Goal: Task Accomplishment & Management: Manage account settings

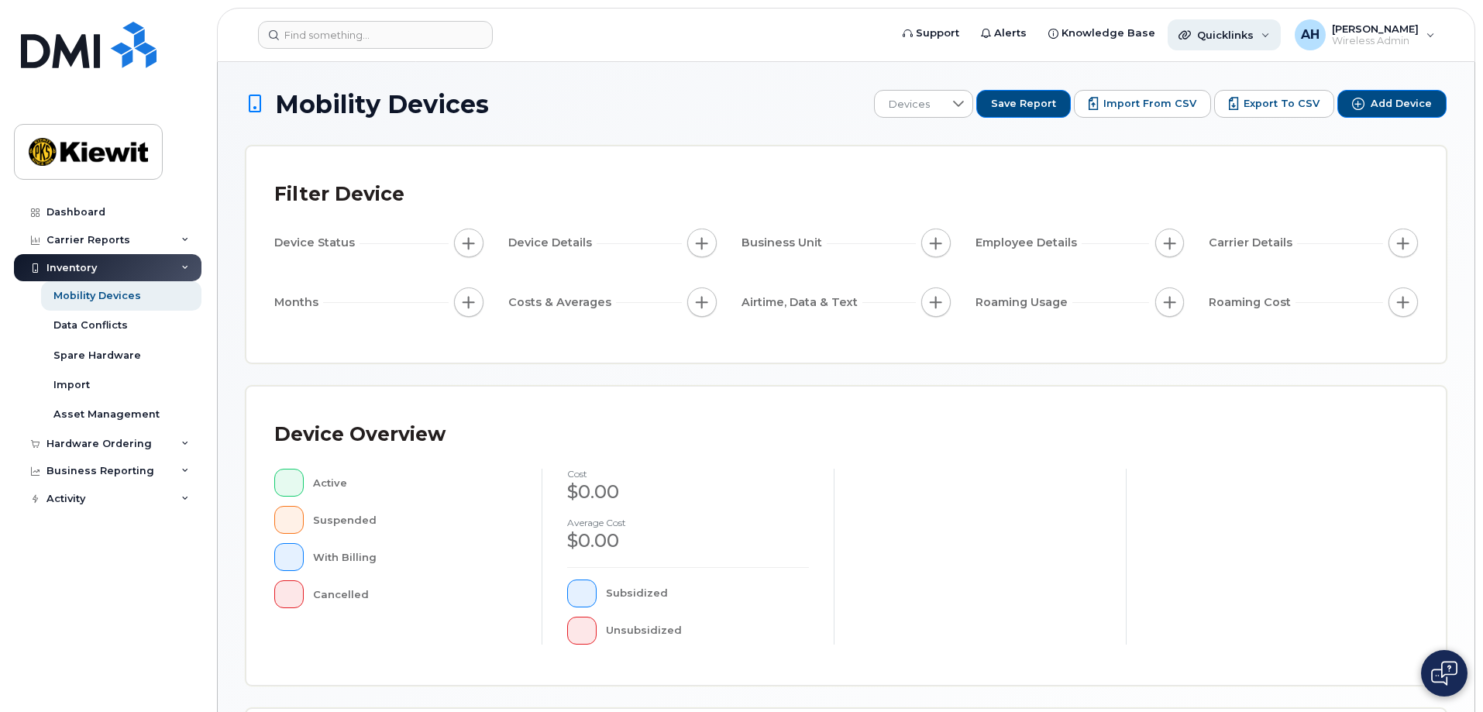
click at [1247, 36] on span "Quicklinks" at bounding box center [1225, 35] width 57 height 12
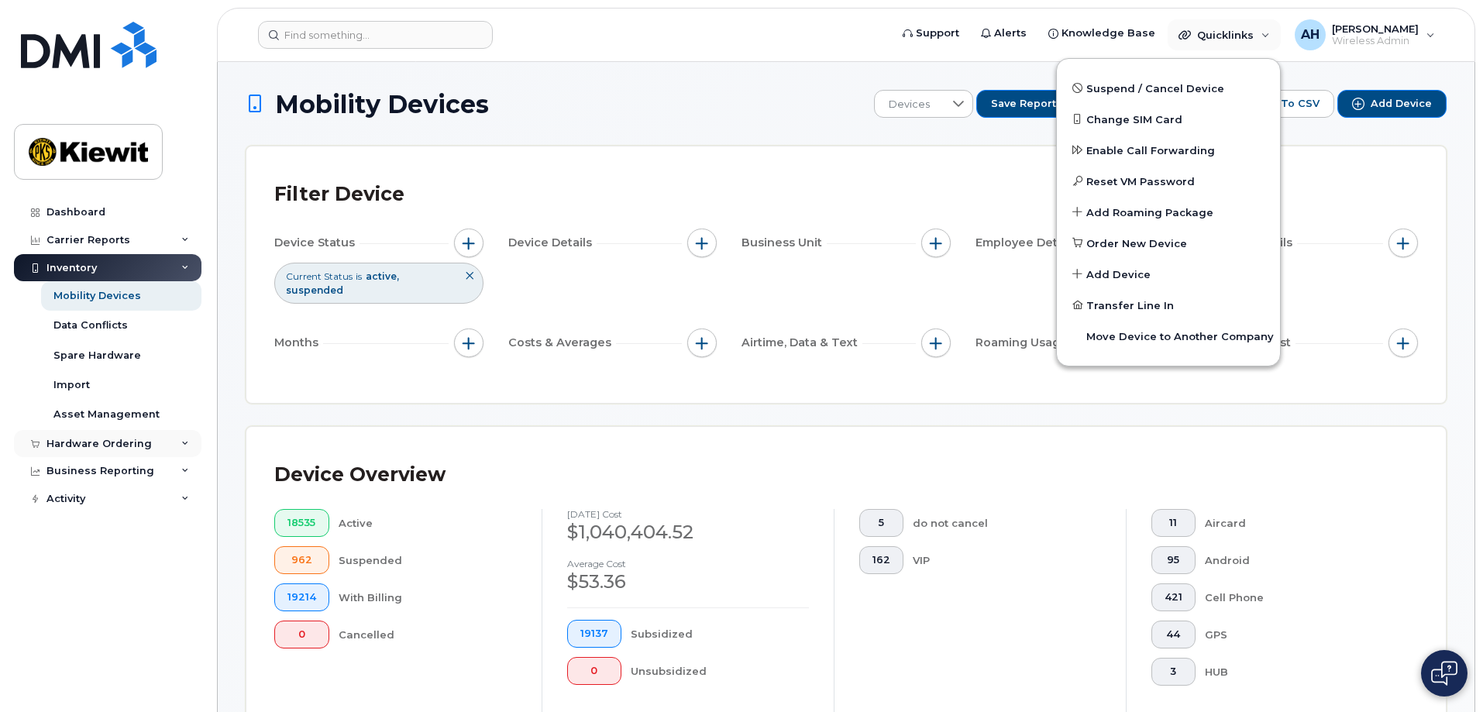
click at [181, 443] on icon at bounding box center [185, 444] width 8 height 8
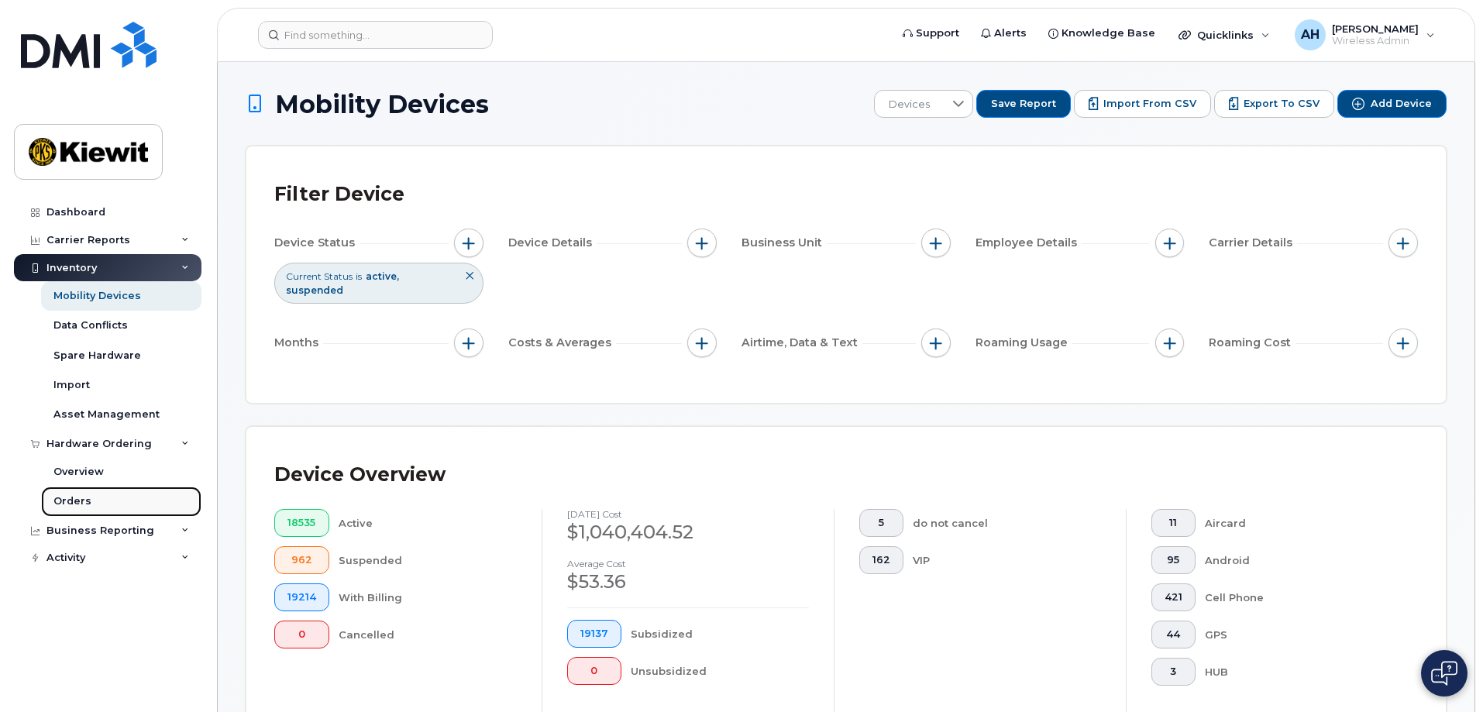
click at [74, 497] on div "Orders" at bounding box center [72, 501] width 38 height 14
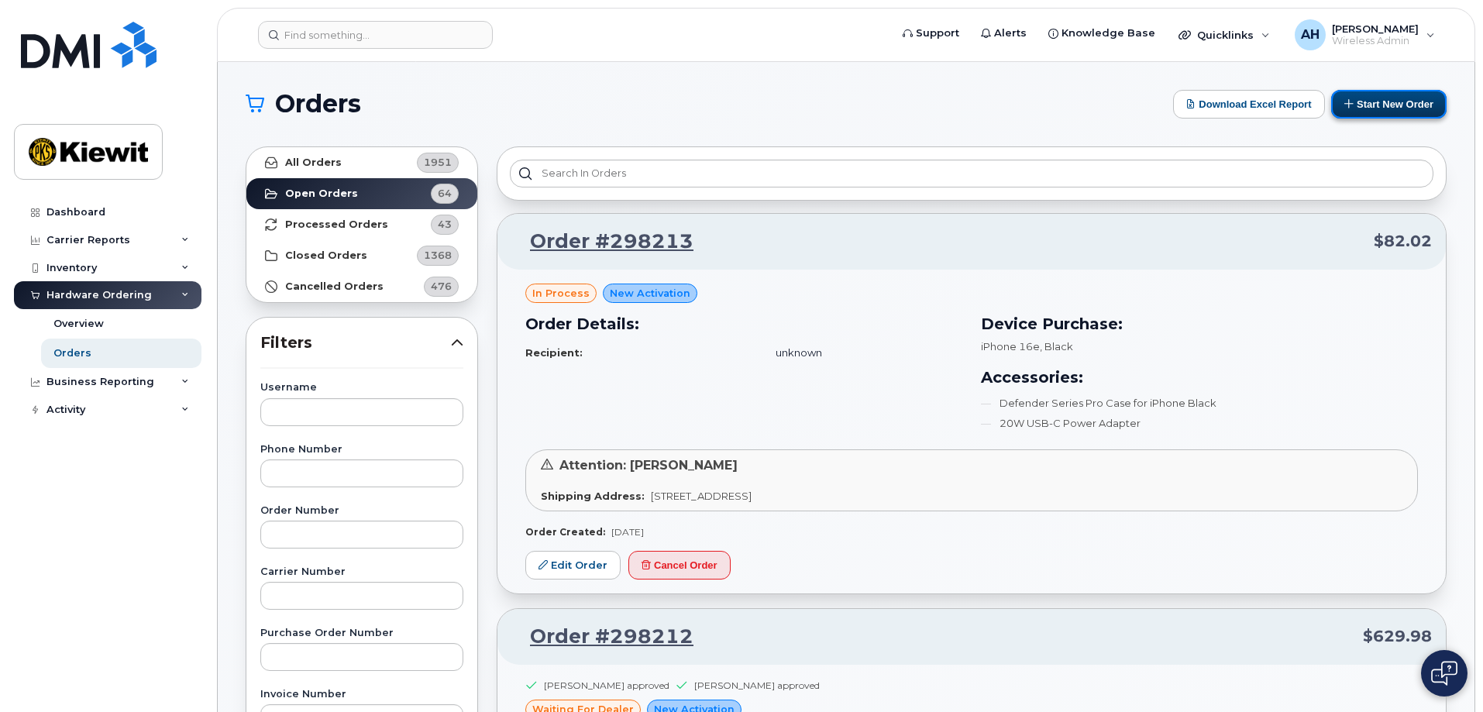
click at [1381, 100] on button "Start New Order" at bounding box center [1388, 104] width 115 height 29
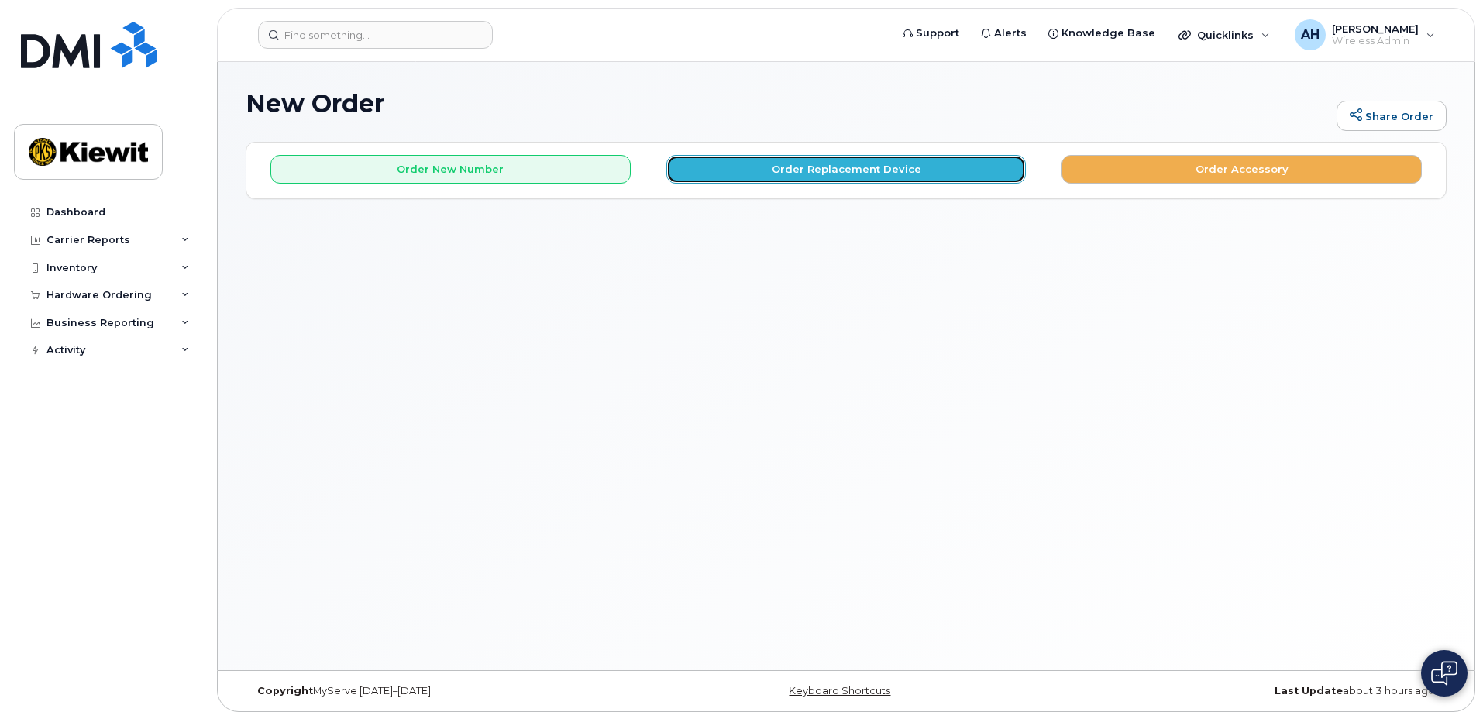
click at [843, 168] on button "Order Replacement Device" at bounding box center [846, 169] width 360 height 29
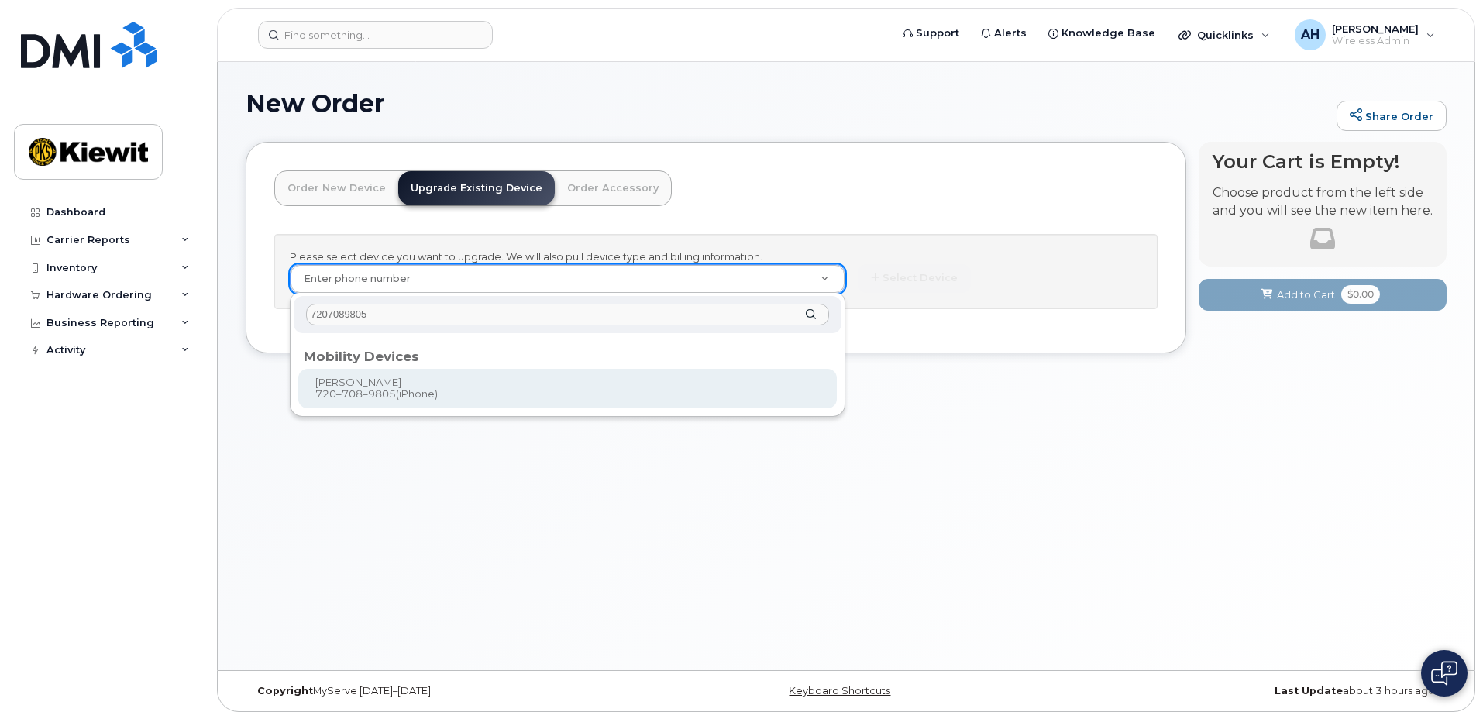
type input "7207089805"
drag, startPoint x: 337, startPoint y: 403, endPoint x: 346, endPoint y: 402, distance: 9.3
type input "1171707"
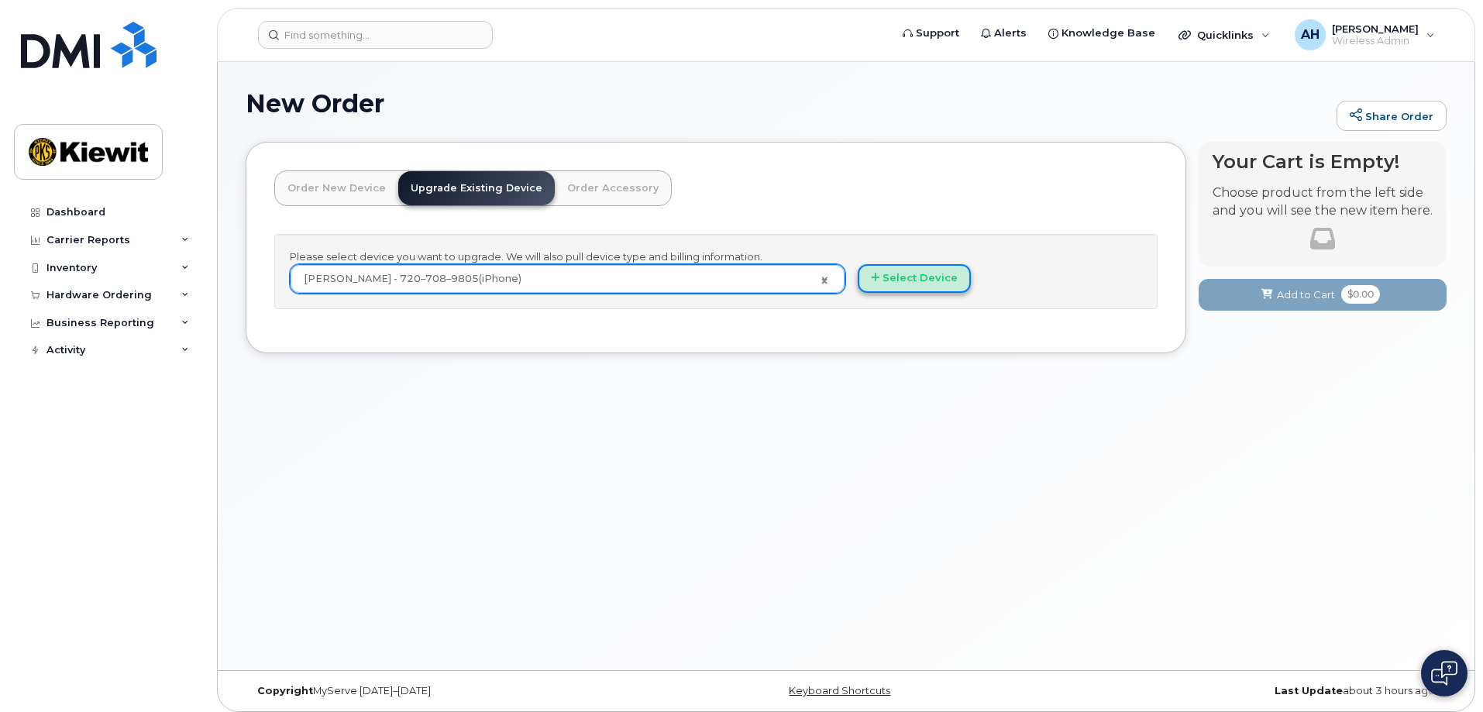
click at [905, 277] on button "Select Device" at bounding box center [914, 278] width 113 height 29
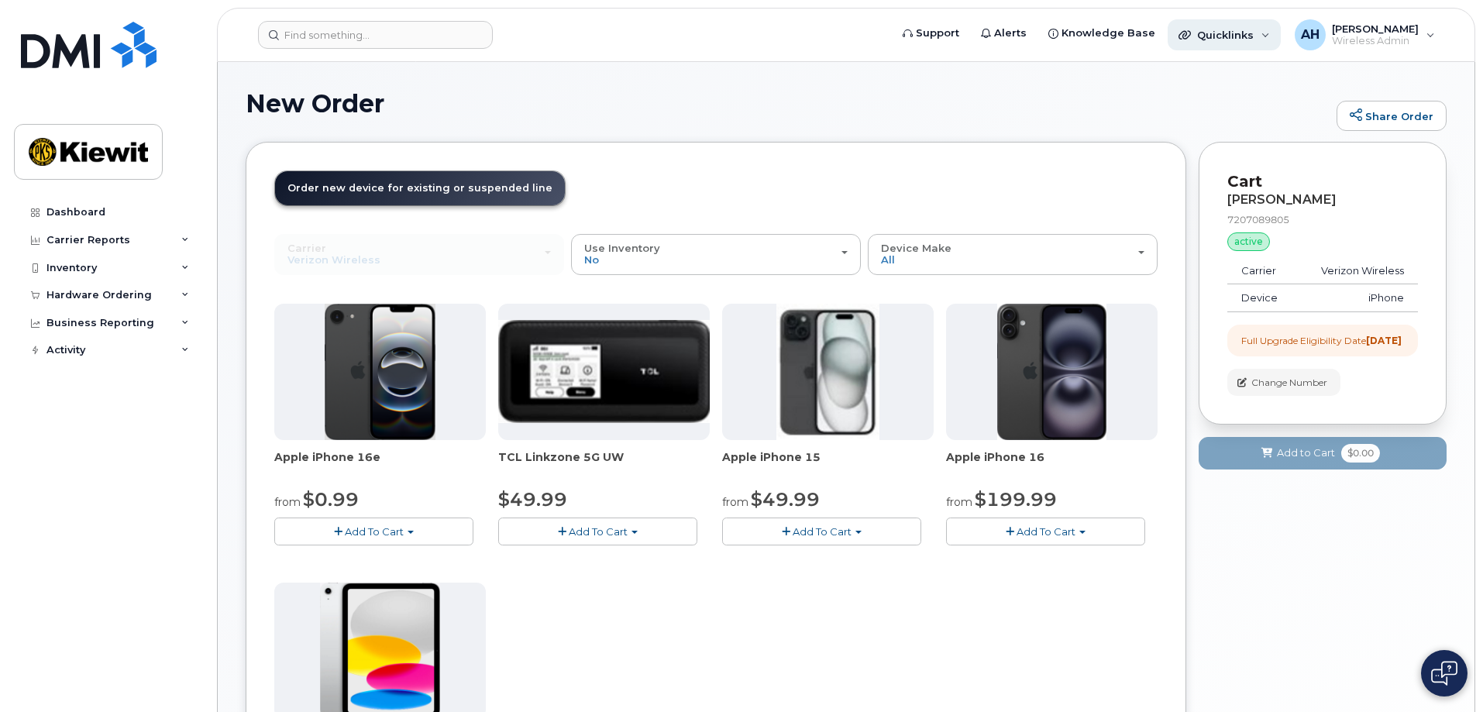
click at [1229, 39] on span "Quicklinks" at bounding box center [1225, 35] width 57 height 12
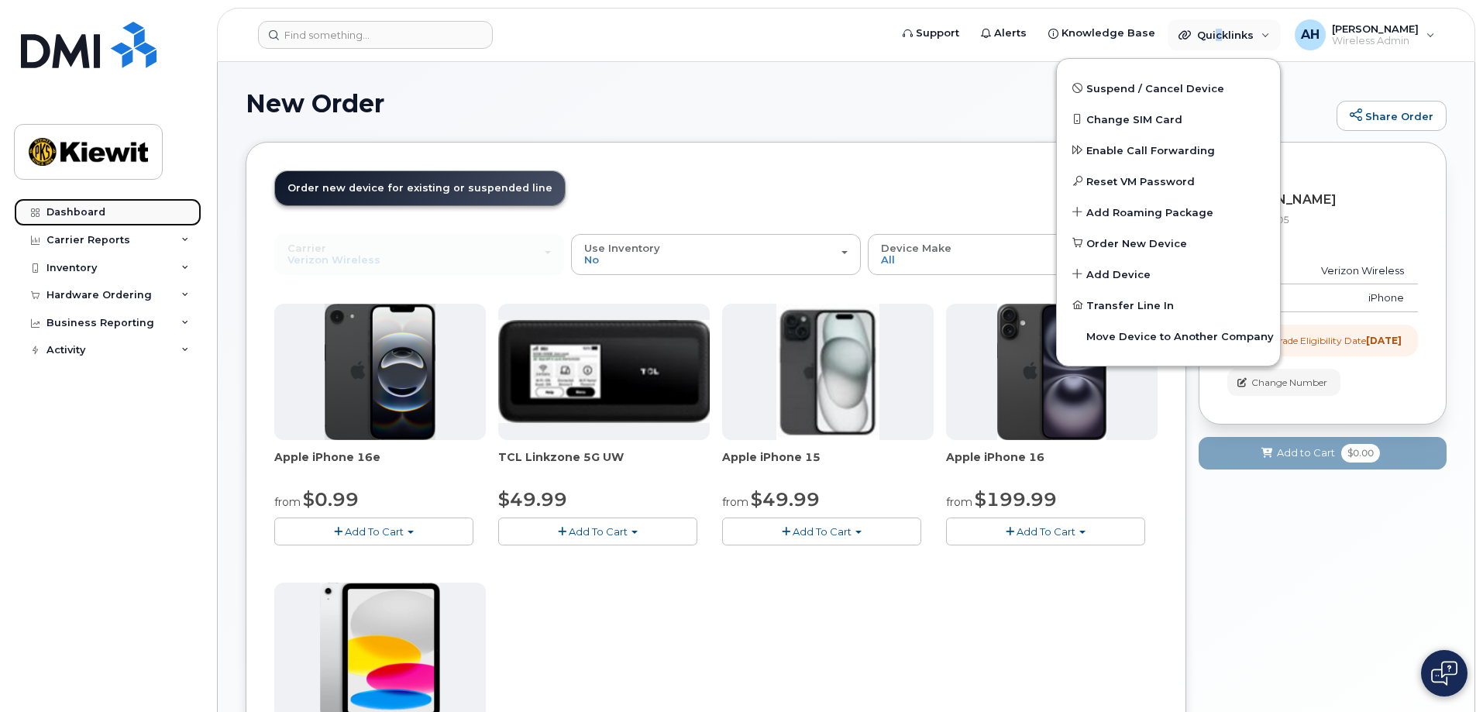
click at [44, 211] on link "Dashboard" at bounding box center [107, 212] width 187 height 28
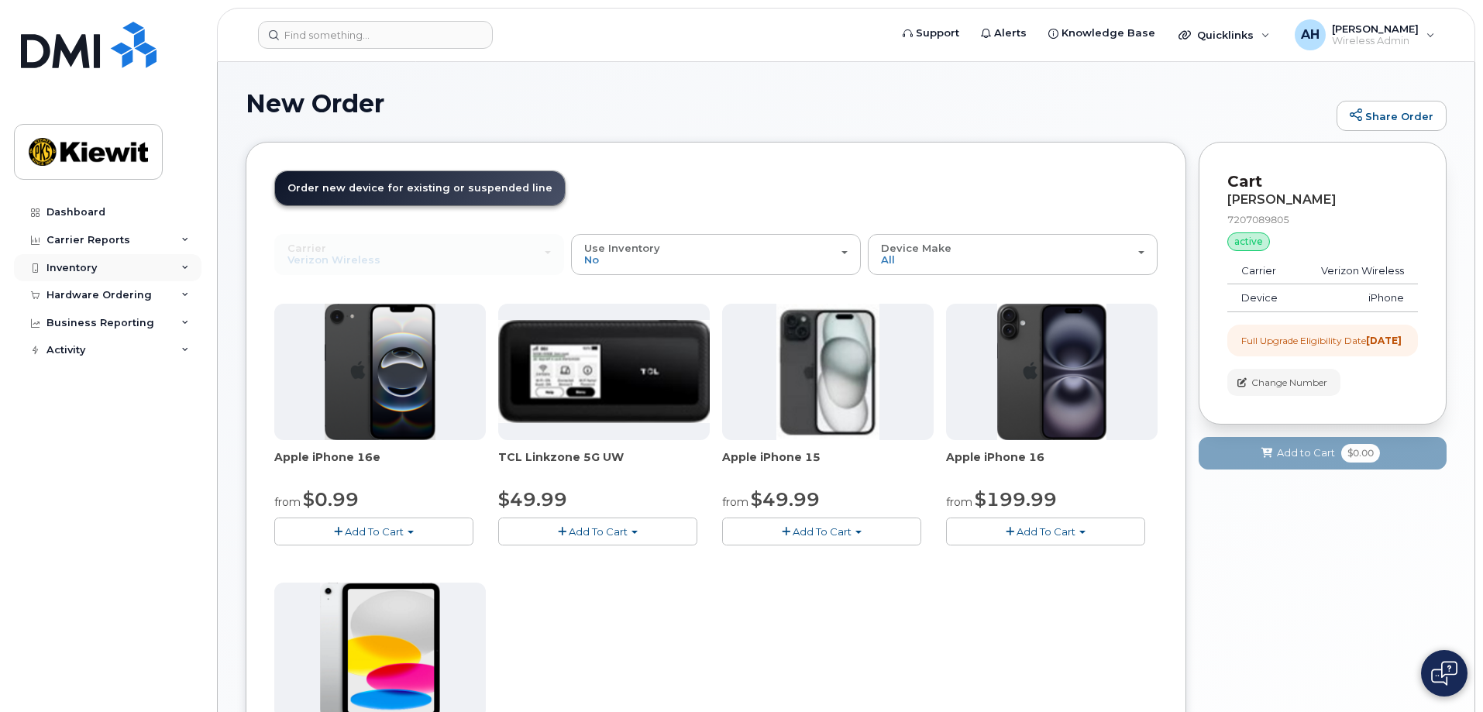
click at [68, 271] on div "Inventory" at bounding box center [71, 268] width 50 height 12
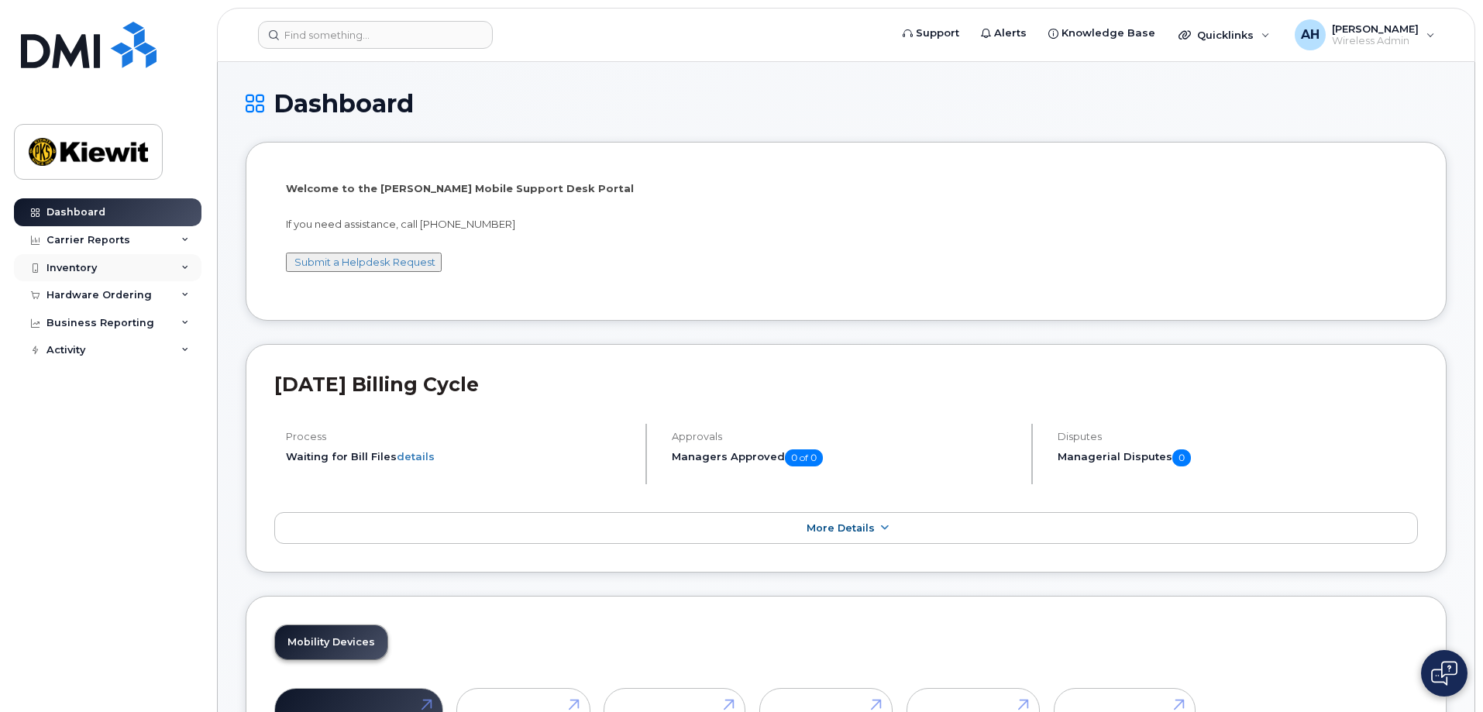
click at [73, 269] on div "Inventory" at bounding box center [71, 268] width 50 height 12
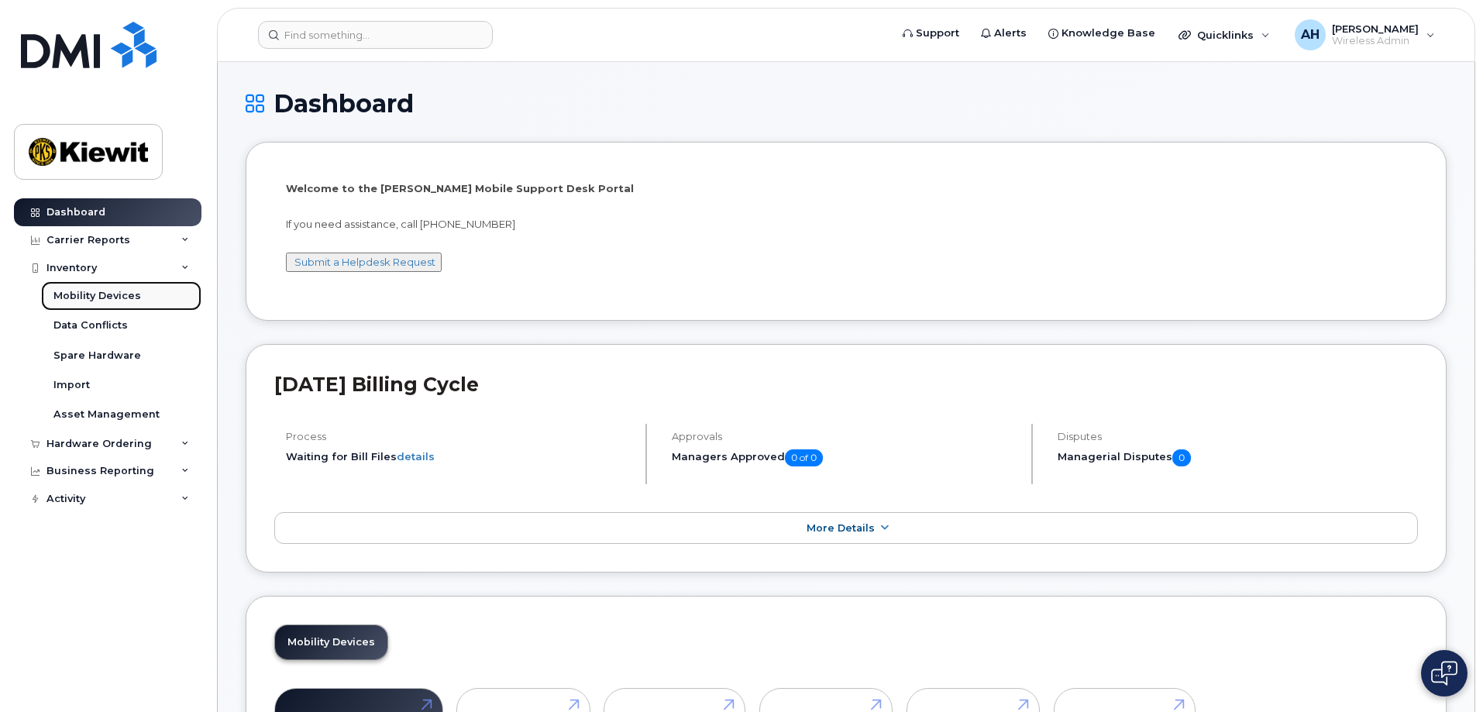
click at [75, 290] on div "Mobility Devices" at bounding box center [97, 296] width 88 height 14
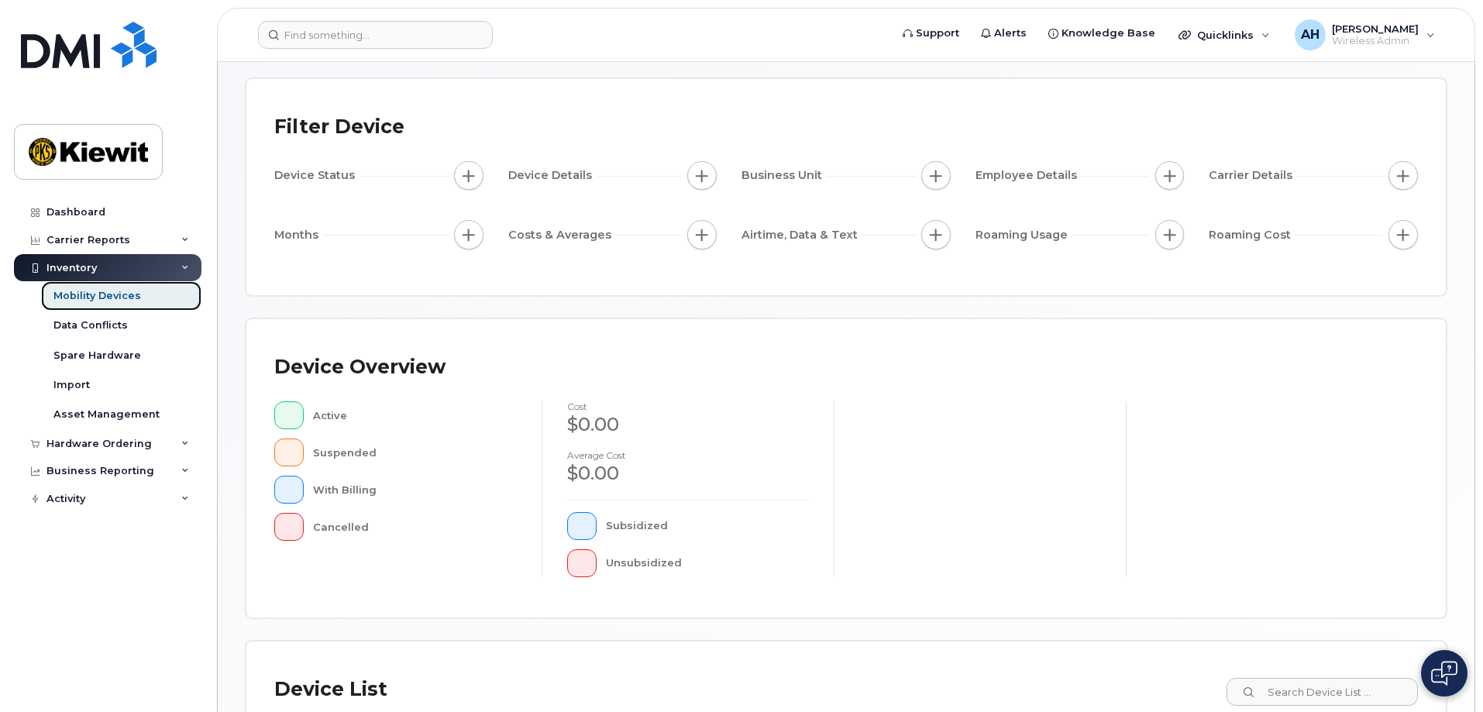
scroll to position [353, 0]
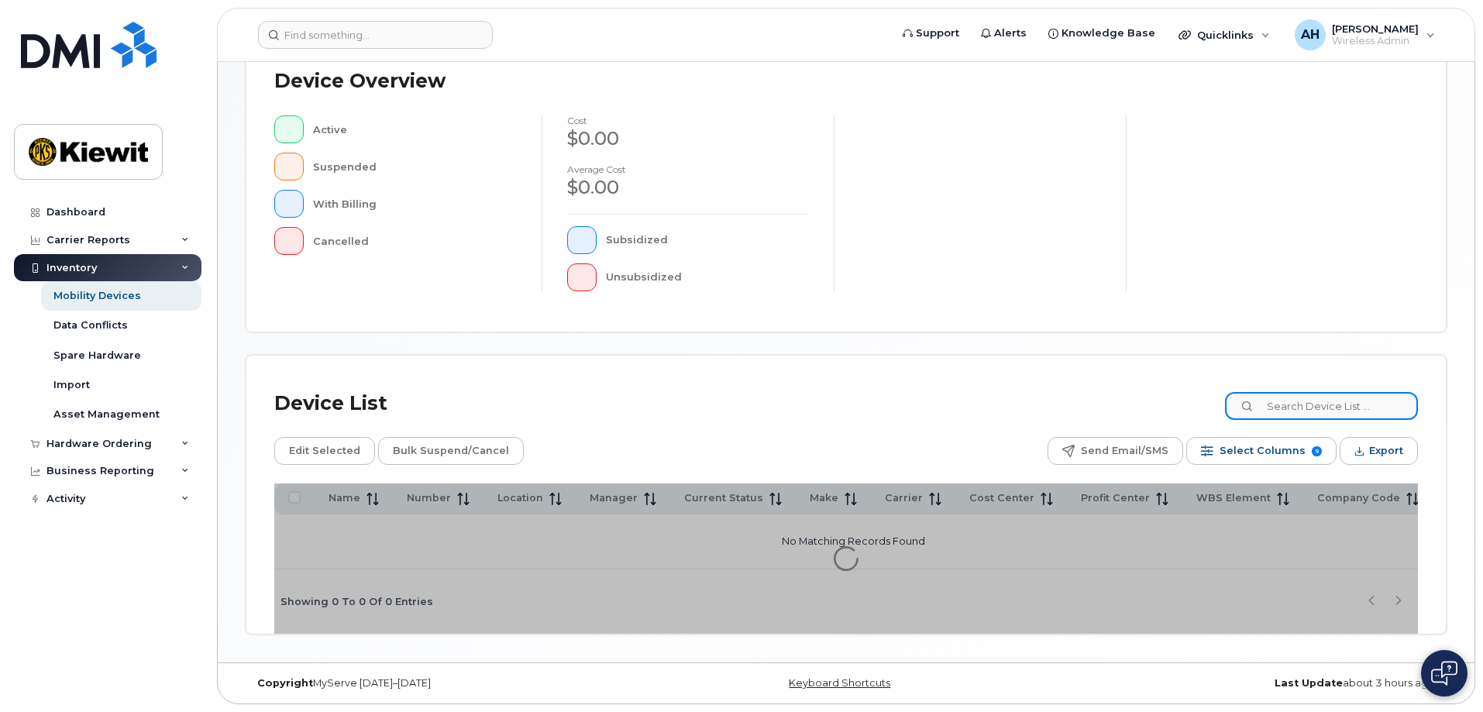
click at [1292, 399] on input at bounding box center [1321, 406] width 193 height 28
type input "105313"
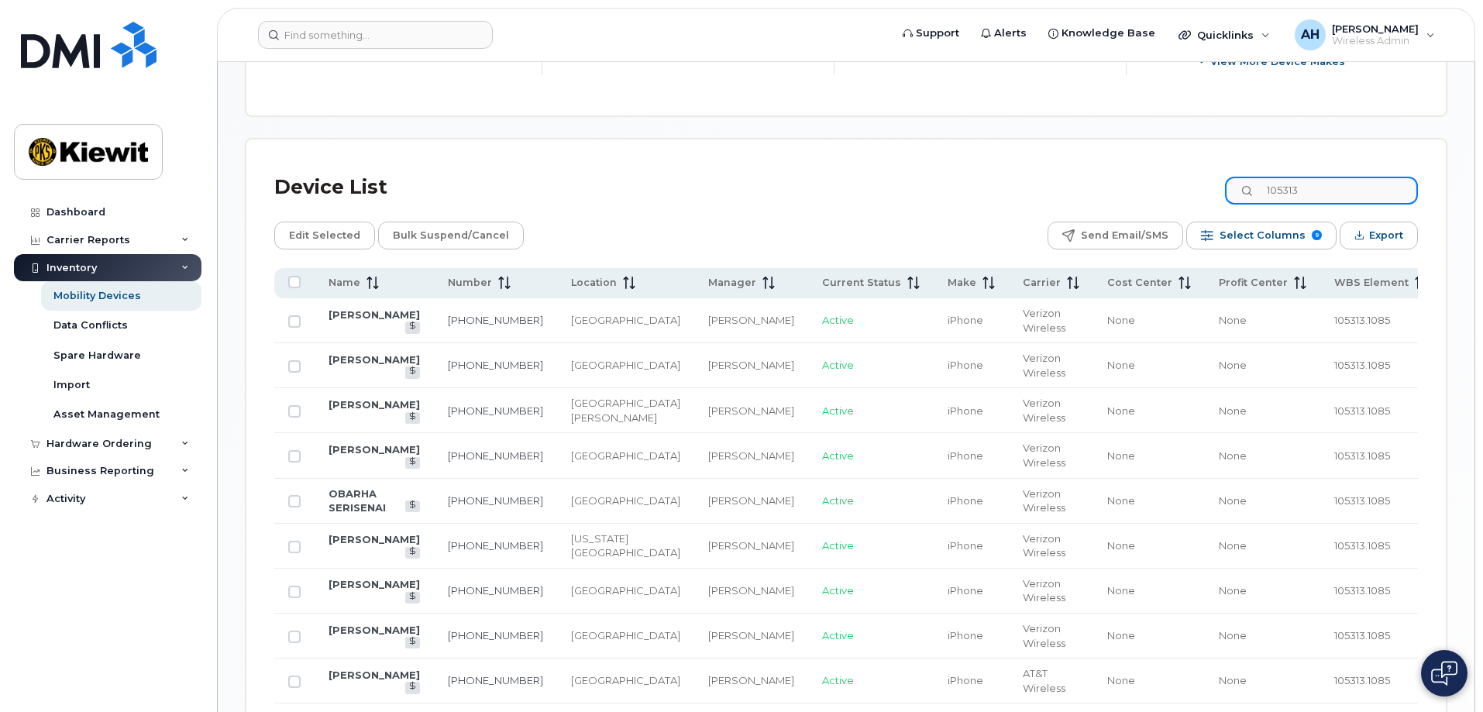
scroll to position [741, 0]
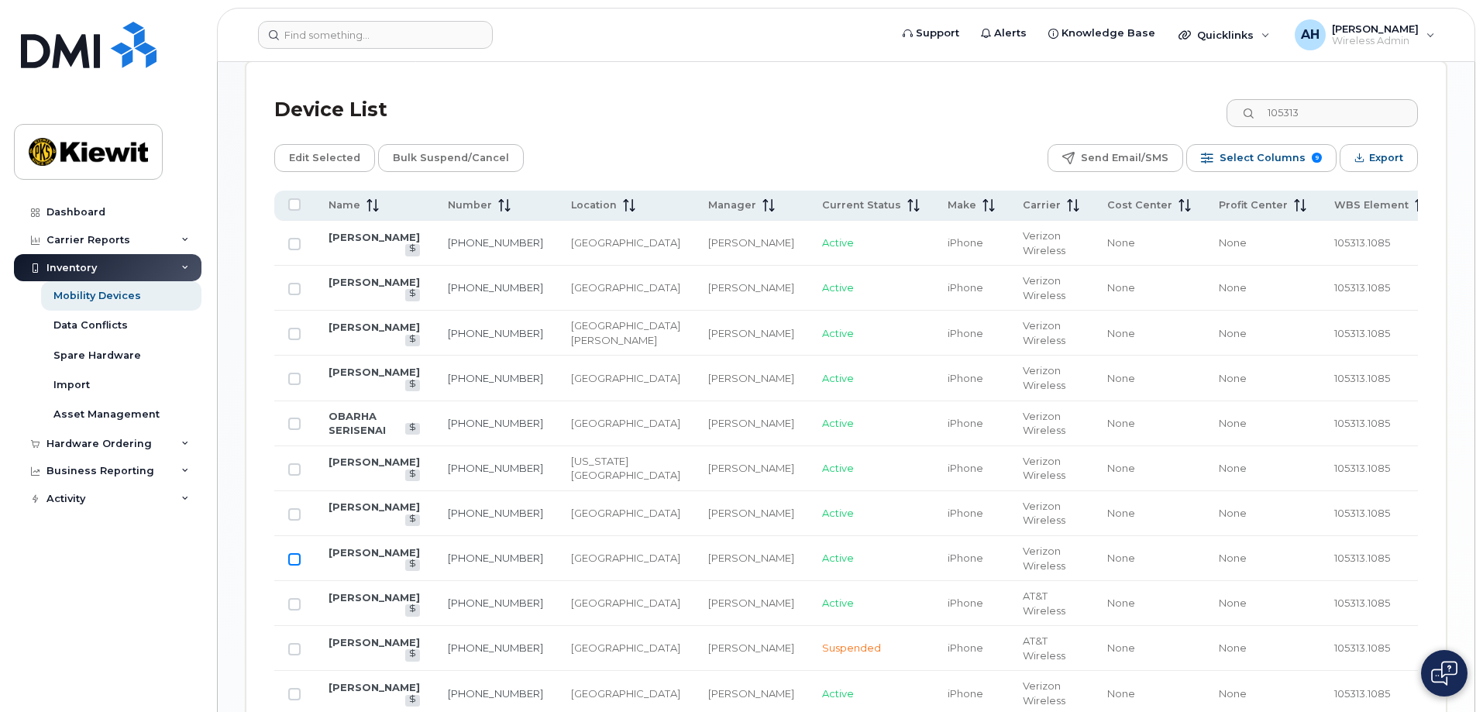
click at [298, 553] on input "Row Unselected" at bounding box center [294, 559] width 12 height 12
checkbox input "true"
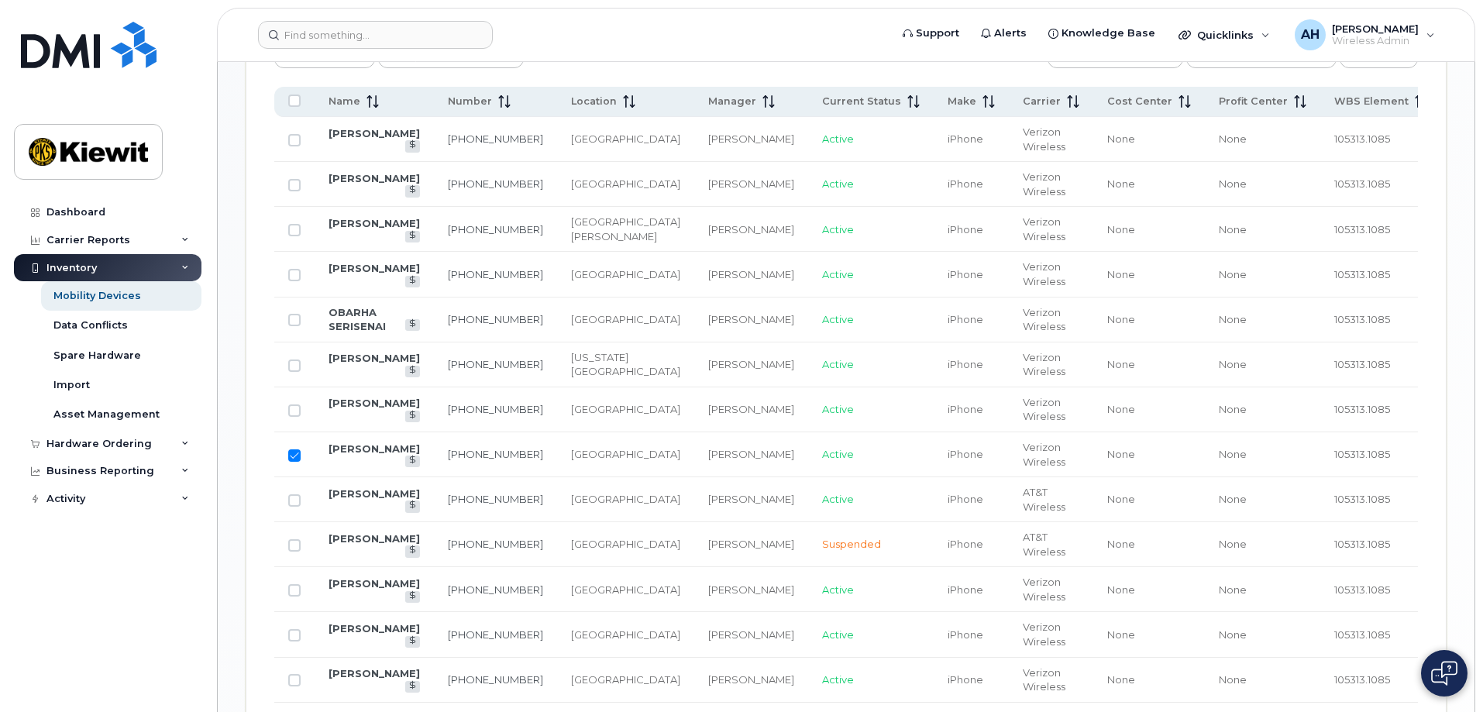
scroll to position [818, 0]
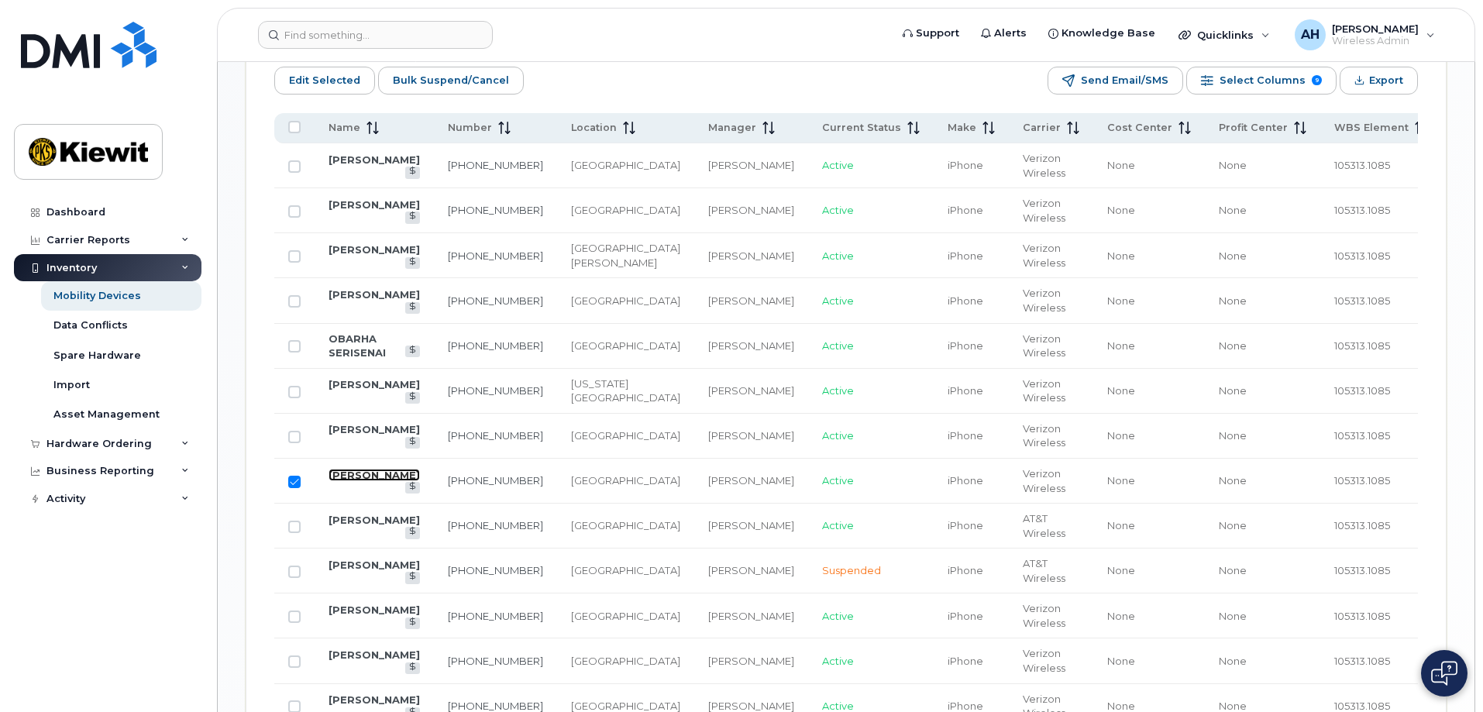
click at [348, 469] on link "[PERSON_NAME]" at bounding box center [373, 475] width 91 height 12
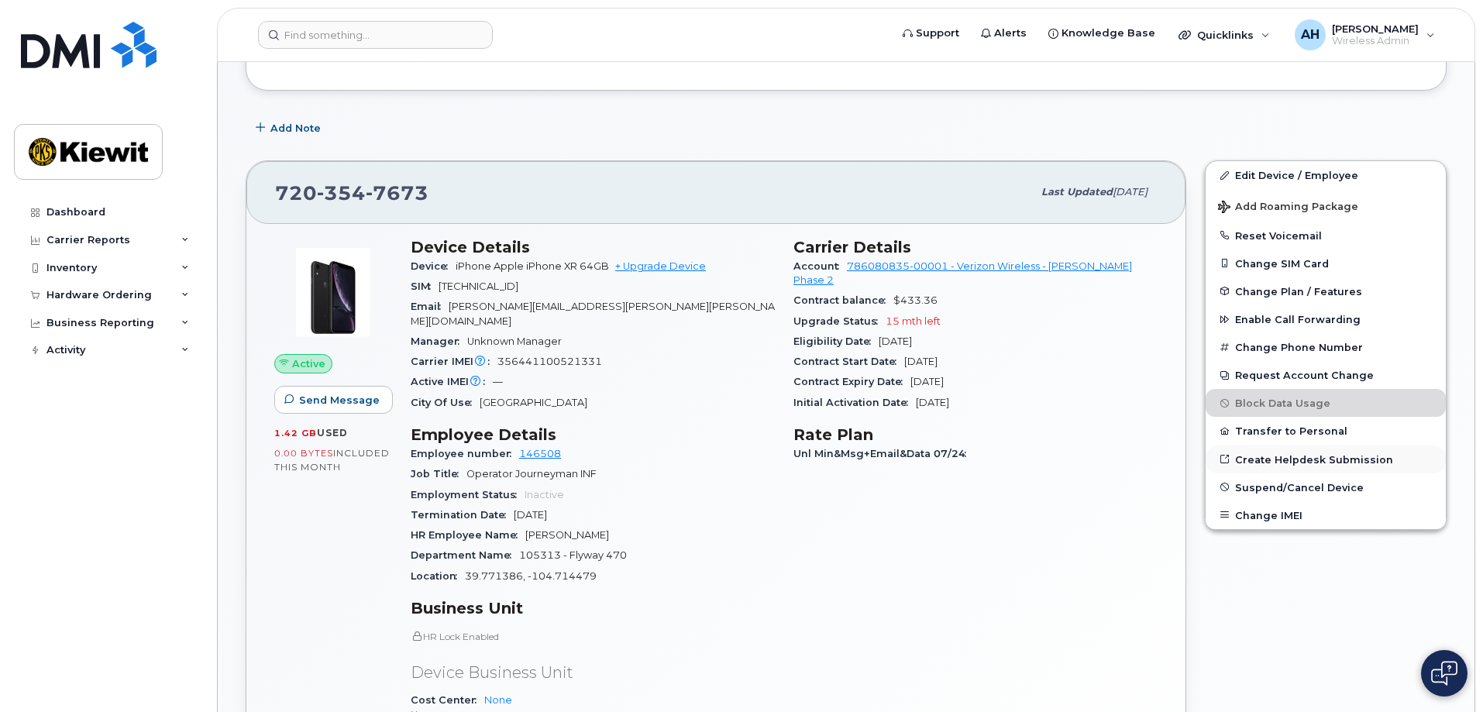
scroll to position [310, 0]
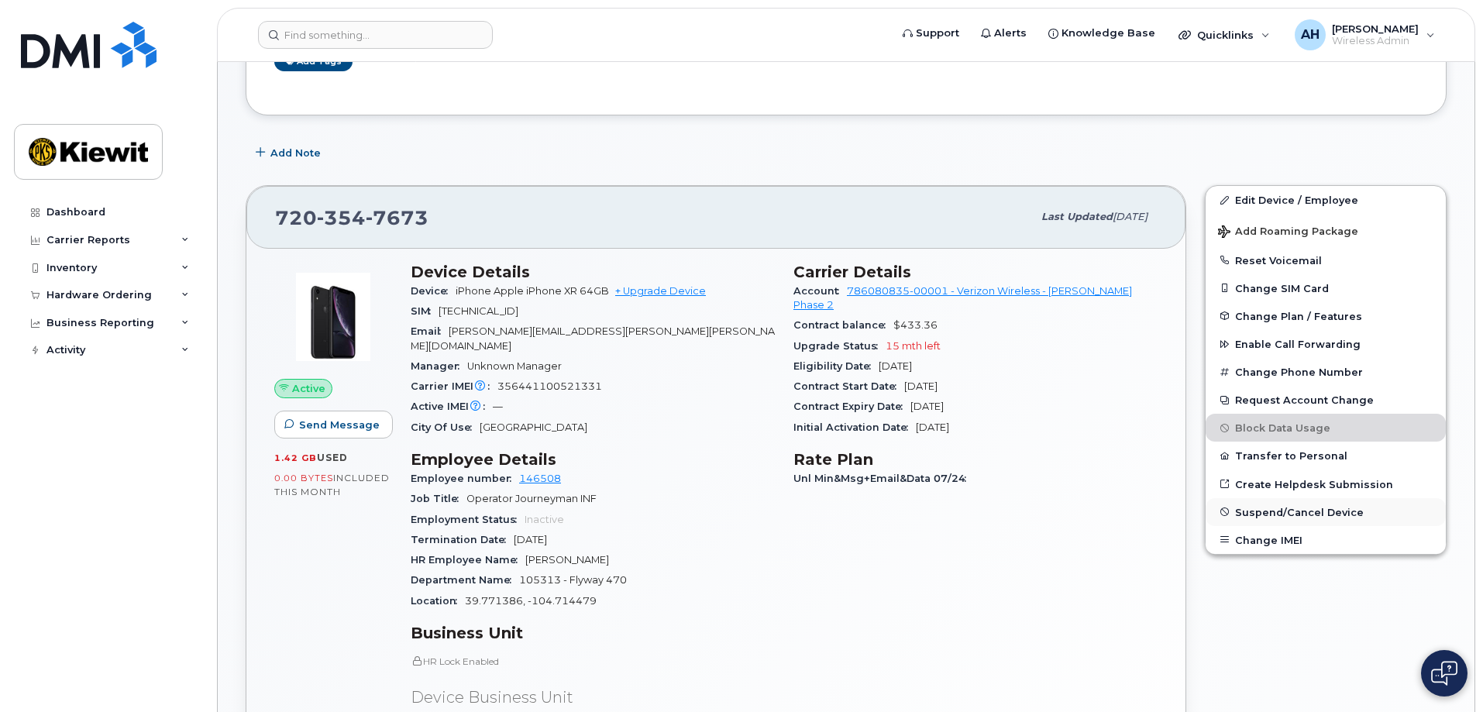
click at [1277, 509] on span "Suspend/Cancel Device" at bounding box center [1299, 512] width 129 height 12
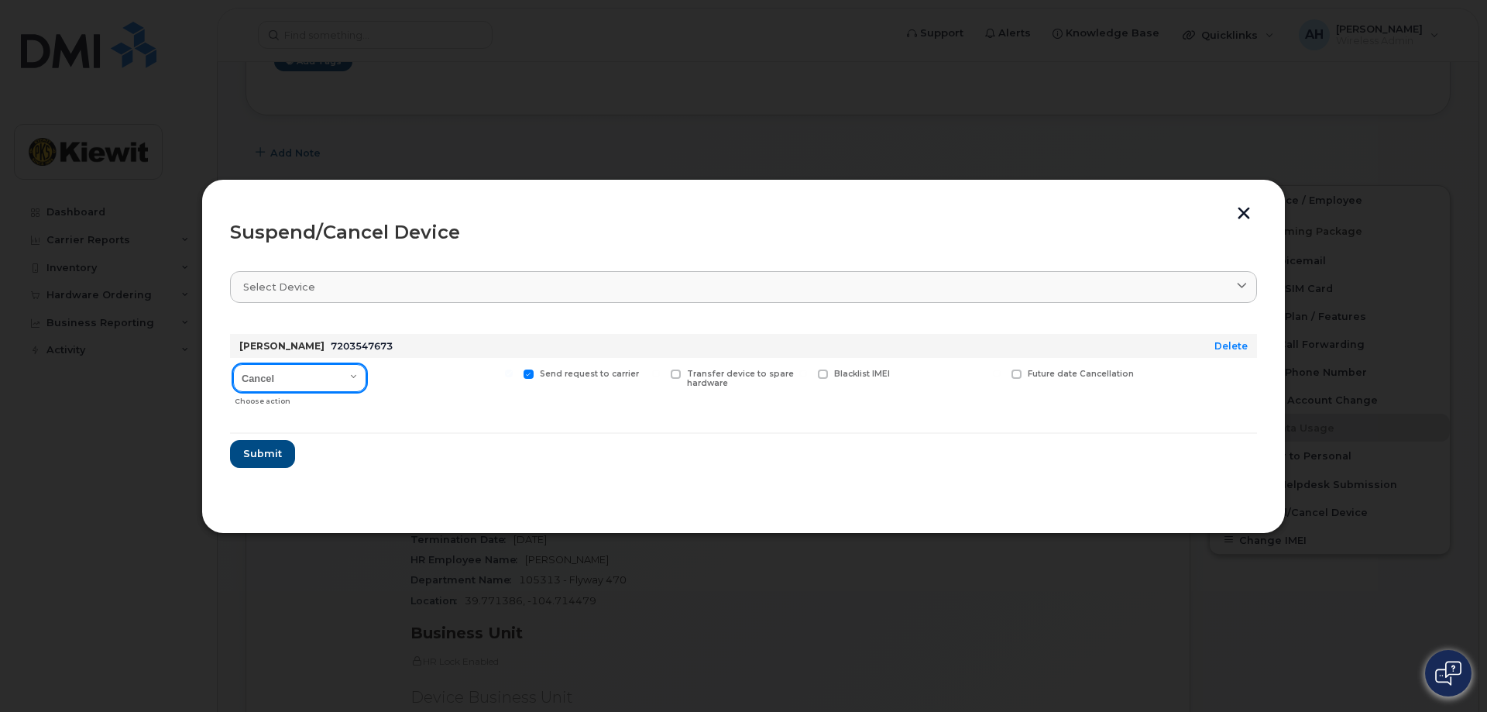
click at [345, 372] on select "Cancel Suspend - Reduced Rate Suspend - Full Rate Suspend - Lost Device/Stolen …" at bounding box center [299, 378] width 133 height 28
select select "[object Object]"
click at [233, 364] on select "Cancel Suspend - Reduced Rate Suspend - Full Rate Suspend - Lost Device/Stolen …" at bounding box center [299, 378] width 133 height 28
click at [251, 458] on span "Submit" at bounding box center [261, 453] width 39 height 15
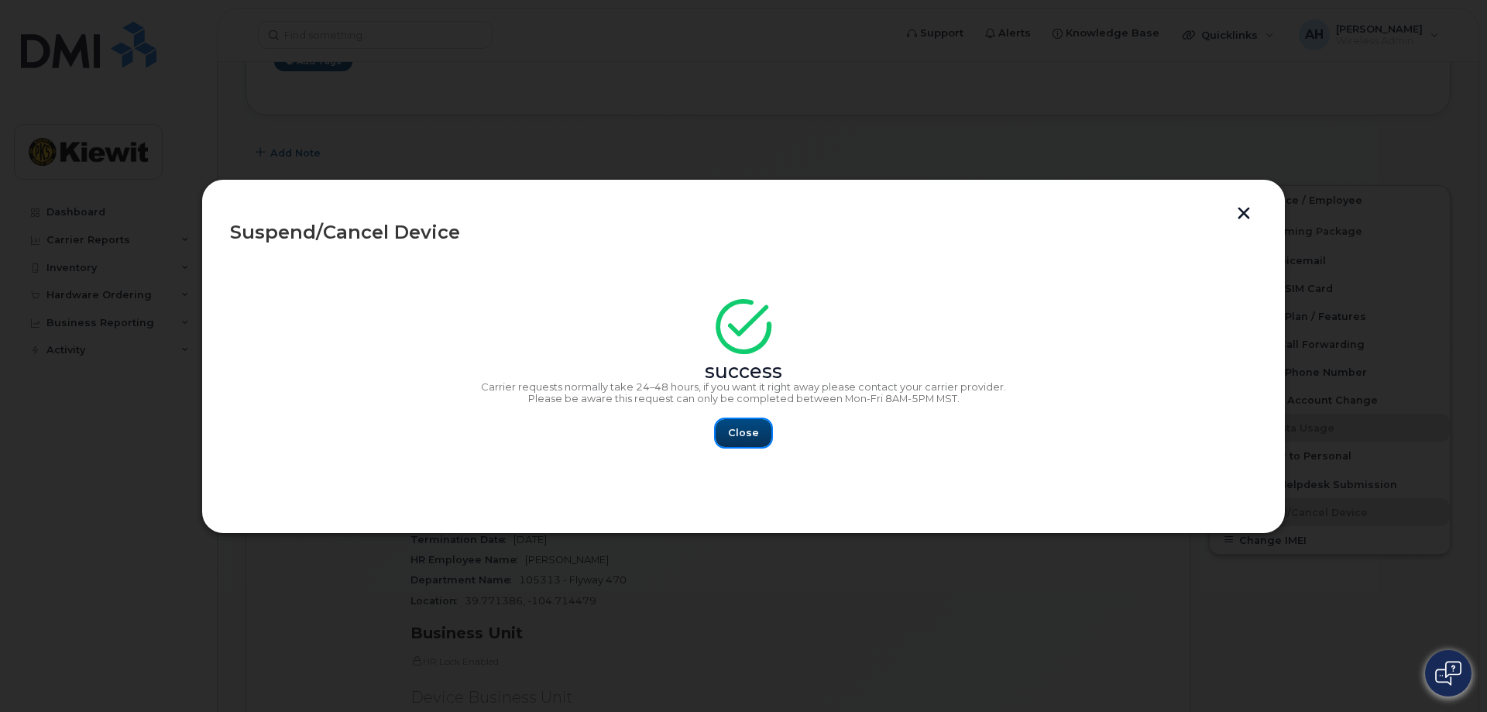
click at [726, 434] on button "Close" at bounding box center [744, 433] width 56 height 28
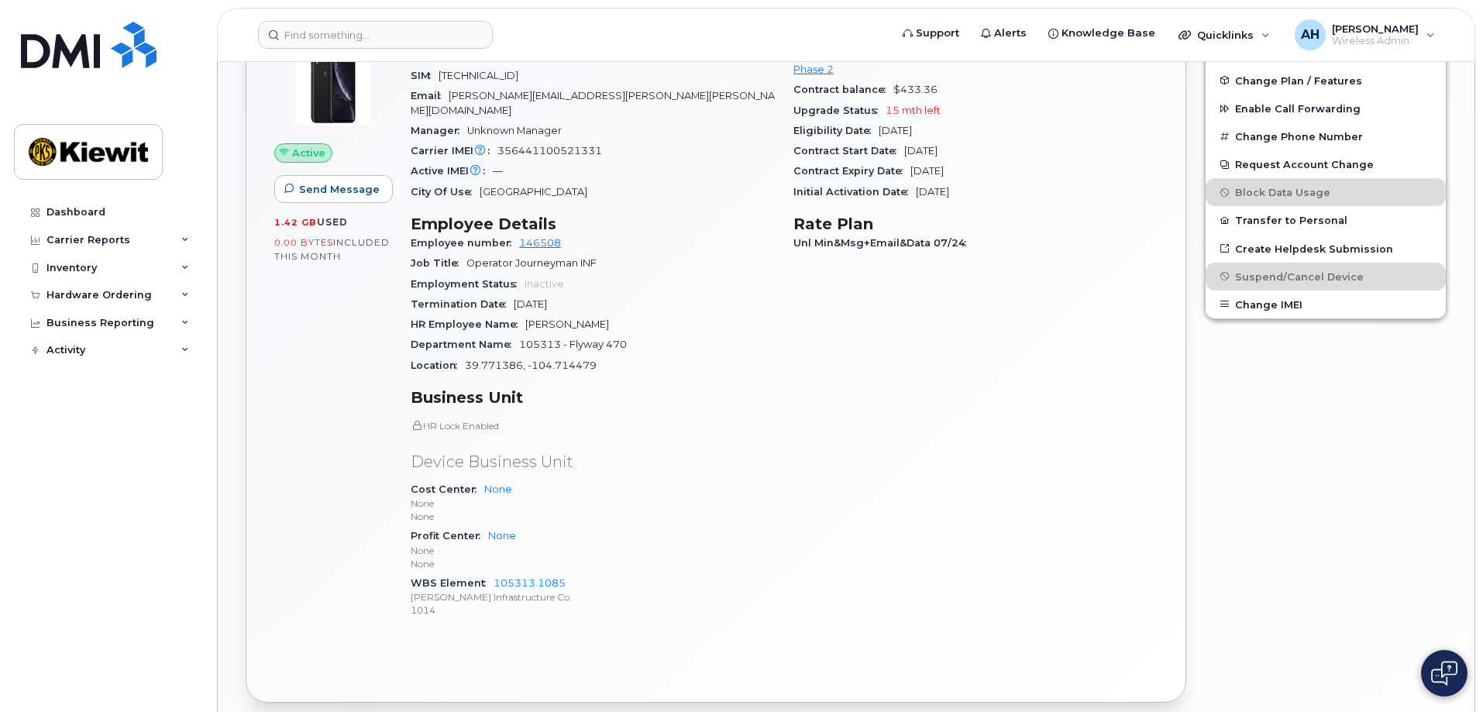
scroll to position [542, 0]
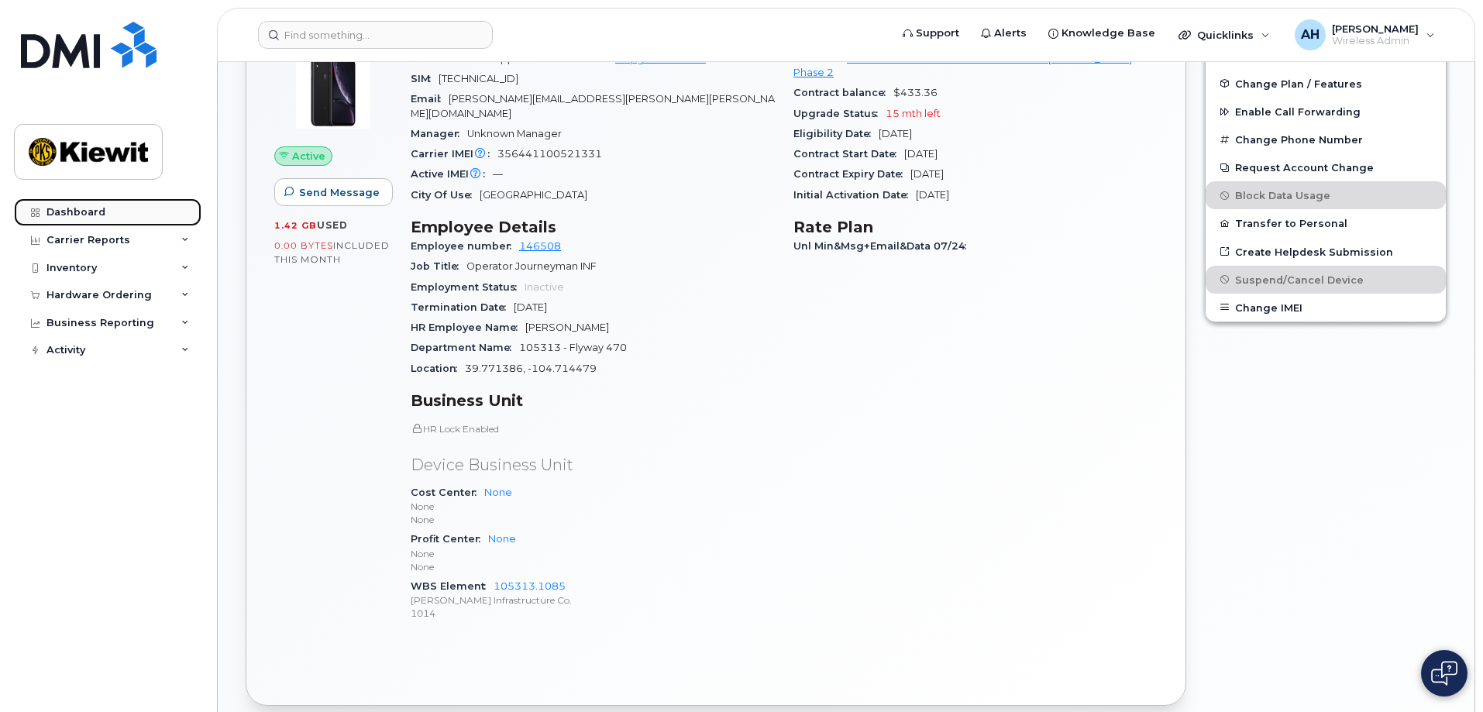
click at [60, 212] on div "Dashboard" at bounding box center [75, 212] width 59 height 12
click at [67, 270] on div "Inventory" at bounding box center [71, 268] width 50 height 12
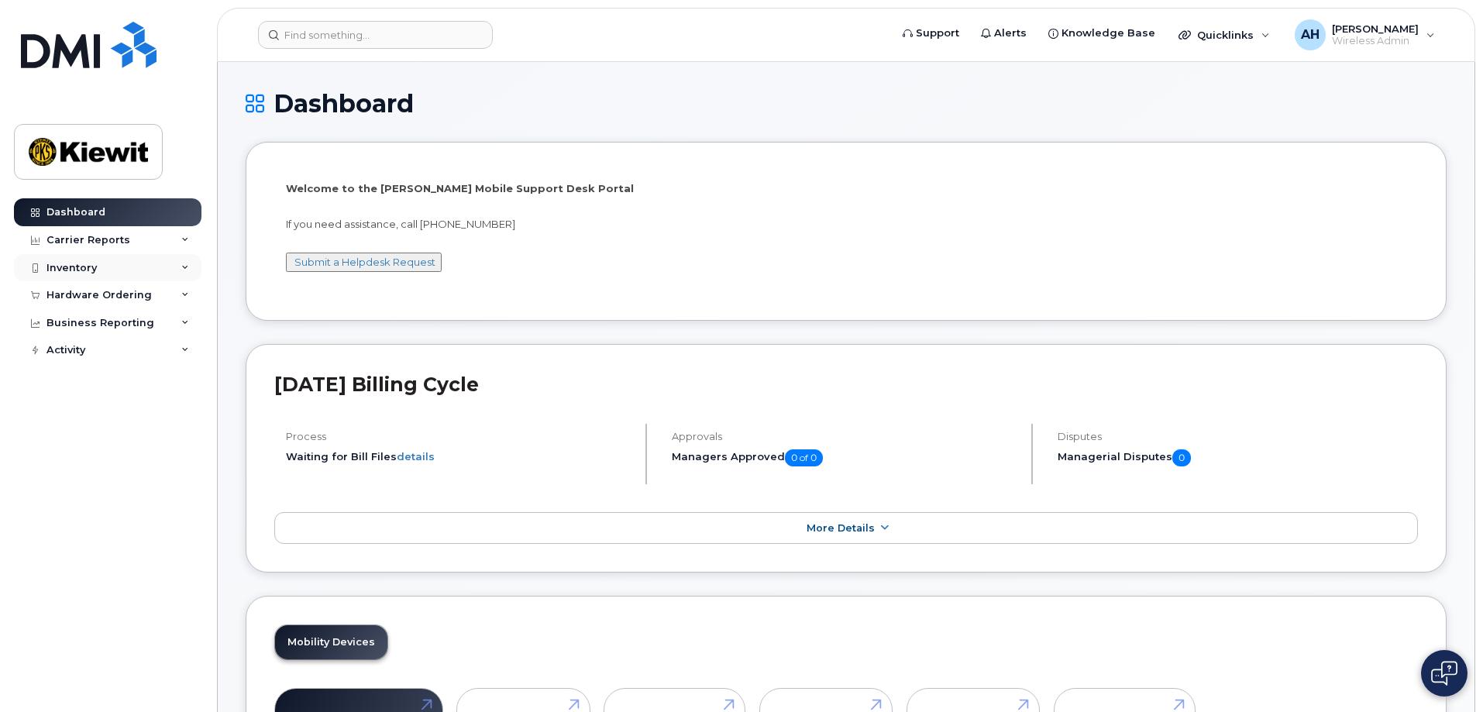
click at [71, 273] on div "Inventory" at bounding box center [71, 268] width 50 height 12
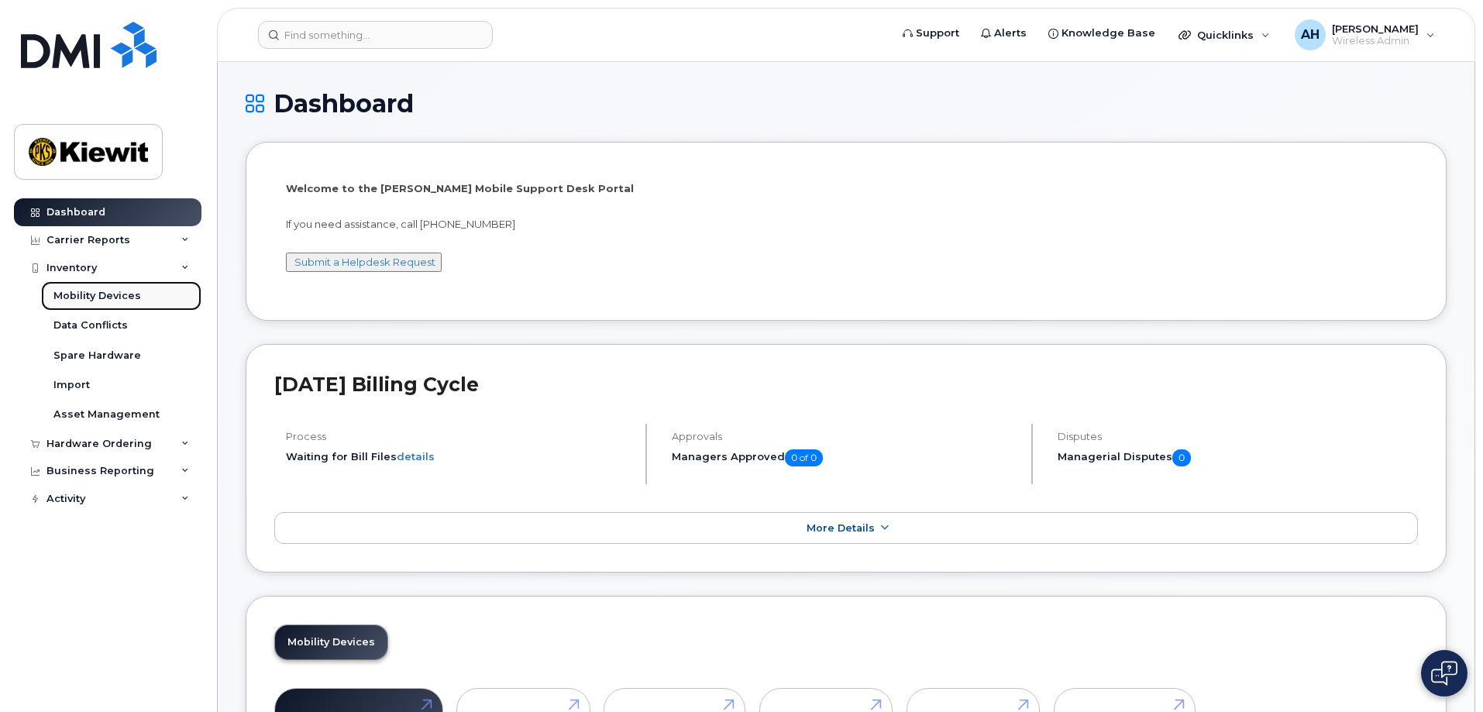
click at [84, 295] on div "Mobility Devices" at bounding box center [97, 296] width 88 height 14
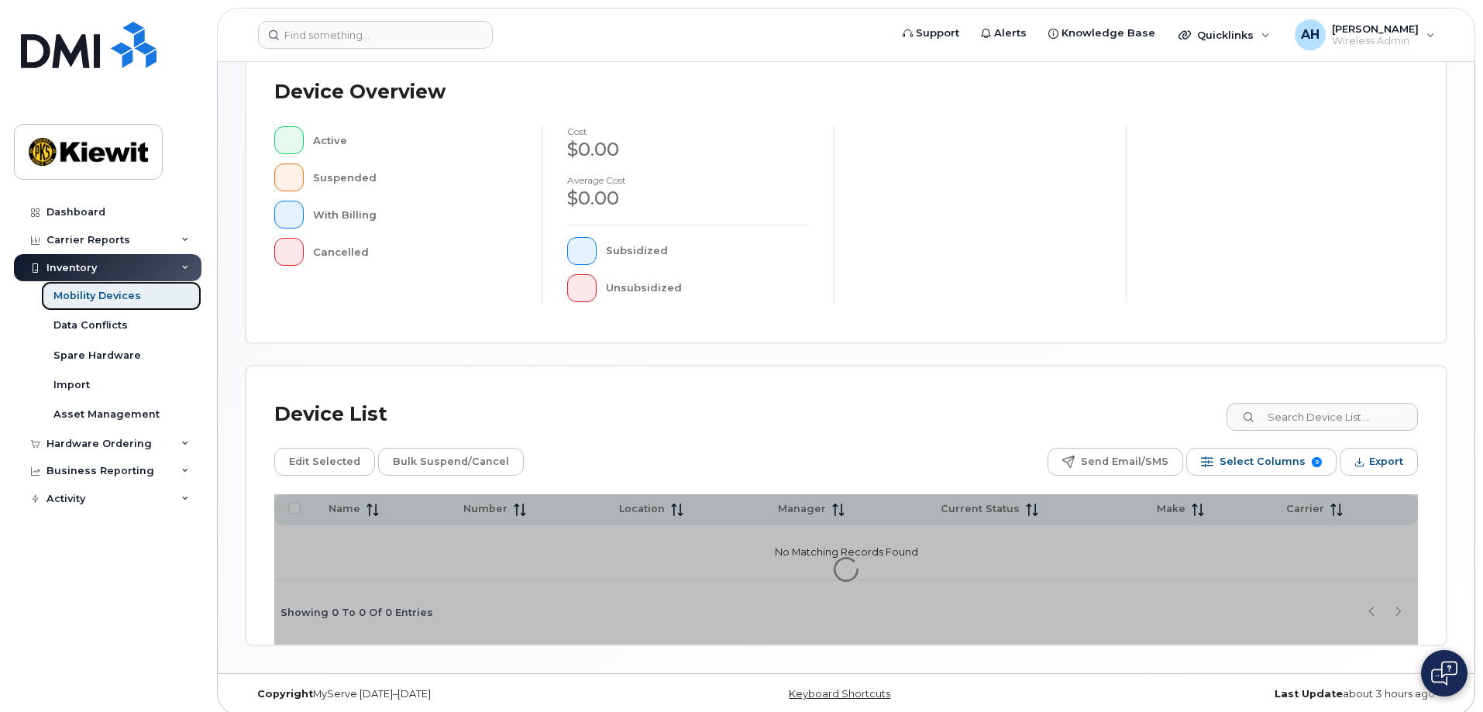
scroll to position [353, 0]
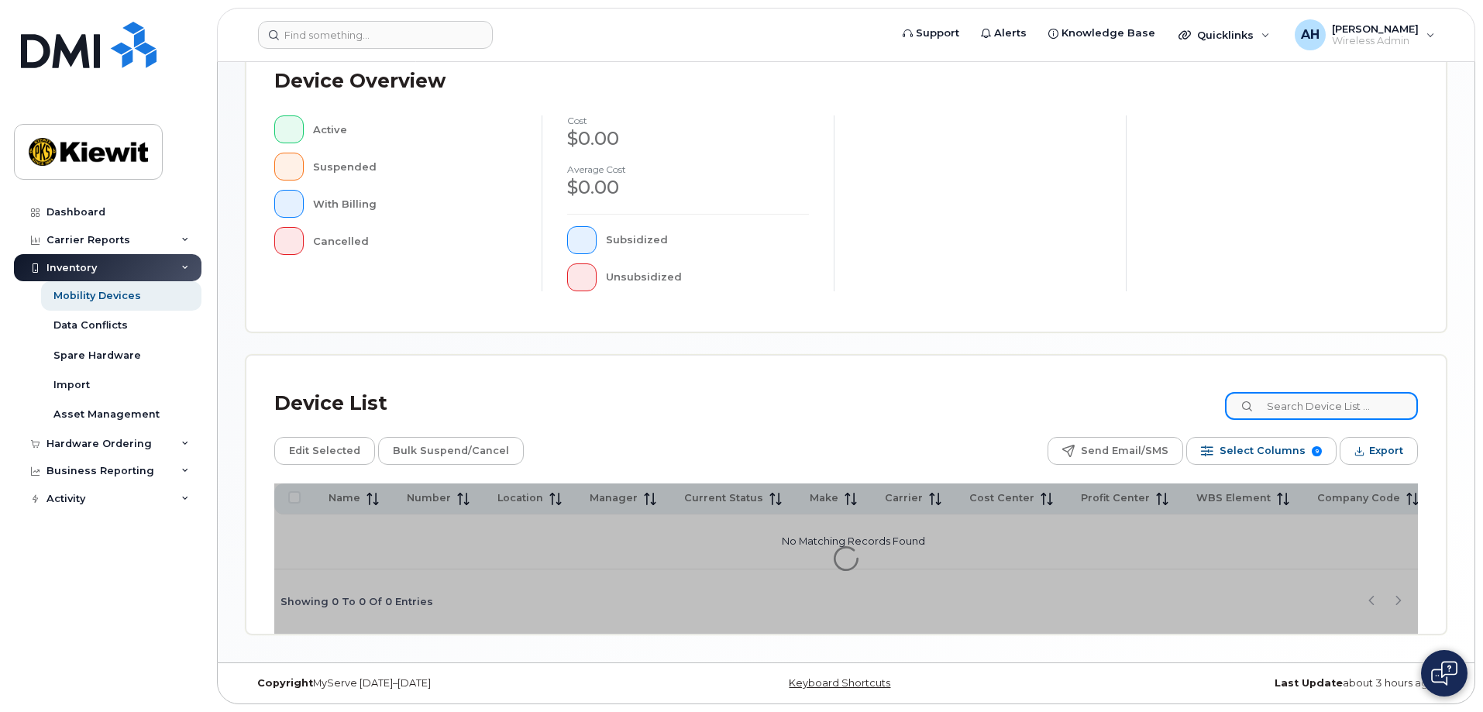
click at [1294, 407] on input at bounding box center [1321, 406] width 193 height 28
type input "105313"
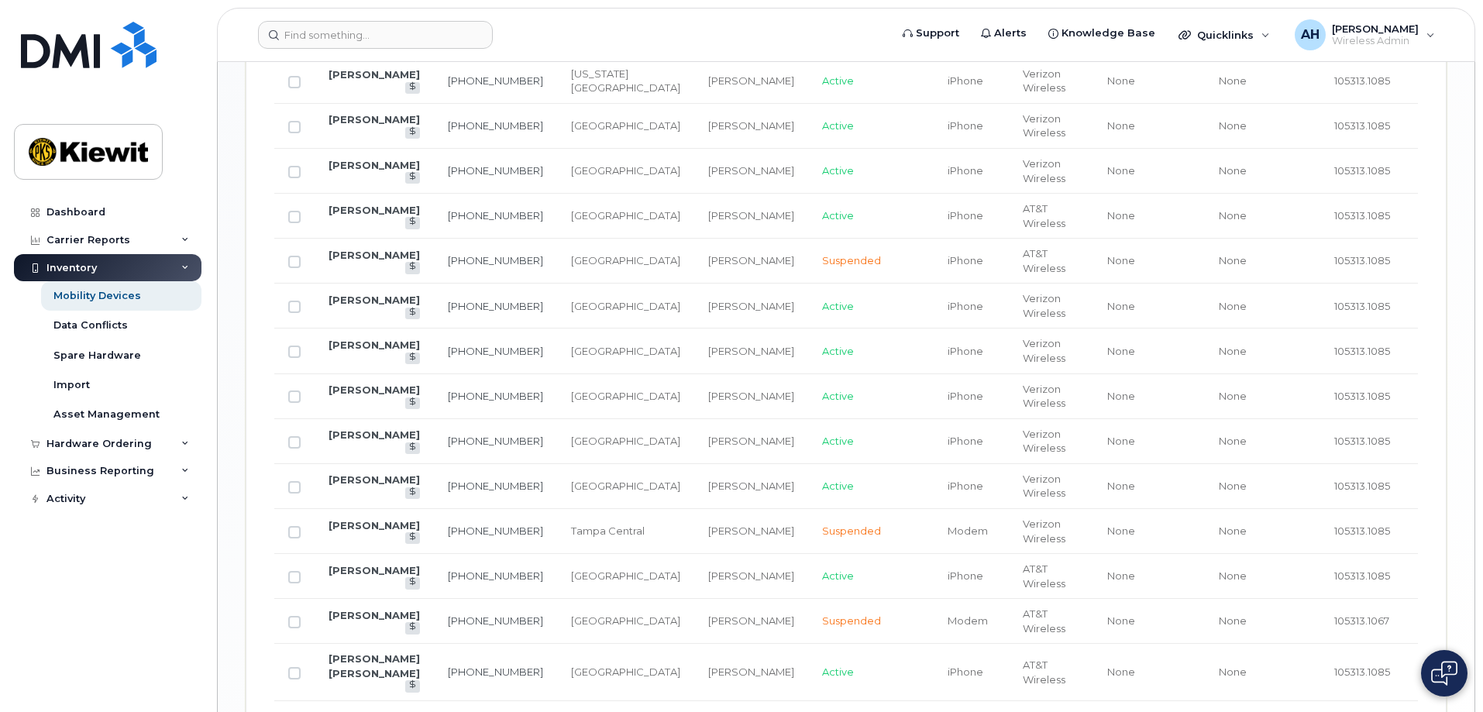
scroll to position [1205, 0]
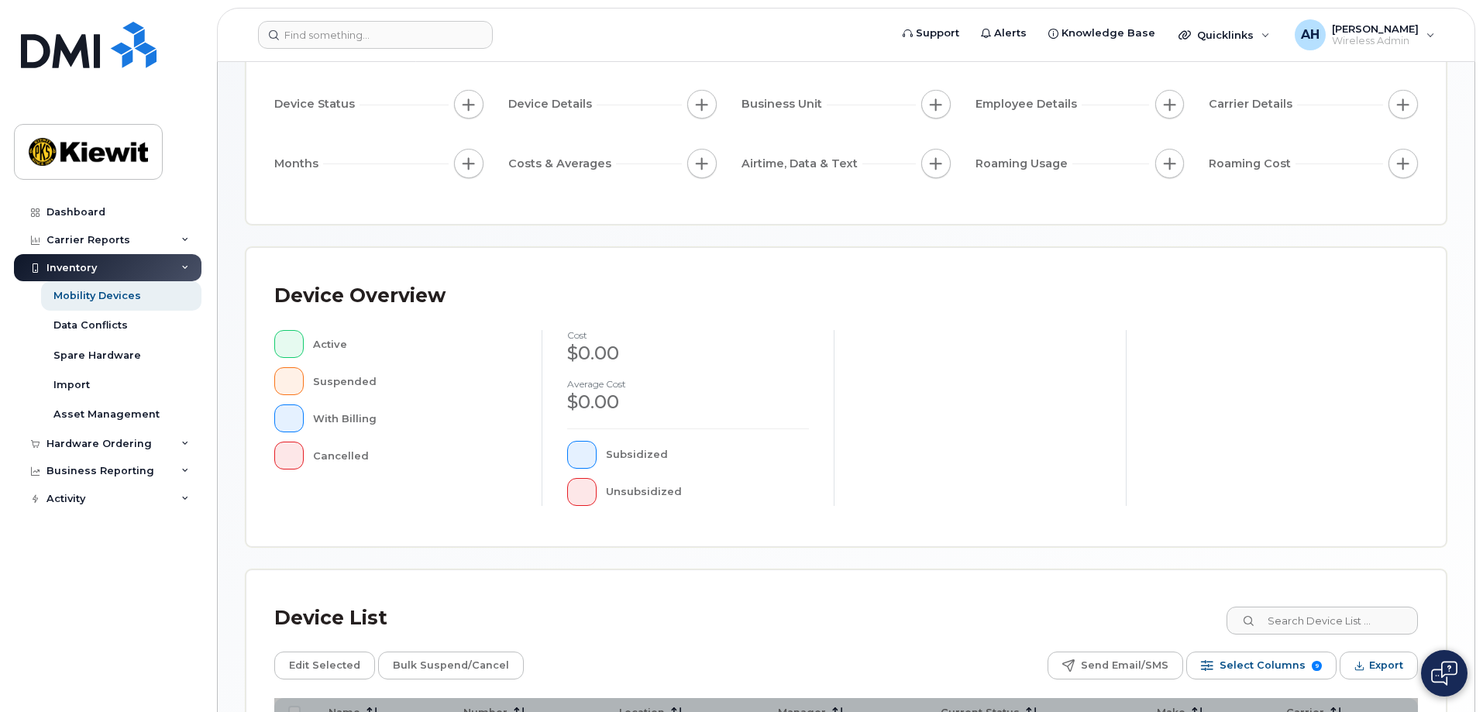
scroll to position [353, 0]
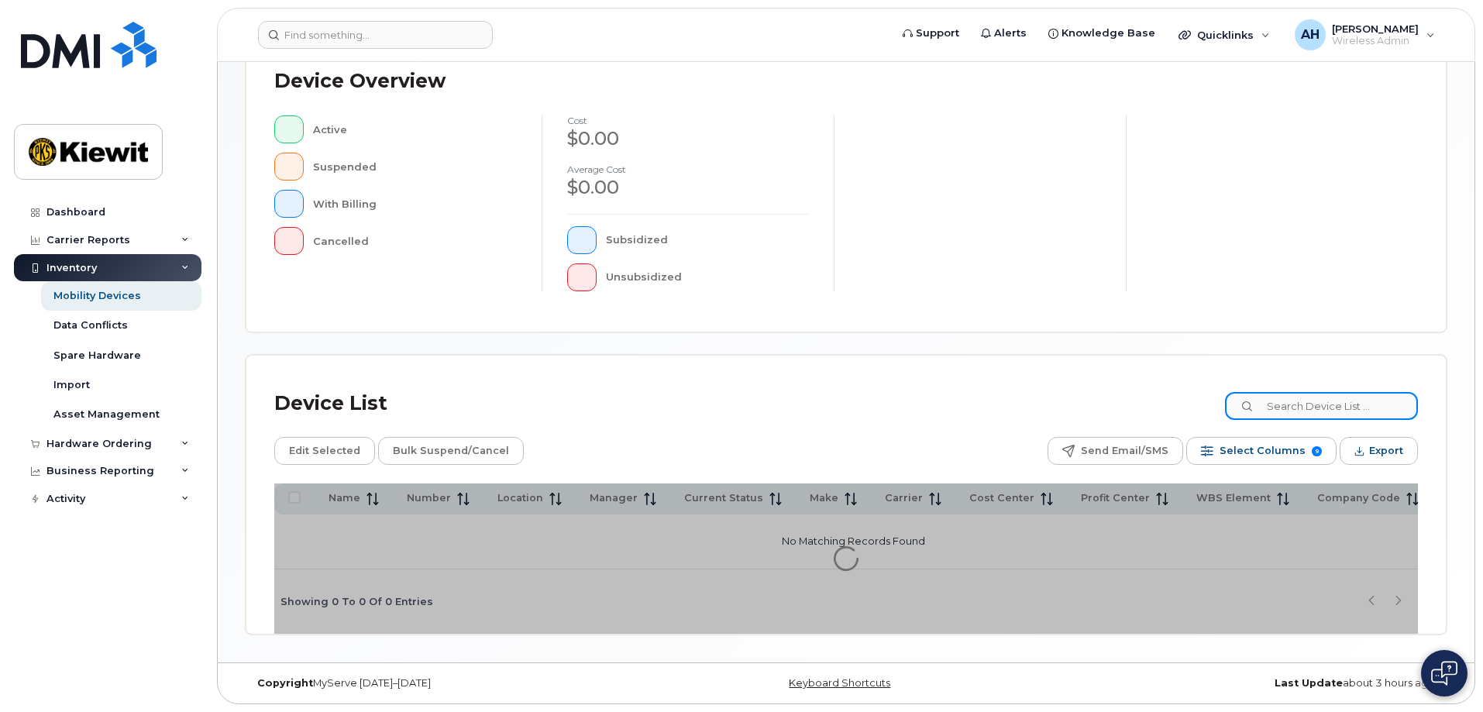
click at [1313, 404] on input at bounding box center [1321, 406] width 193 height 28
type input "105313"
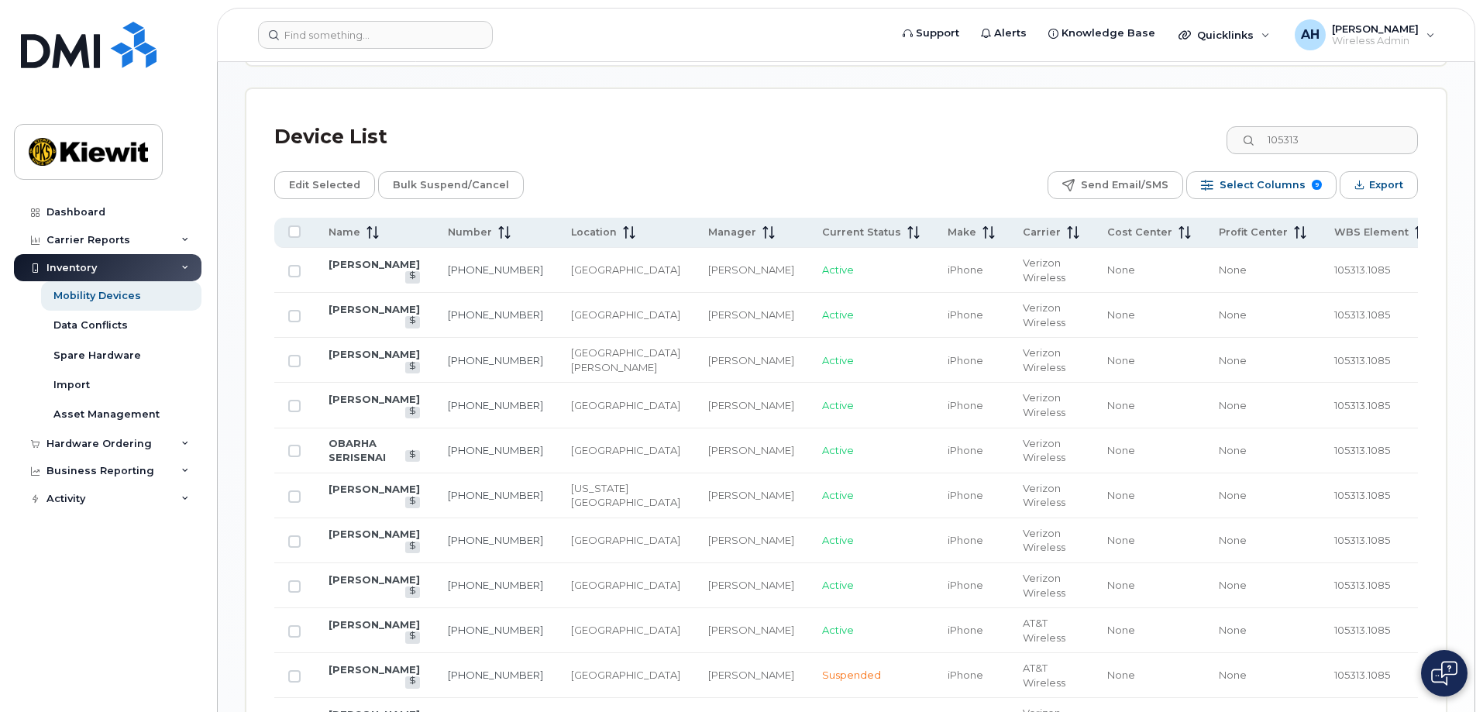
scroll to position [741, 0]
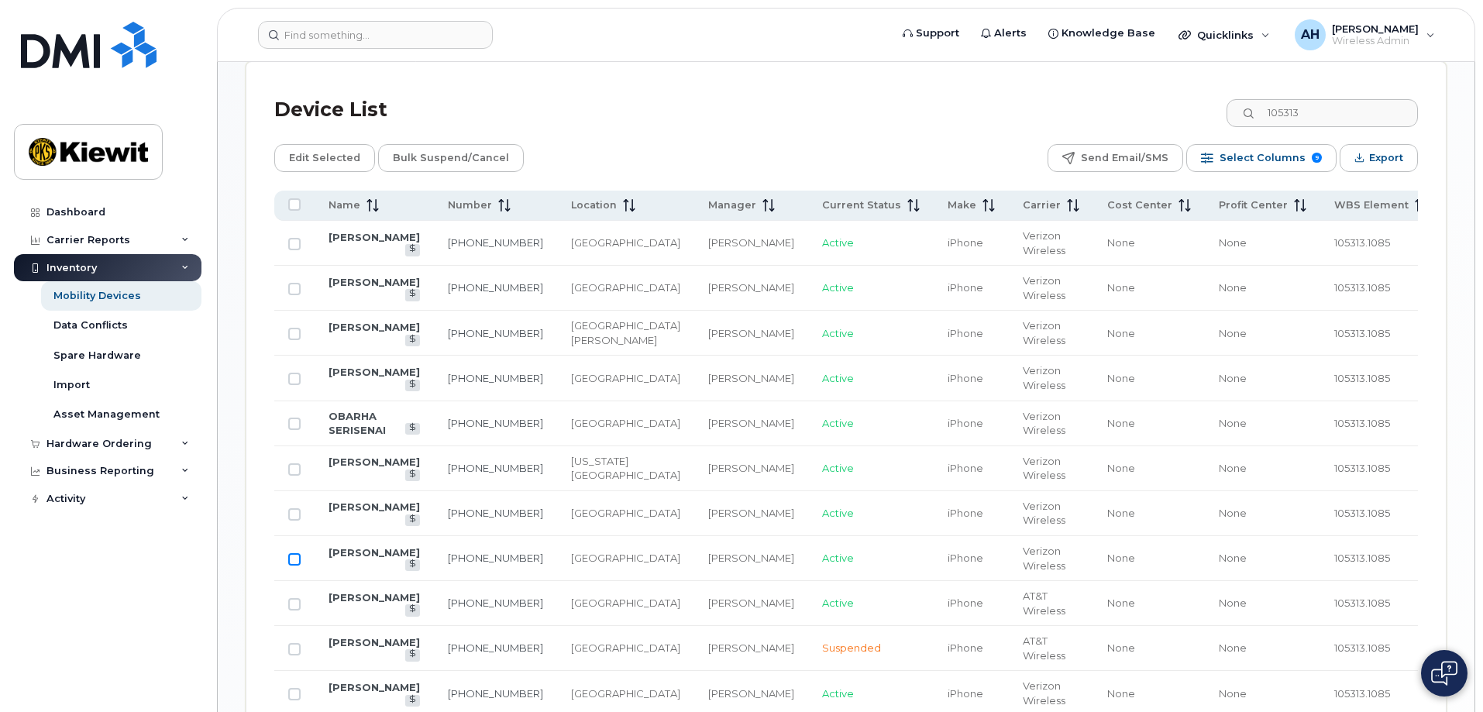
click at [296, 553] on input "Row Unselected" at bounding box center [294, 559] width 12 height 12
checkbox input "true"
click at [348, 547] on link "[PERSON_NAME]" at bounding box center [373, 552] width 91 height 12
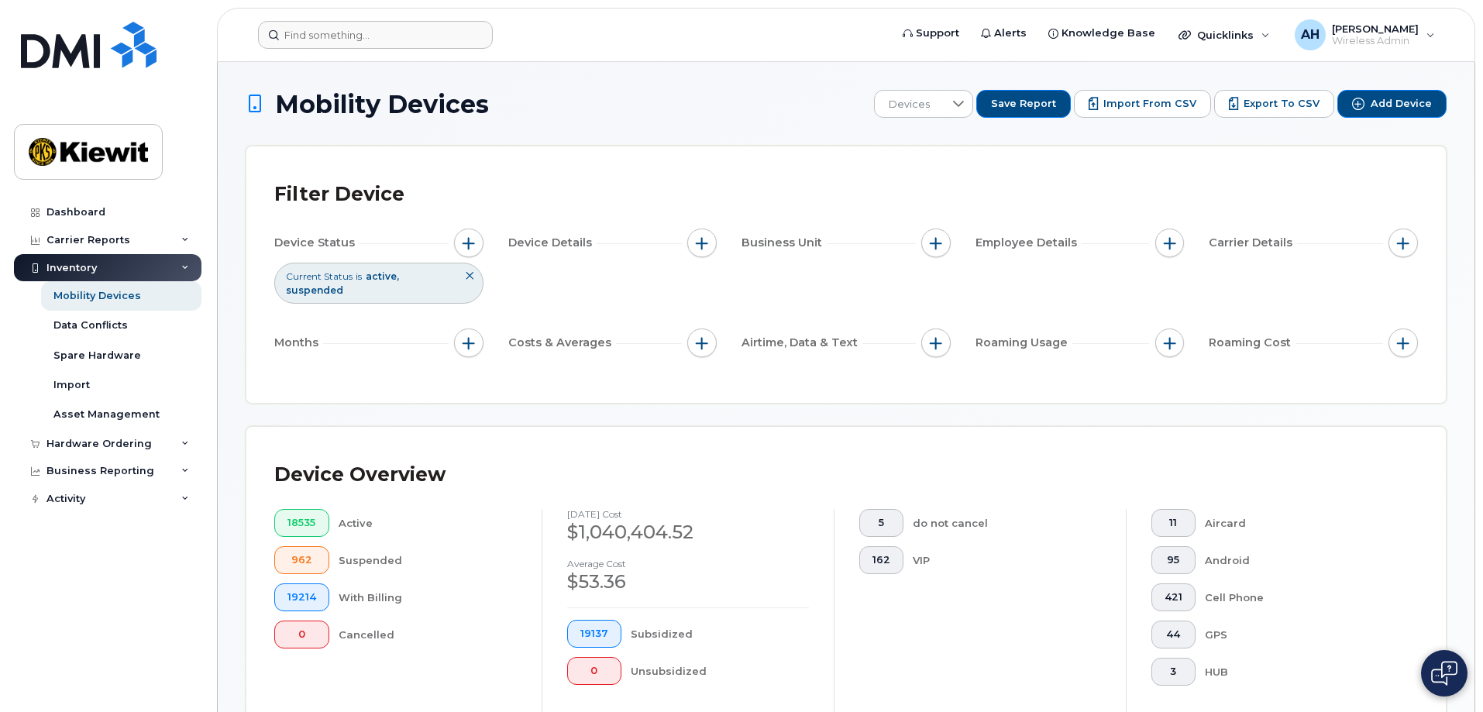
drag, startPoint x: 1265, startPoint y: 0, endPoint x: 590, endPoint y: 31, distance: 675.4
click at [590, 31] on form at bounding box center [568, 35] width 621 height 28
click at [1268, 33] on div "Quicklinks" at bounding box center [1223, 34] width 113 height 31
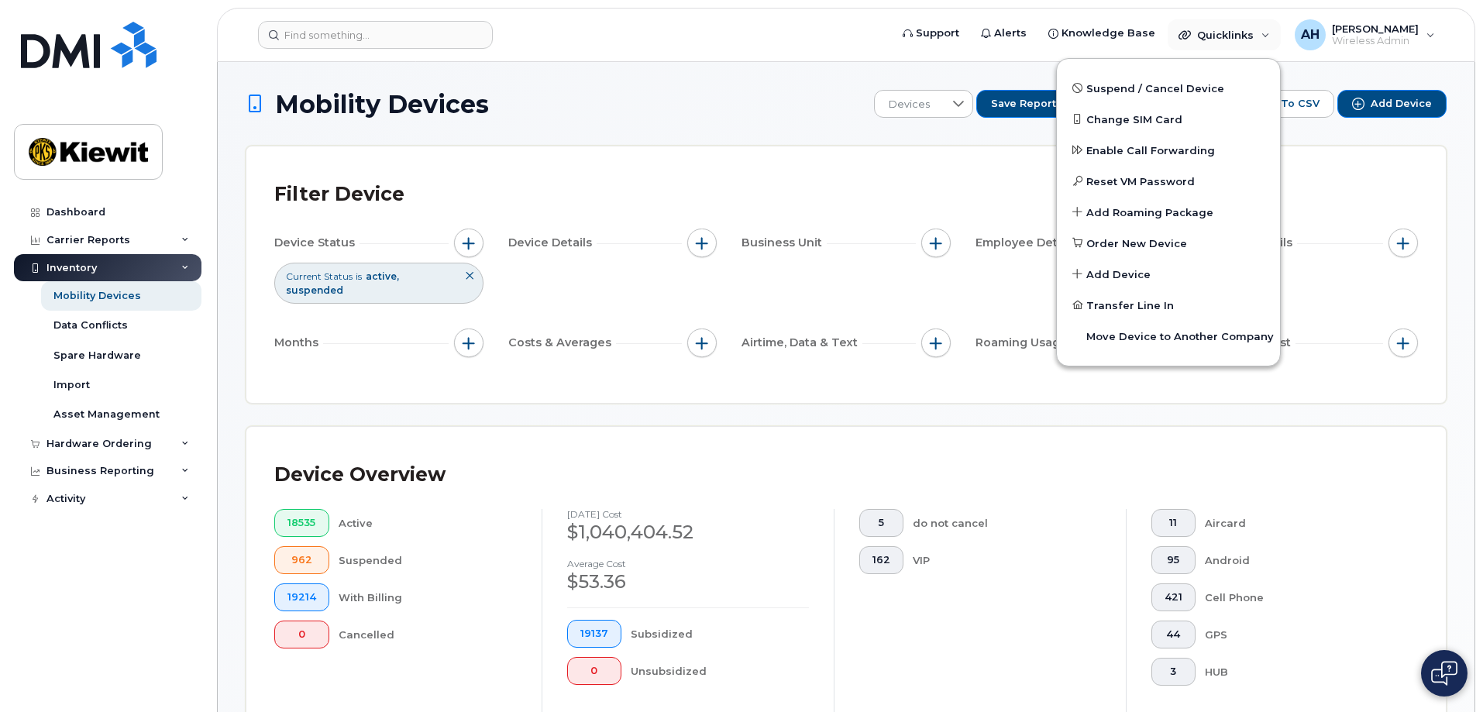
click at [1431, 675] on img at bounding box center [1444, 673] width 26 height 25
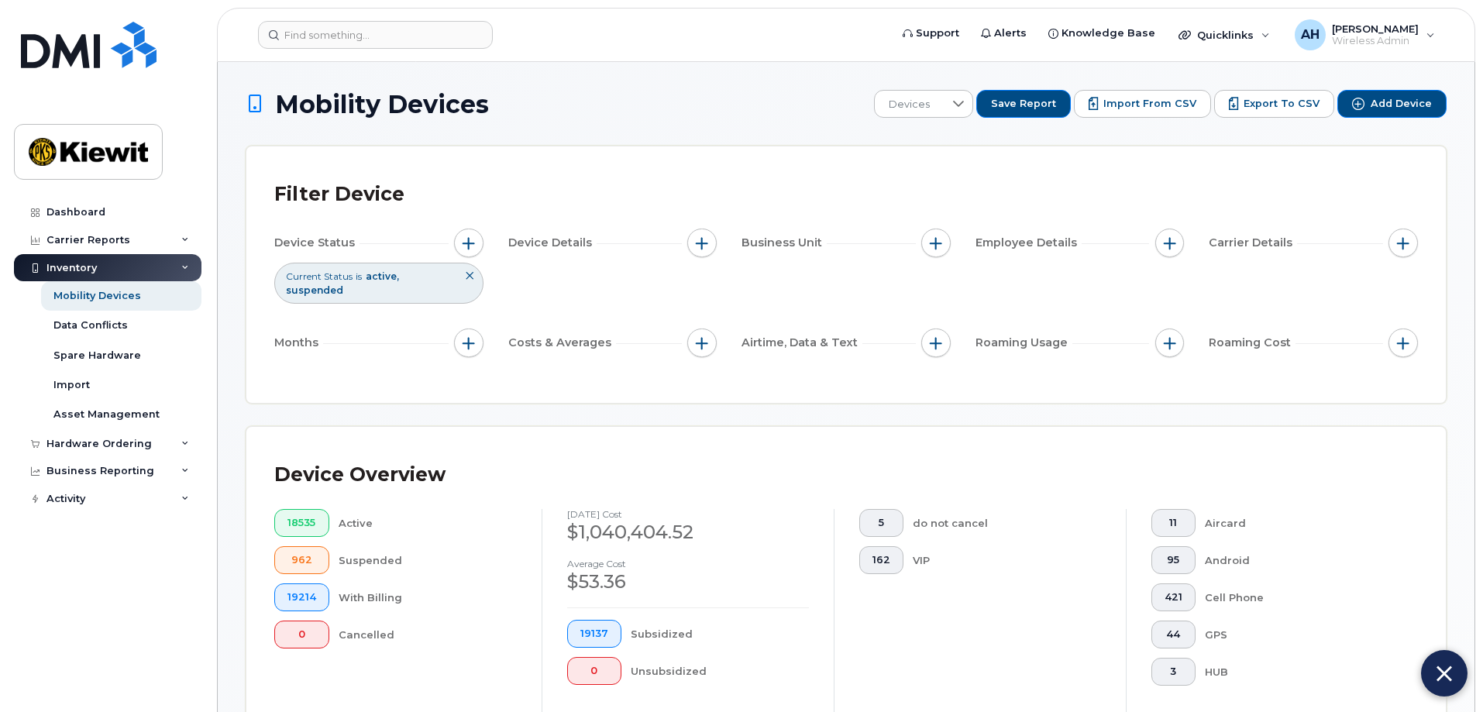
click at [1345, 203] on div "Filter Device" at bounding box center [845, 194] width 1143 height 40
click at [124, 298] on div "Mobility Devices" at bounding box center [97, 296] width 88 height 14
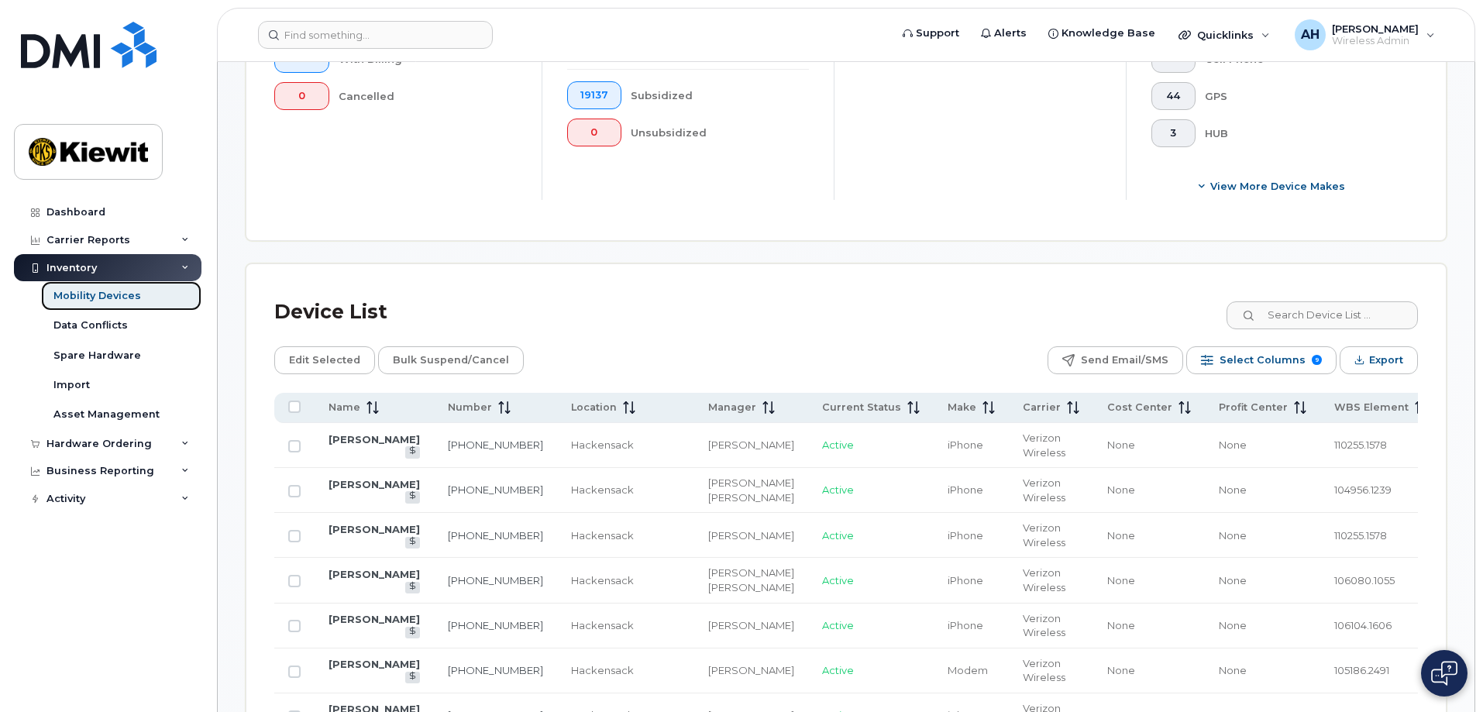
scroll to position [541, 0]
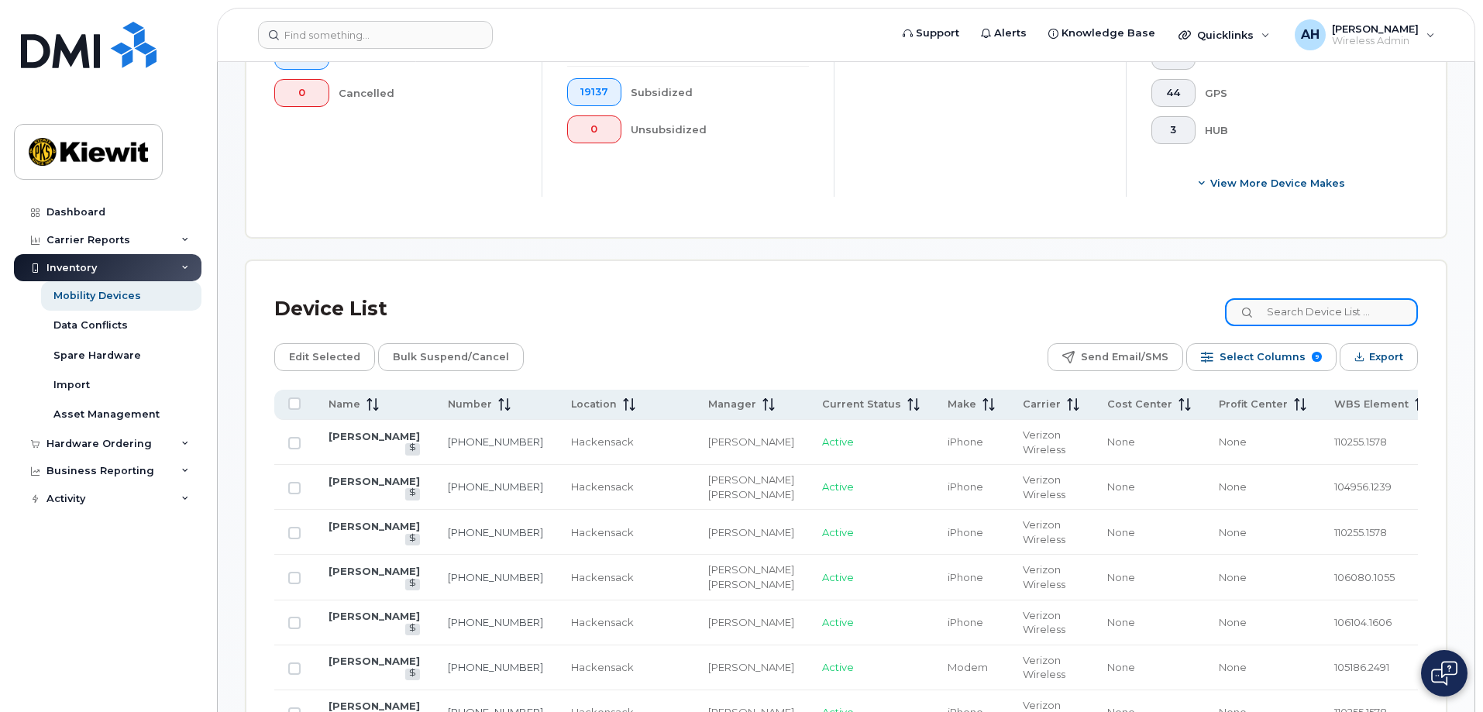
click at [1293, 303] on input at bounding box center [1321, 312] width 193 height 28
type input "106092"
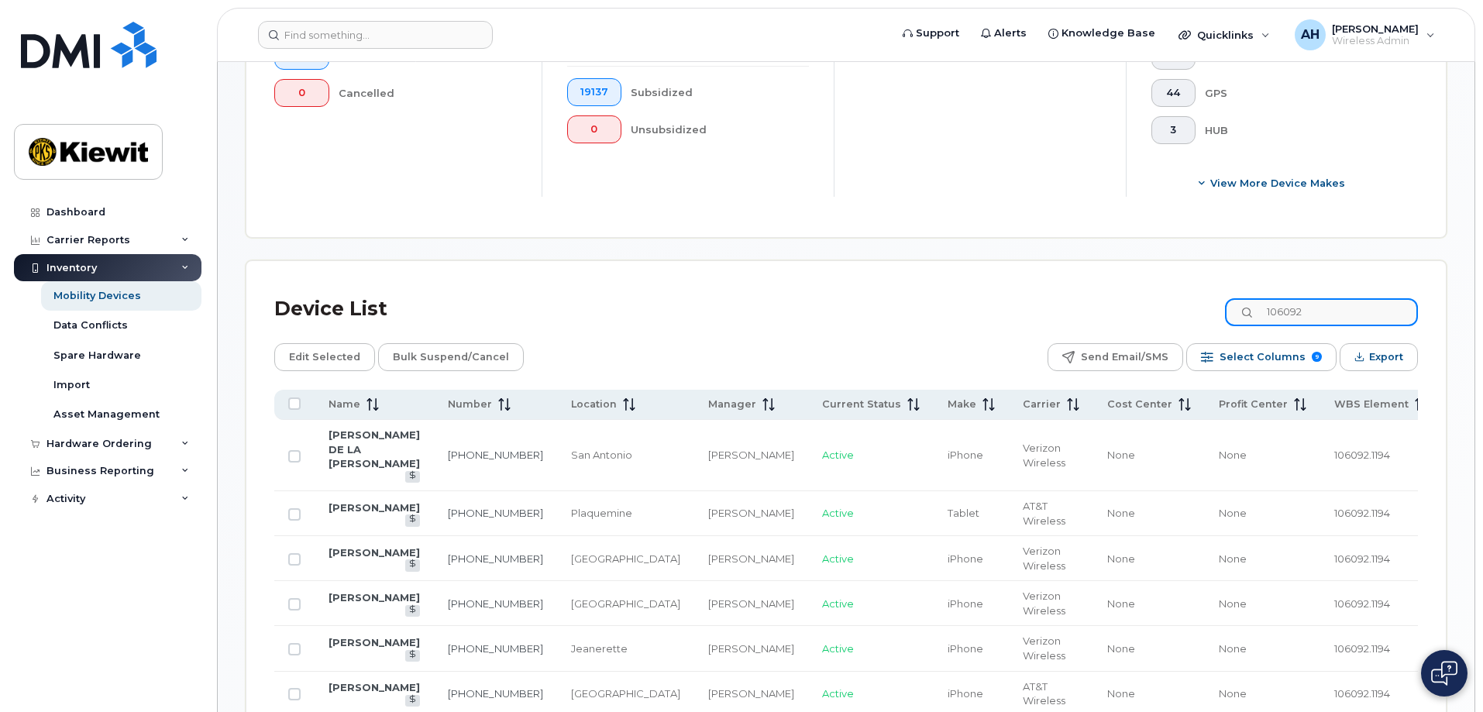
click at [1351, 299] on input "106092" at bounding box center [1321, 312] width 193 height 28
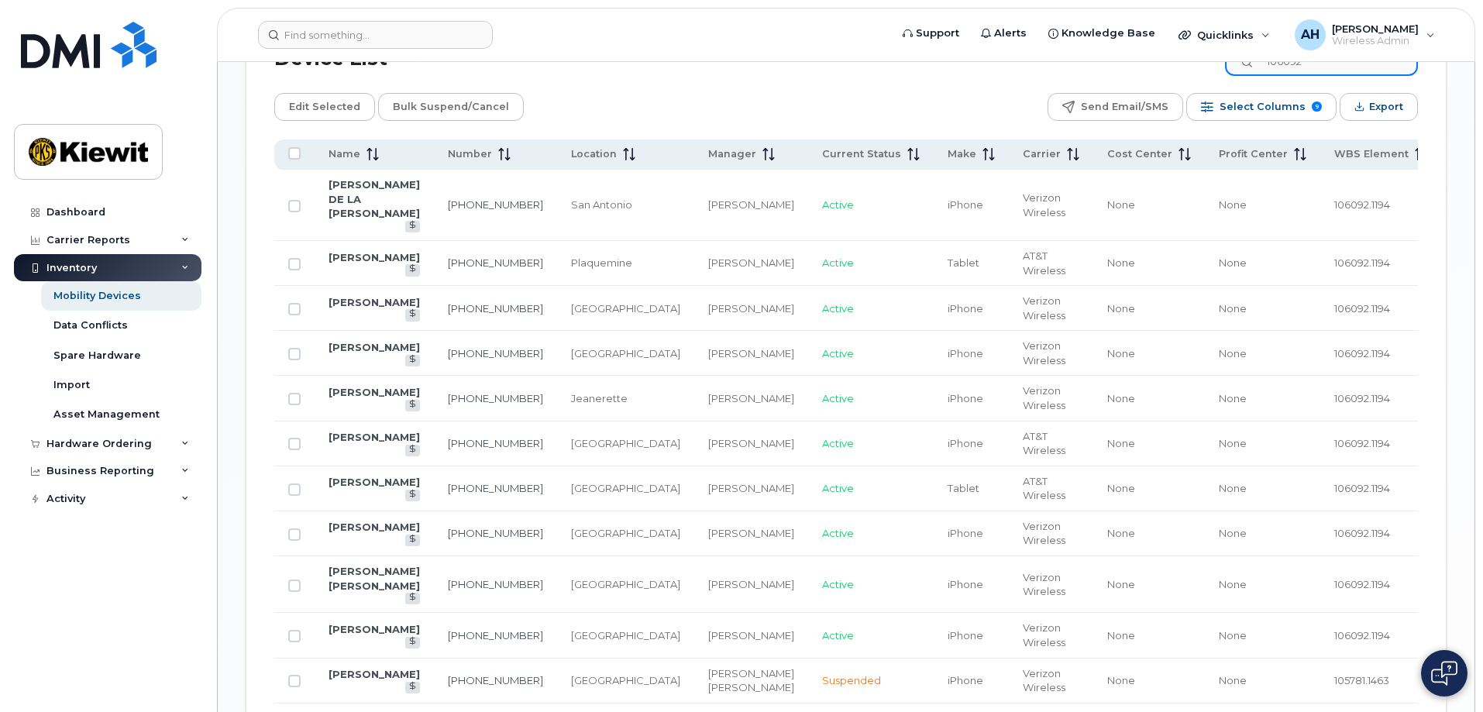
scroll to position [771, 0]
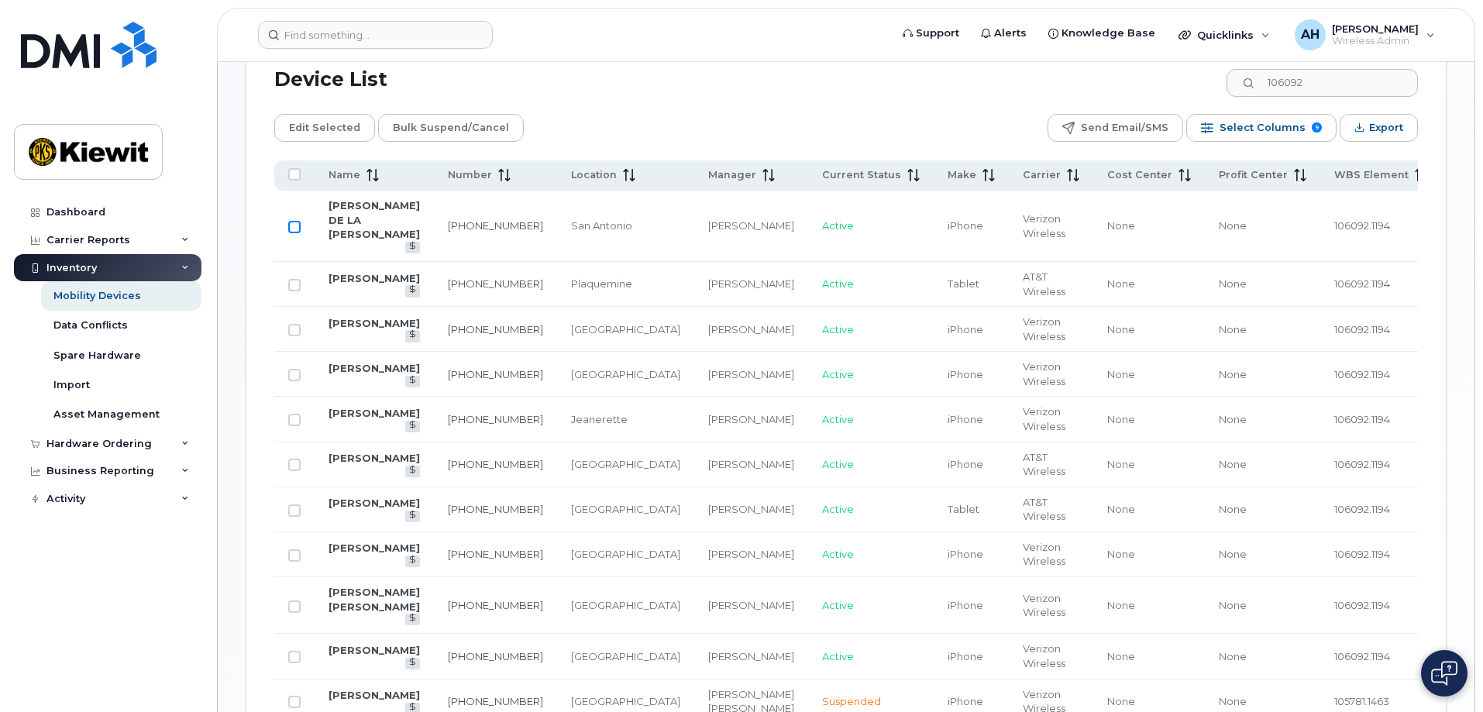
click at [288, 221] on input "Row Unselected" at bounding box center [294, 227] width 12 height 12
click at [288, 221] on input "Row Selected" at bounding box center [294, 227] width 12 height 12
click at [1231, 35] on span "Quicklinks" at bounding box center [1225, 35] width 57 height 12
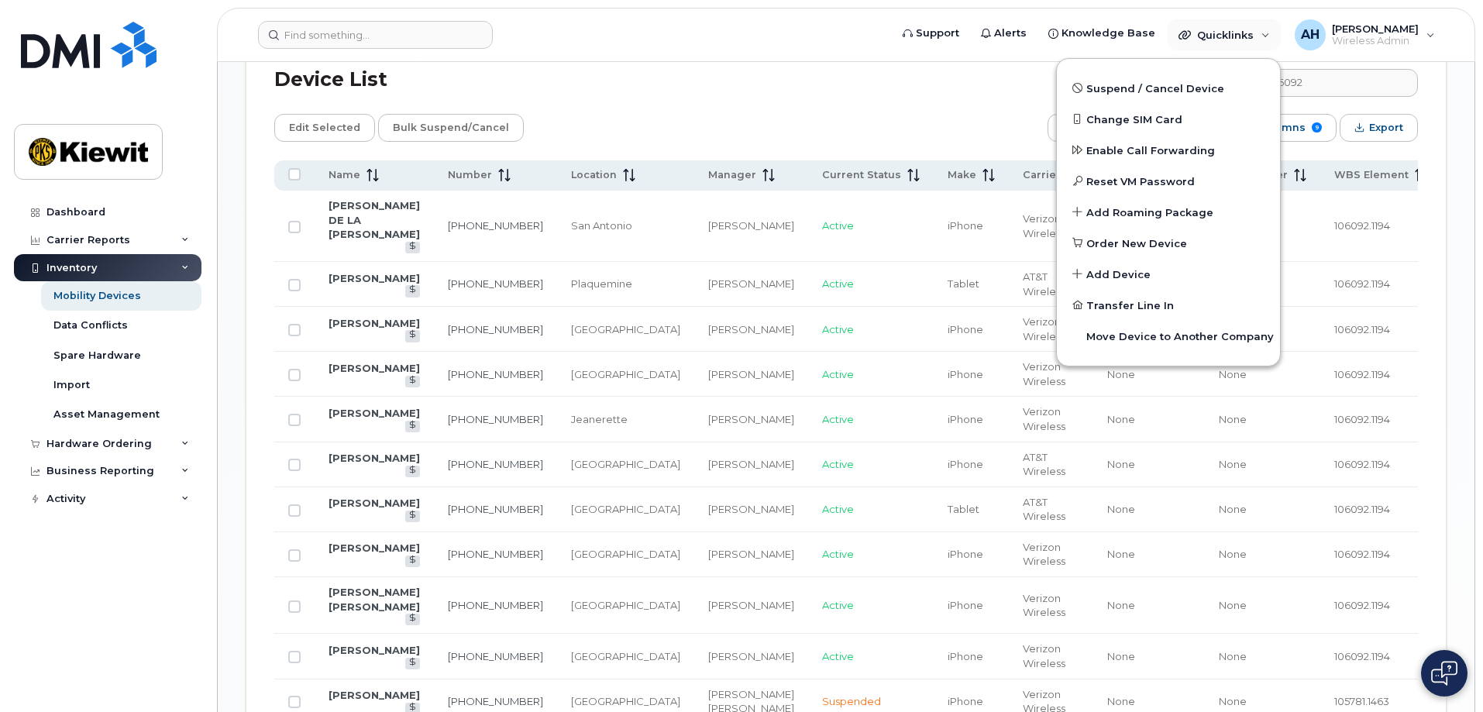
click at [898, 84] on div "Device List 106092" at bounding box center [845, 80] width 1143 height 40
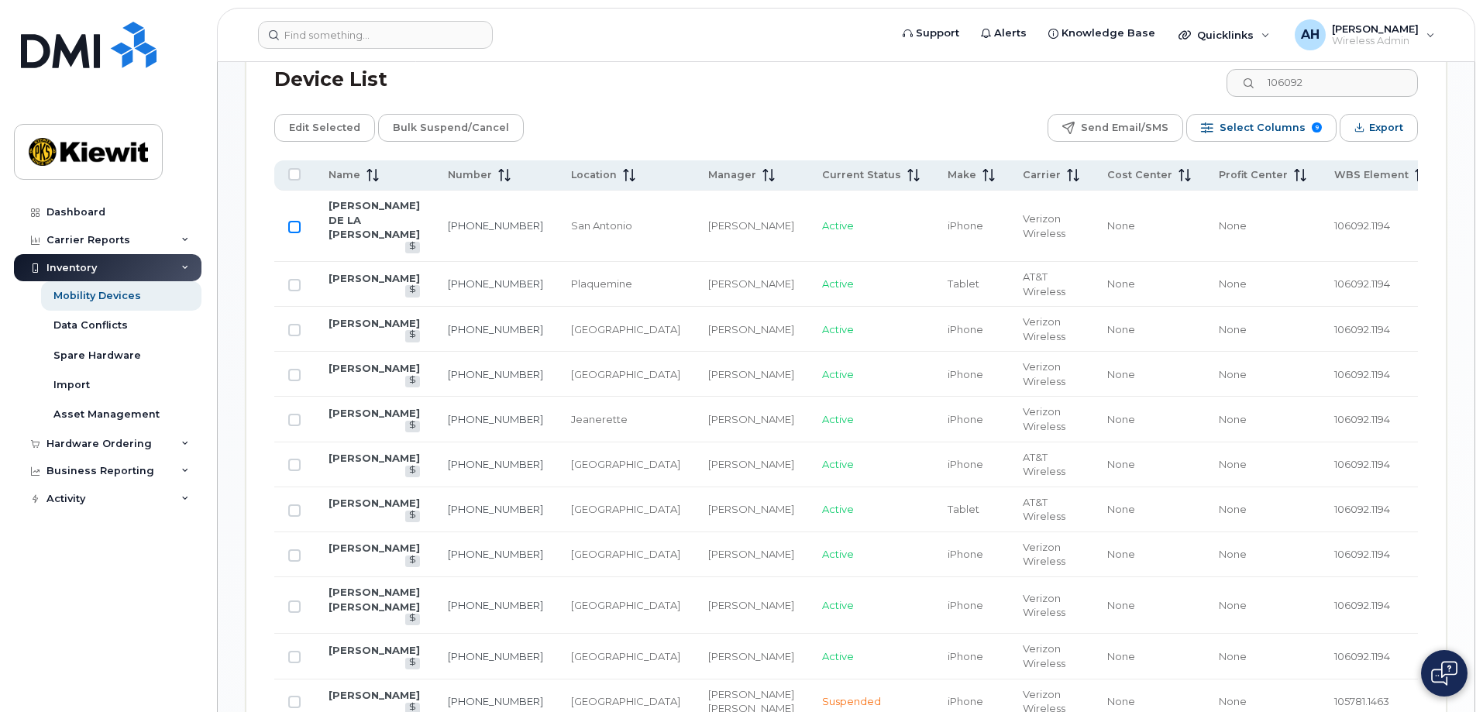
click at [292, 221] on input "Row Unselected" at bounding box center [294, 227] width 12 height 12
checkbox input "true"
click at [448, 219] on link "210-382-5831" at bounding box center [495, 225] width 95 height 12
click at [1346, 77] on input "106092" at bounding box center [1321, 83] width 193 height 28
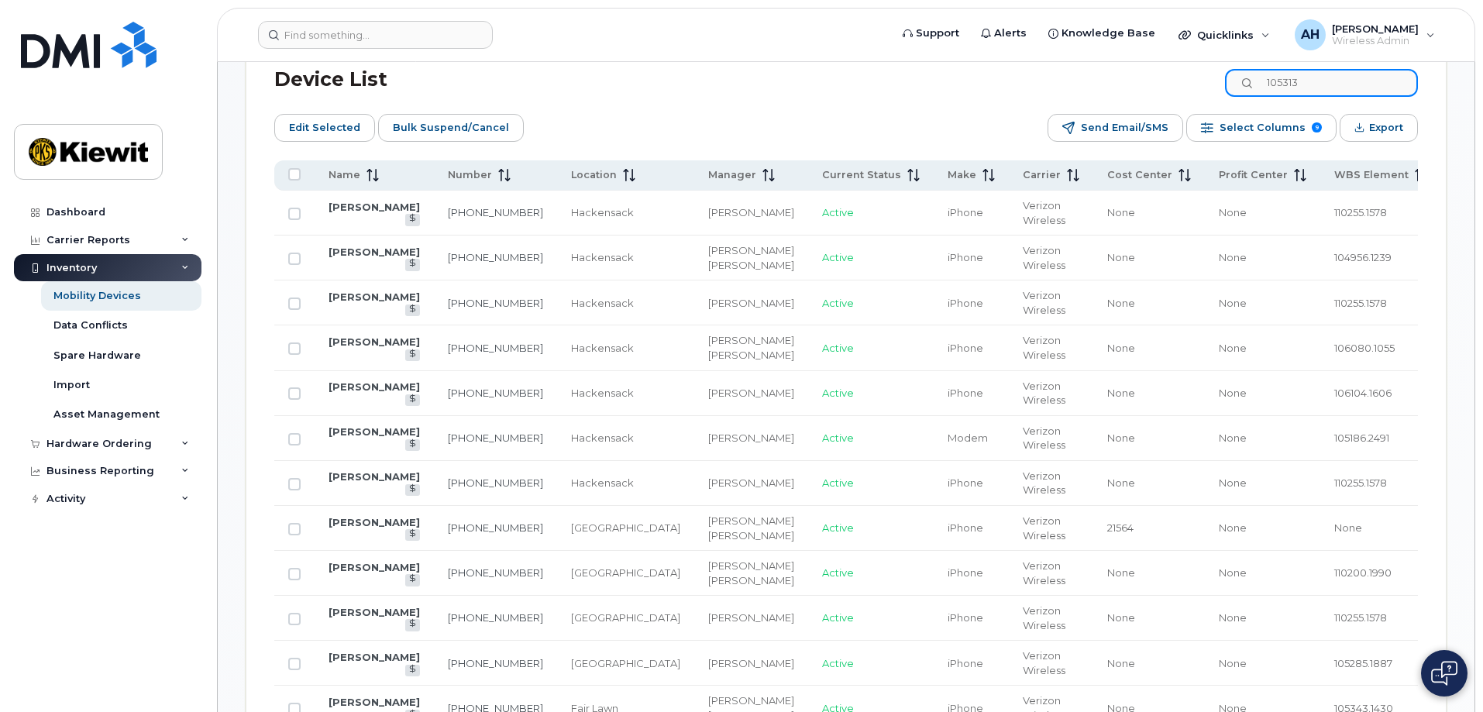
type input "105313"
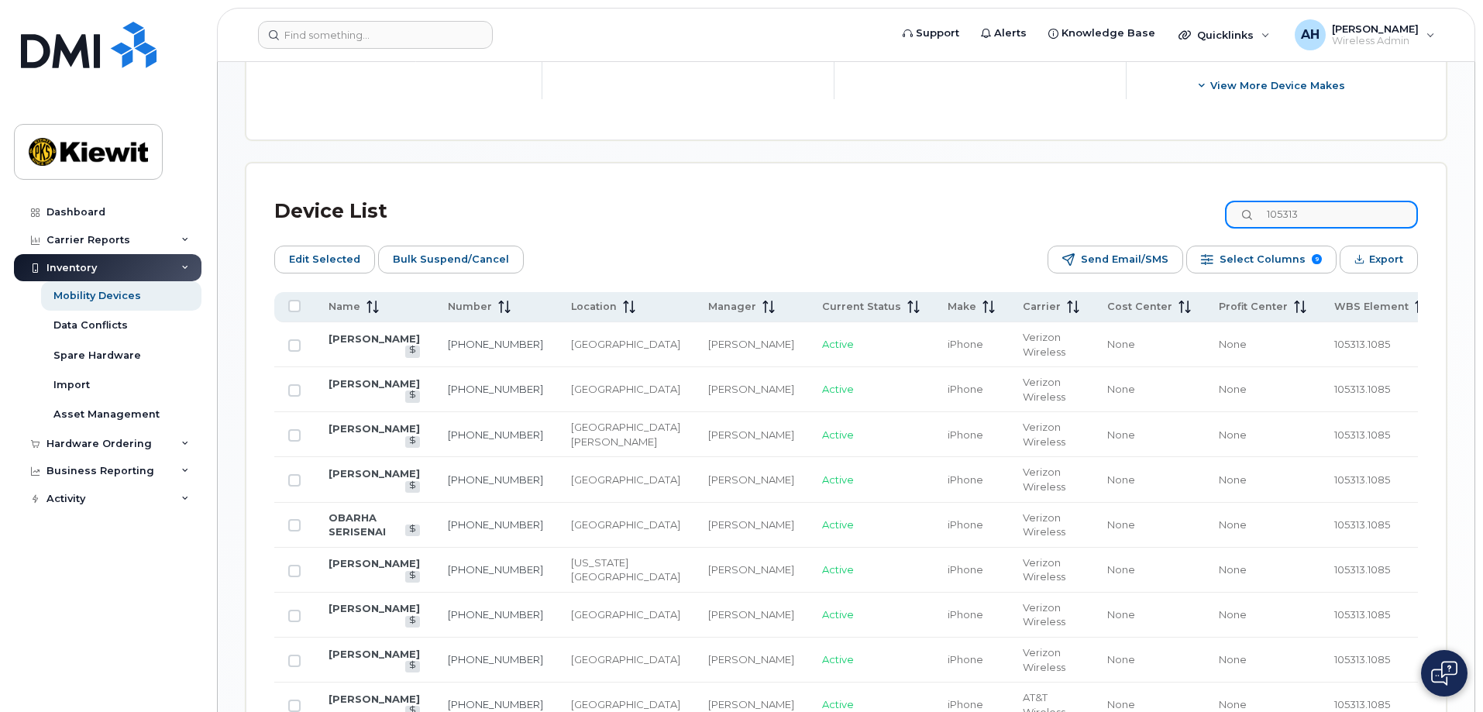
scroll to position [635, 0]
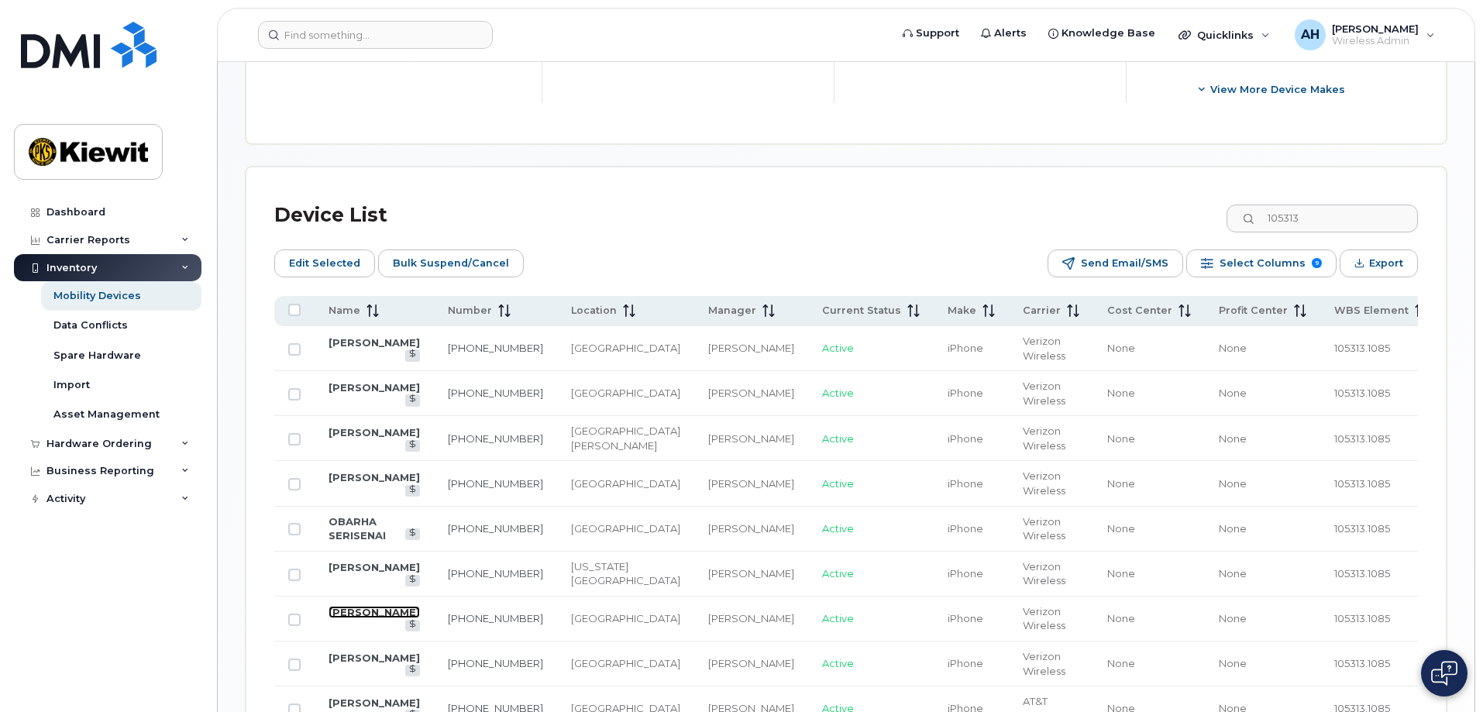
click at [332, 606] on link "[PERSON_NAME]" at bounding box center [373, 612] width 91 height 12
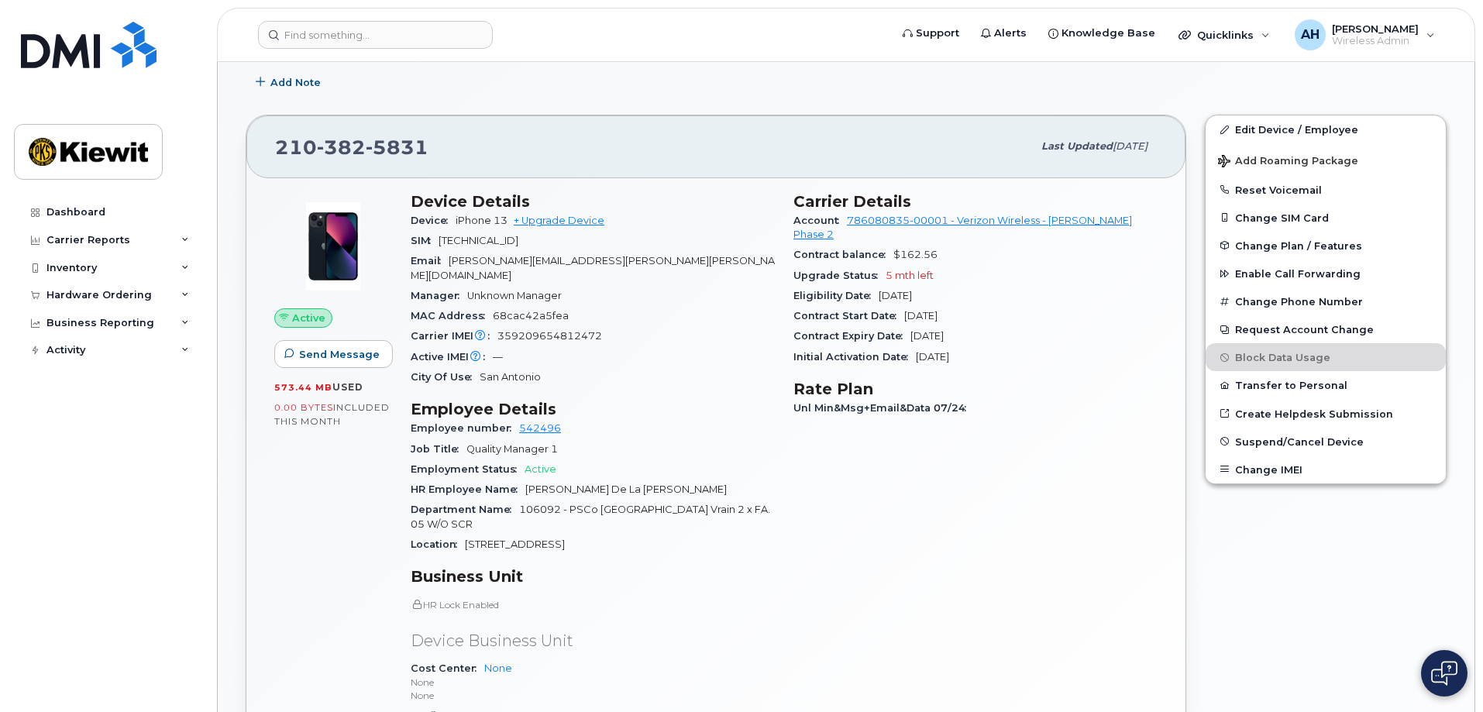
scroll to position [383, 0]
drag, startPoint x: 1244, startPoint y: 389, endPoint x: 1274, endPoint y: 266, distance: 126.1
click at [1274, 266] on div "Edit Device / Employee Add Roaming Package Reset Voicemail Change SIM Card Chan…" at bounding box center [1326, 296] width 242 height 369
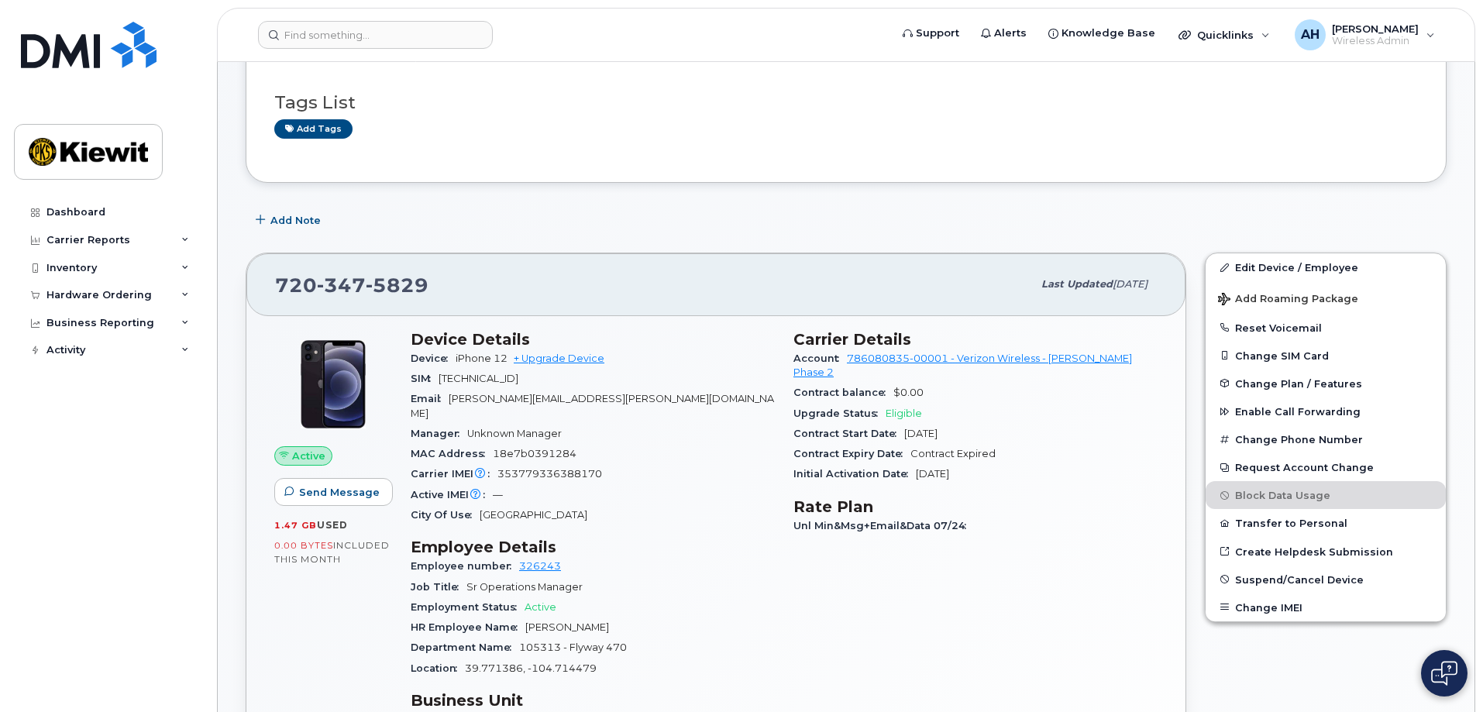
scroll to position [147, 0]
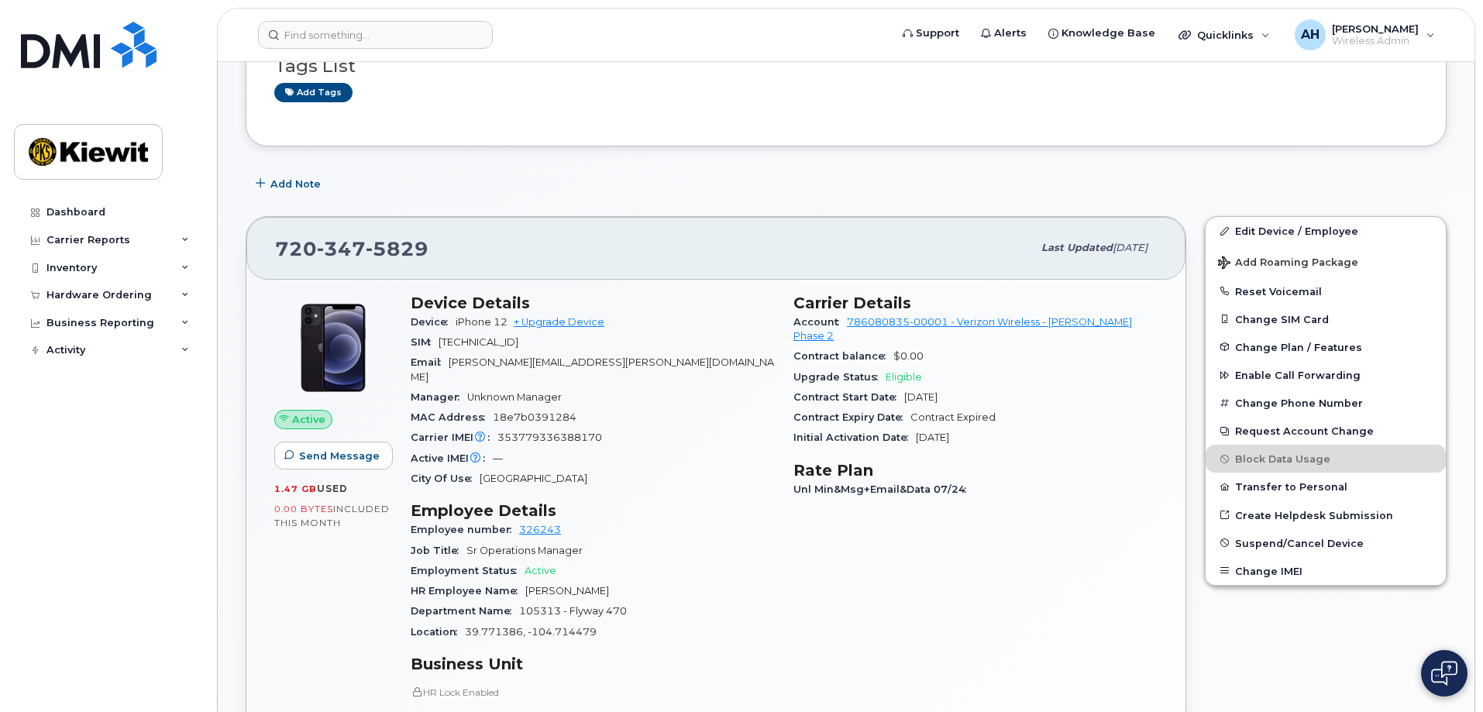
drag, startPoint x: 1485, startPoint y: 205, endPoint x: 1480, endPoint y: 271, distance: 66.0
click at [1261, 431] on button "Request Account Change" at bounding box center [1325, 431] width 240 height 28
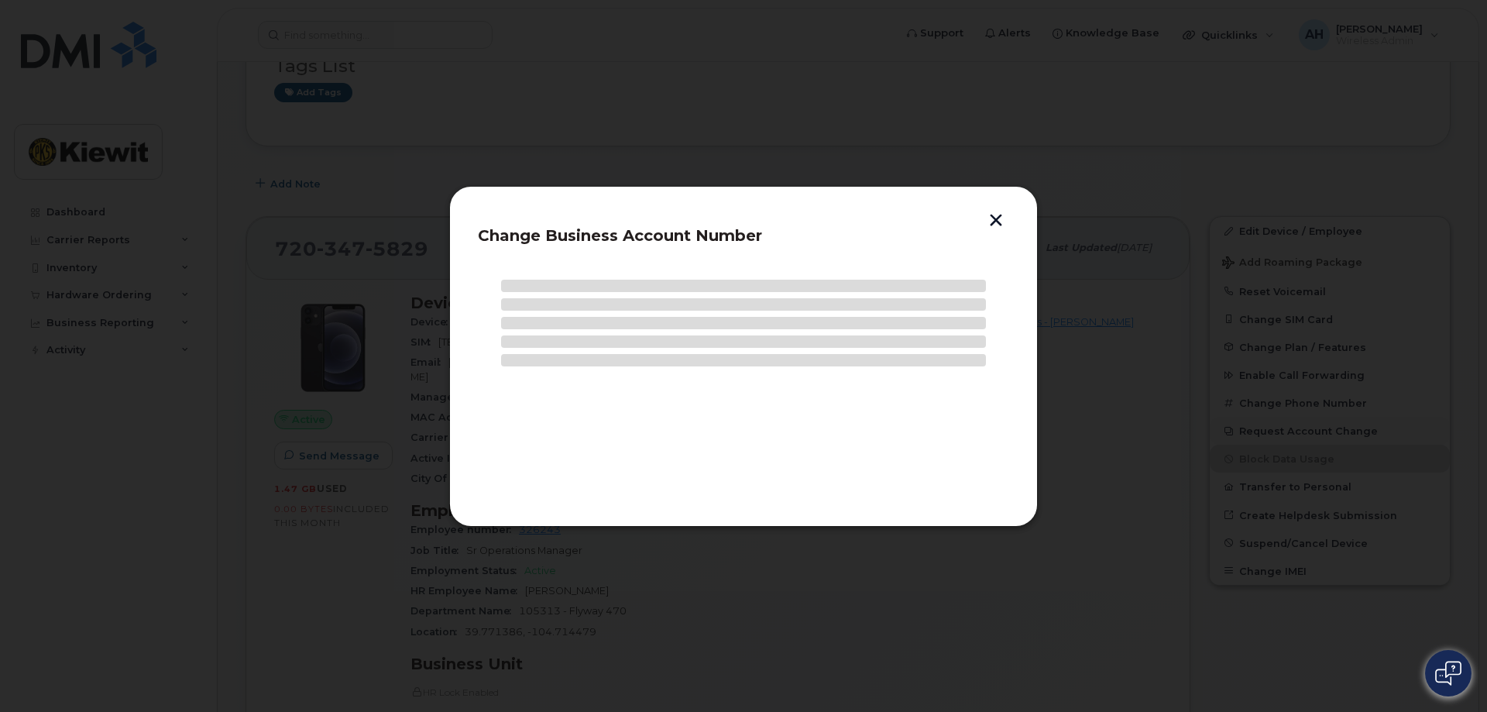
click at [1261, 431] on div at bounding box center [743, 356] width 1487 height 712
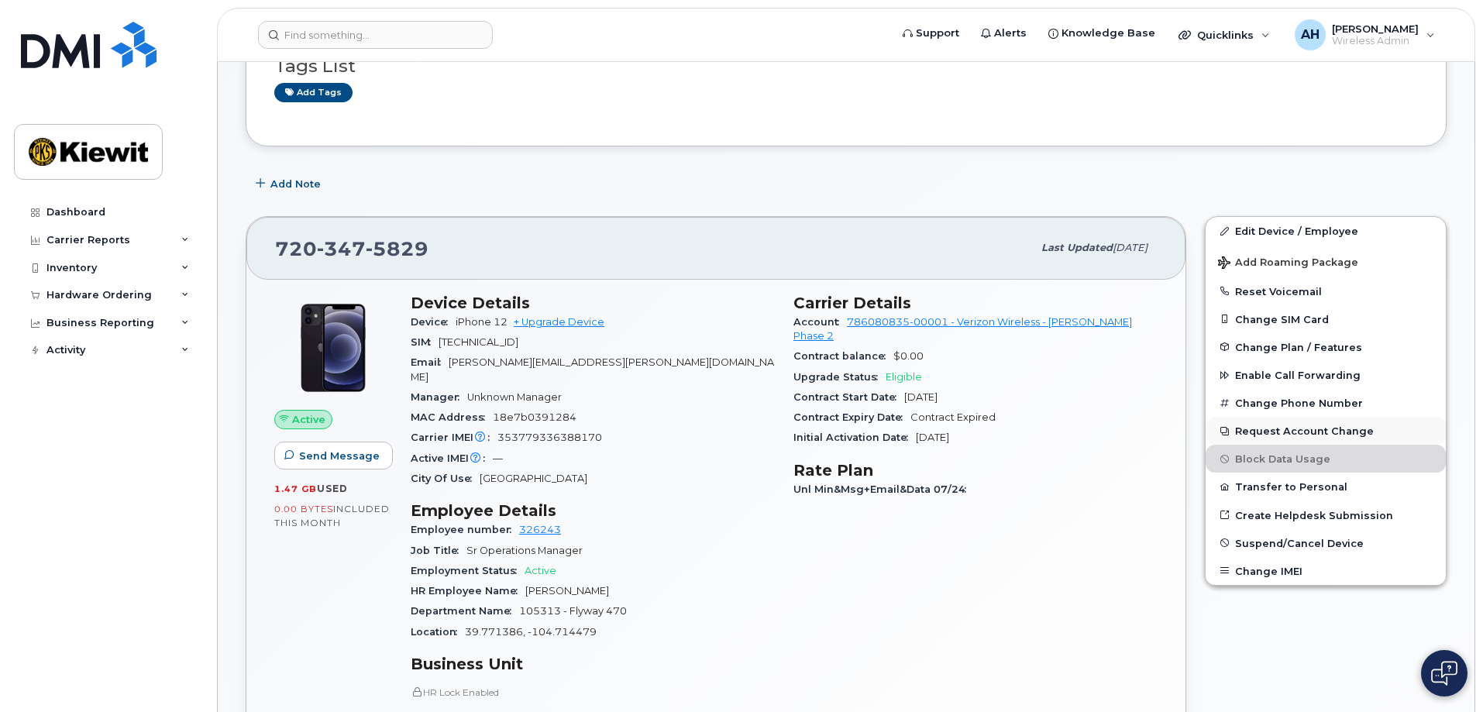
click at [1261, 431] on button "Request Account Change" at bounding box center [1325, 431] width 240 height 28
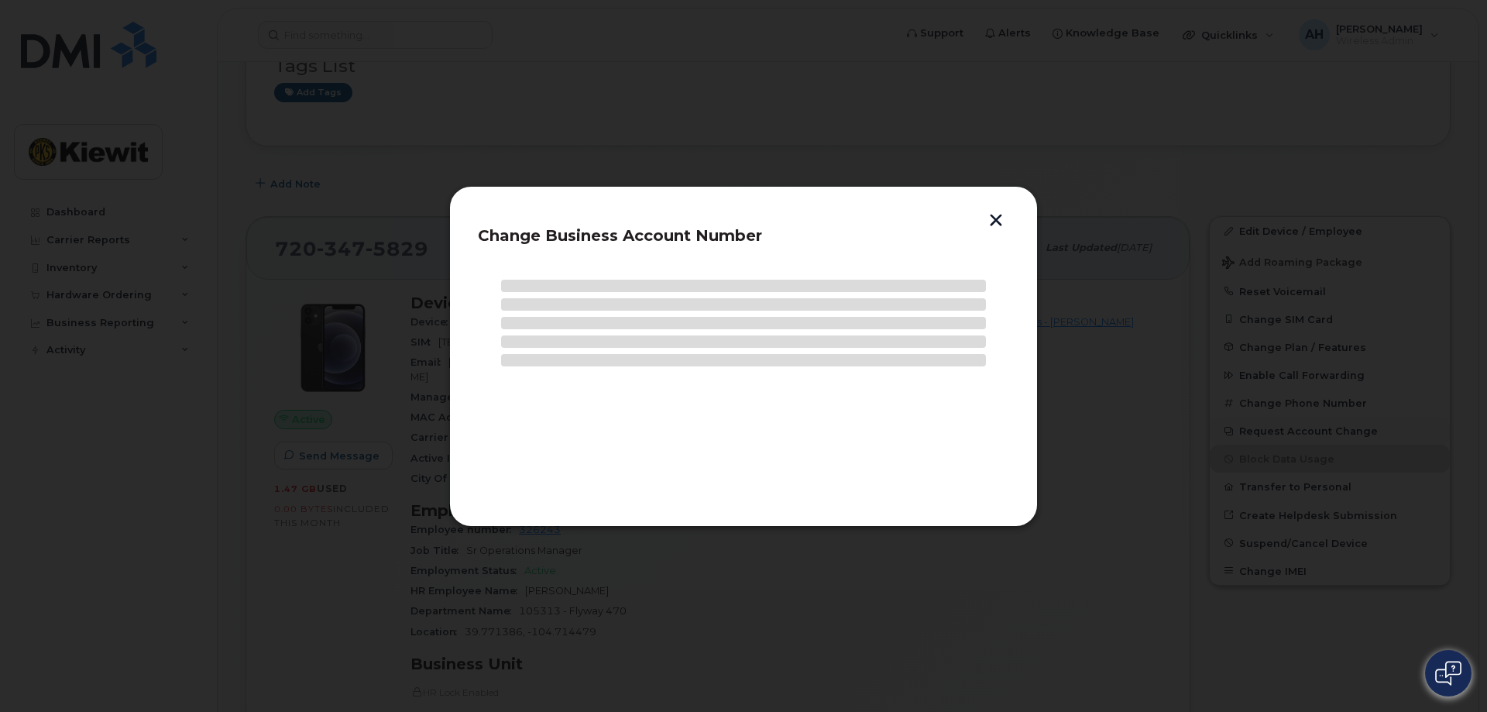
click at [1261, 431] on div at bounding box center [743, 356] width 1487 height 712
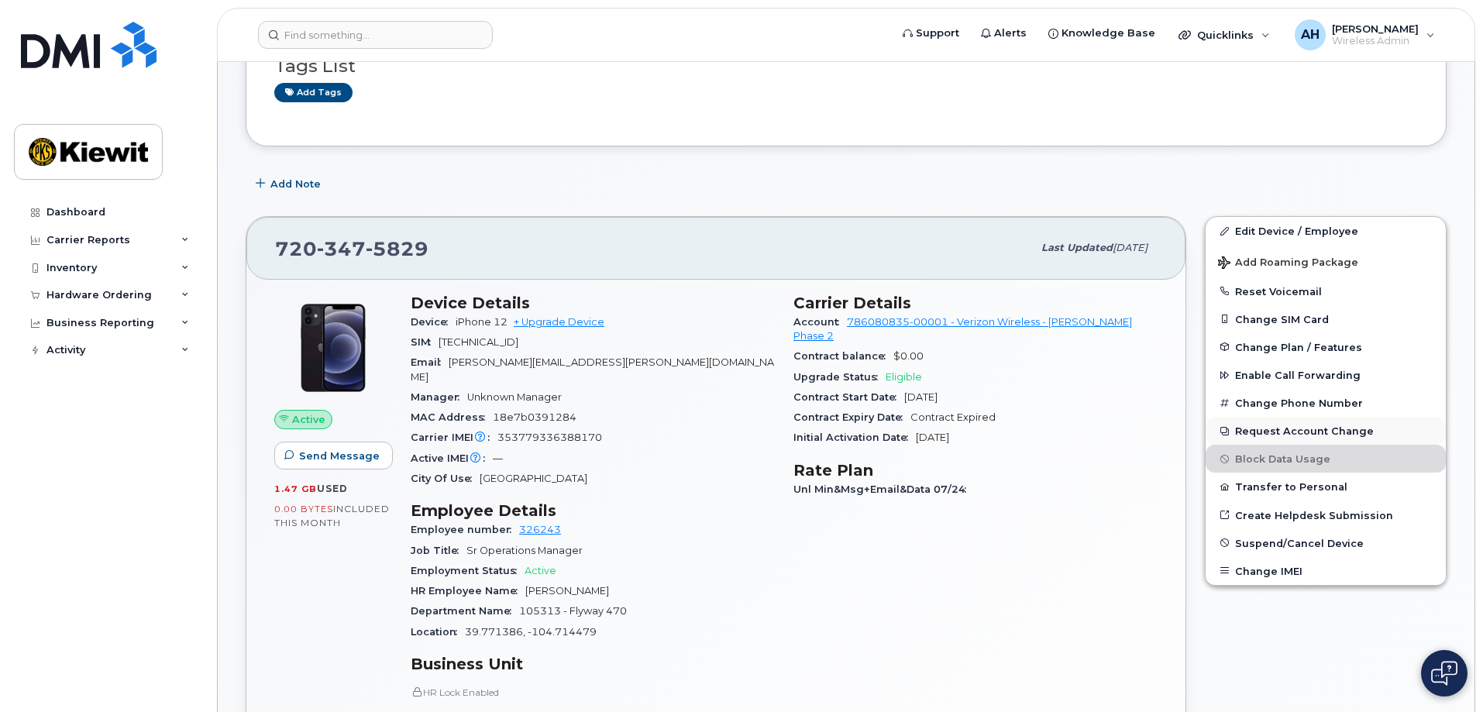
click at [1261, 431] on button "Request Account Change" at bounding box center [1325, 431] width 240 height 28
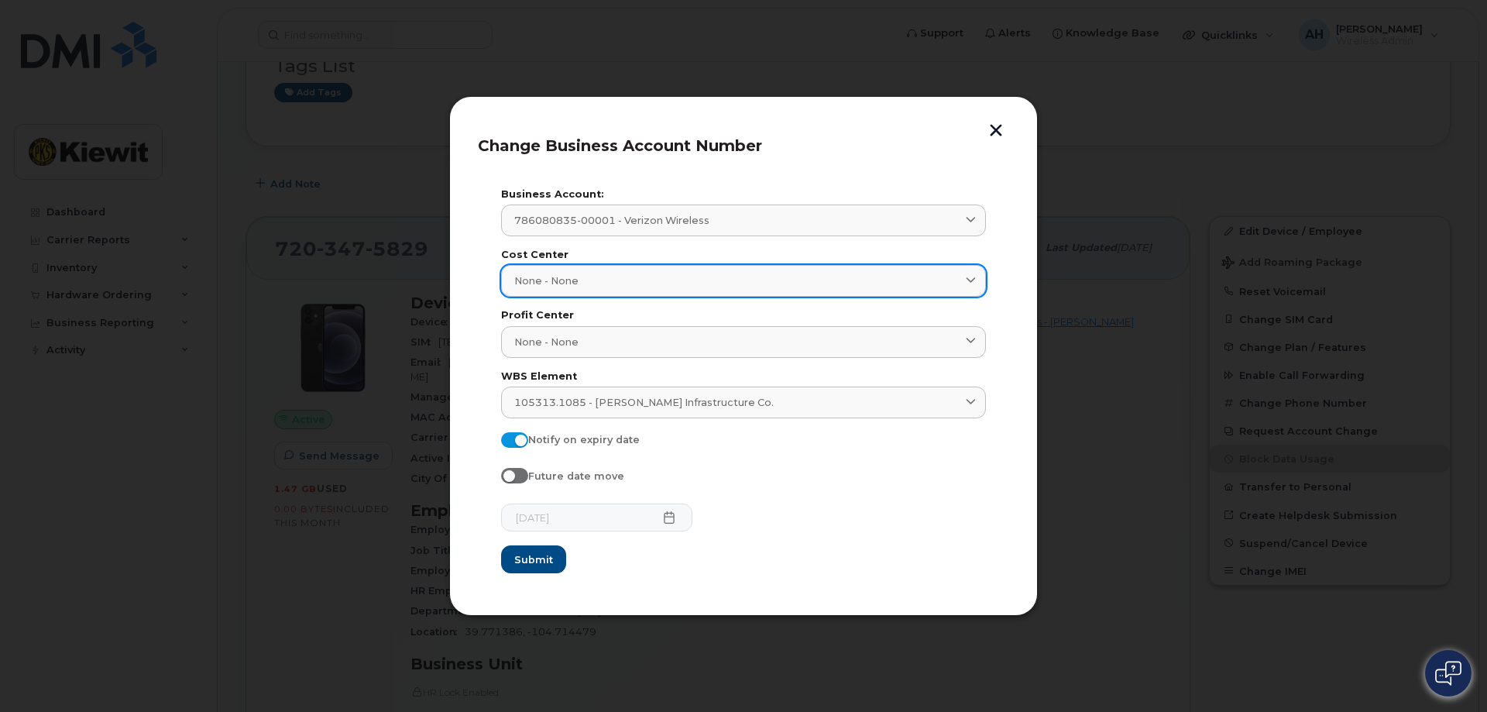
click at [977, 285] on span at bounding box center [971, 280] width 15 height 15
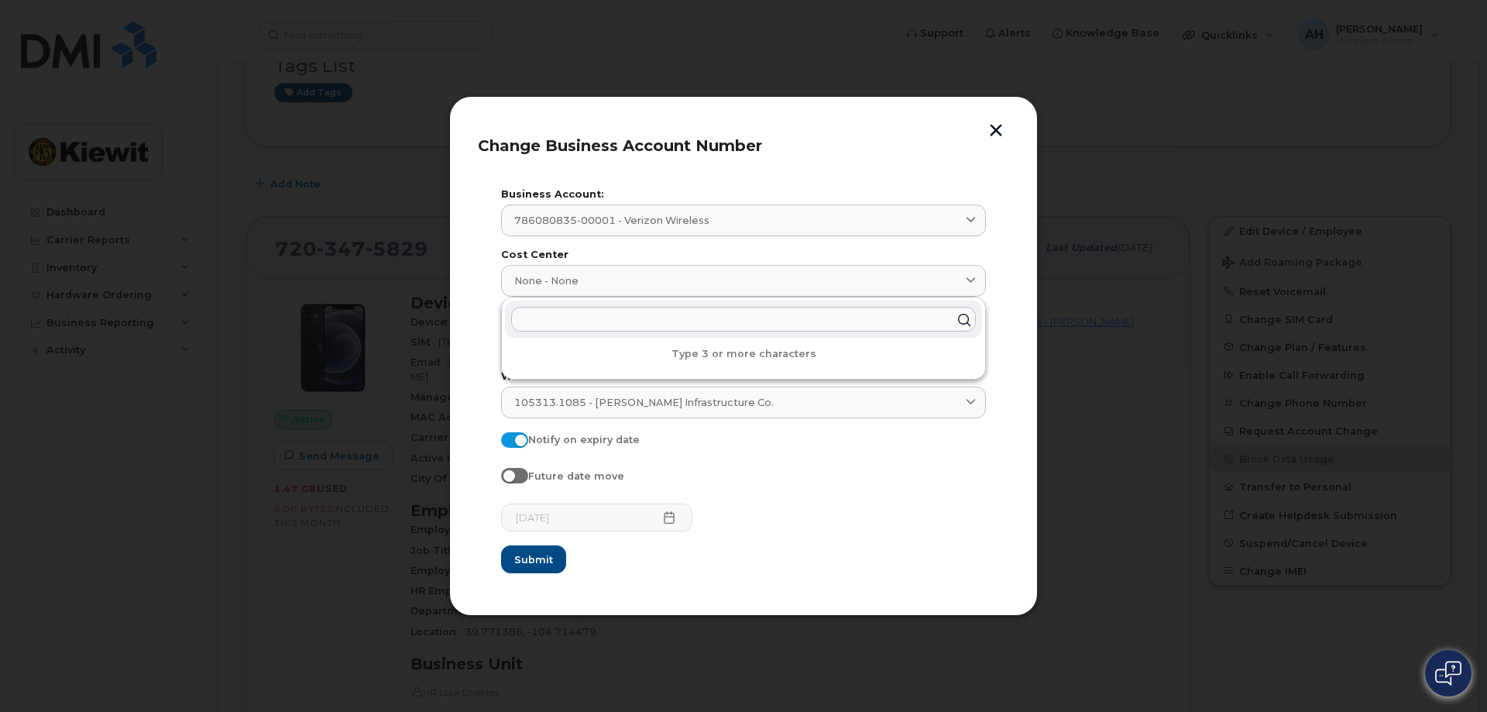
click at [555, 316] on input "text" at bounding box center [743, 319] width 465 height 25
type input "106092"
click at [801, 536] on form "Business Account: 786080835-00001 - Verizon Wireless 998975023 - AT&T Wireless …" at bounding box center [743, 382] width 485 height 384
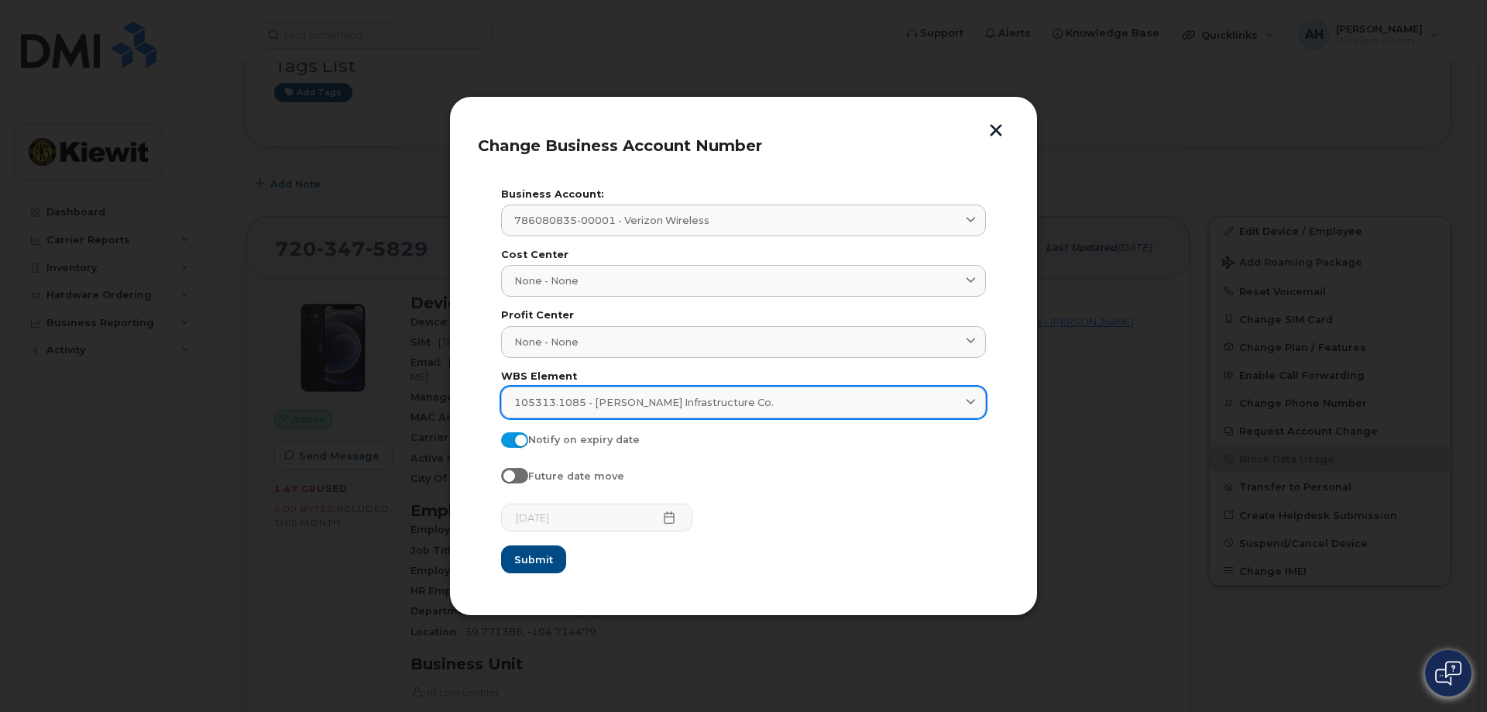
click at [741, 414] on link "105313.1085 - Kiewit Infrastructure Co." at bounding box center [743, 403] width 485 height 32
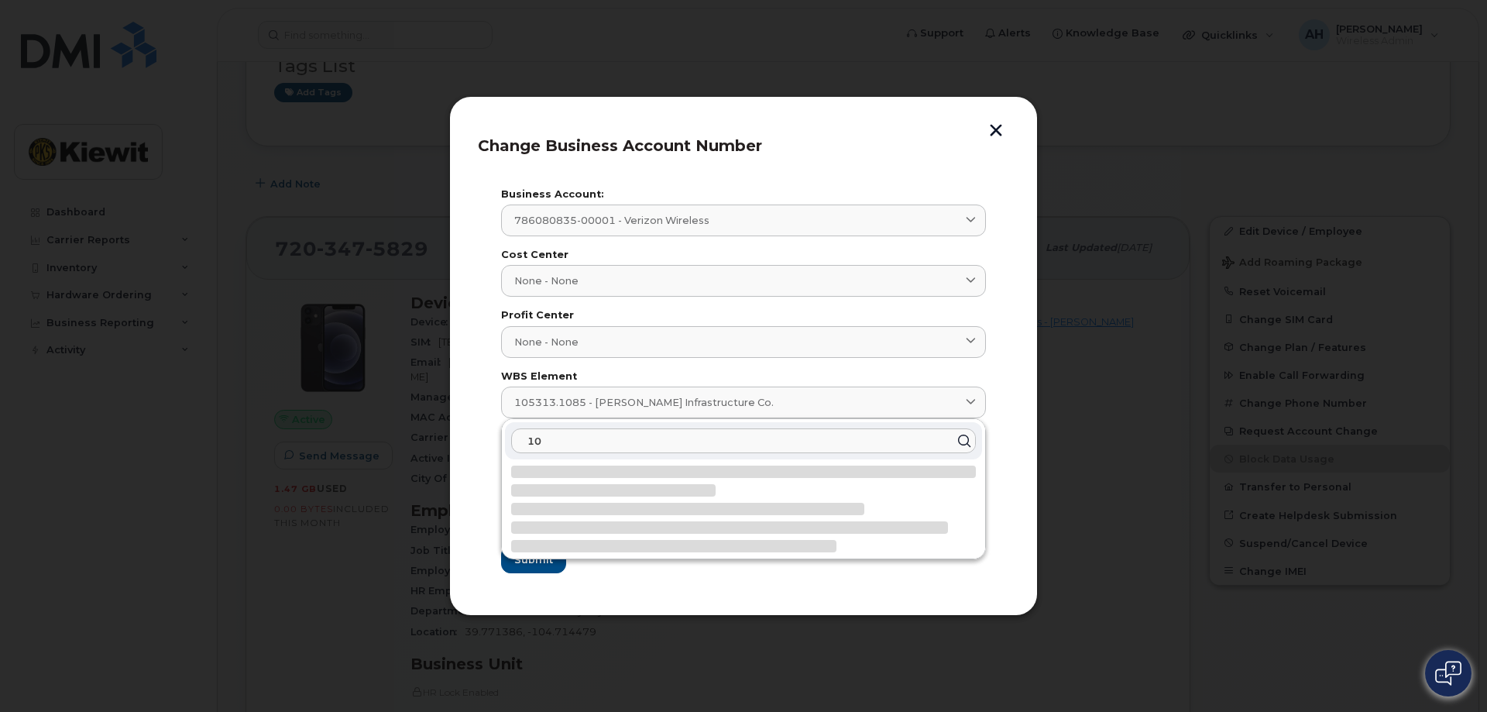
type input "1"
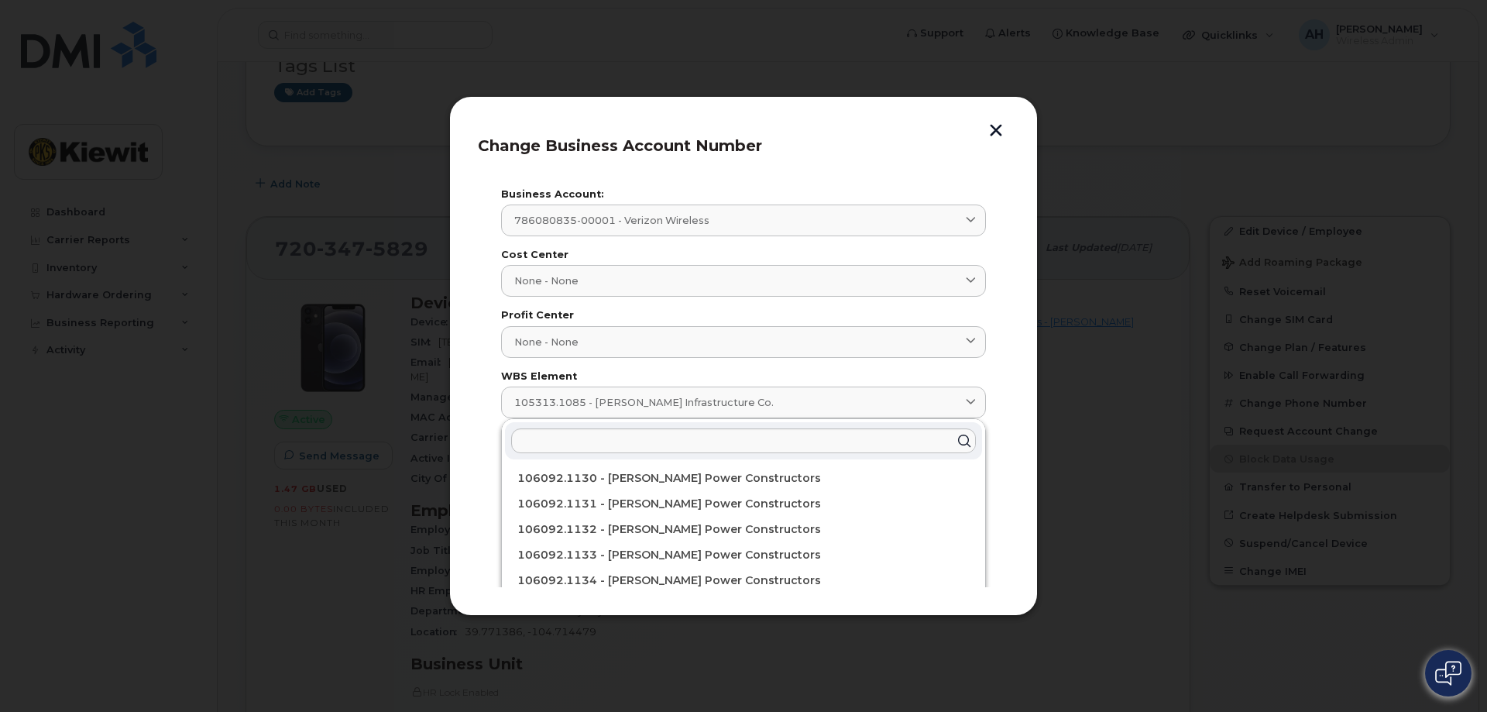
click at [867, 167] on header "Change Business Account Number" at bounding box center [743, 150] width 531 height 51
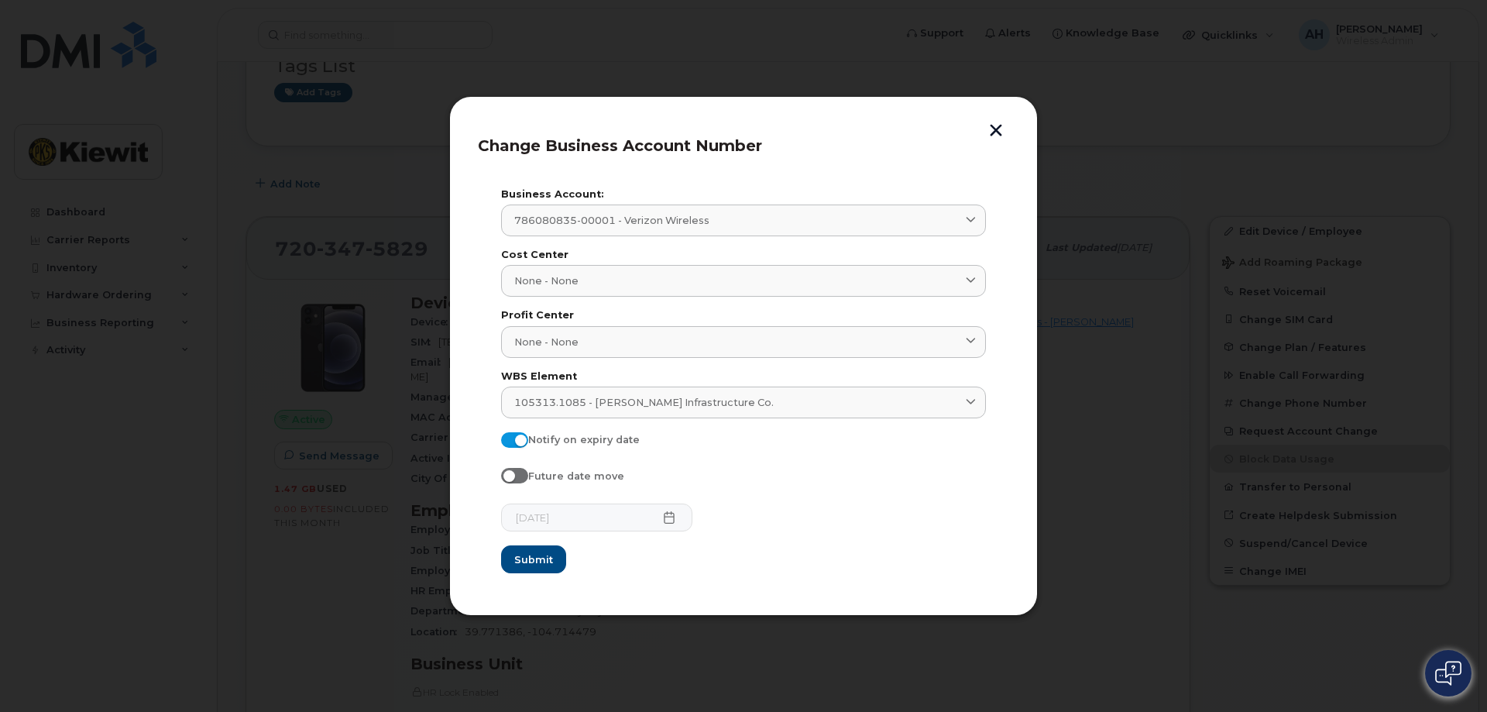
click at [994, 125] on button "button" at bounding box center [996, 132] width 23 height 16
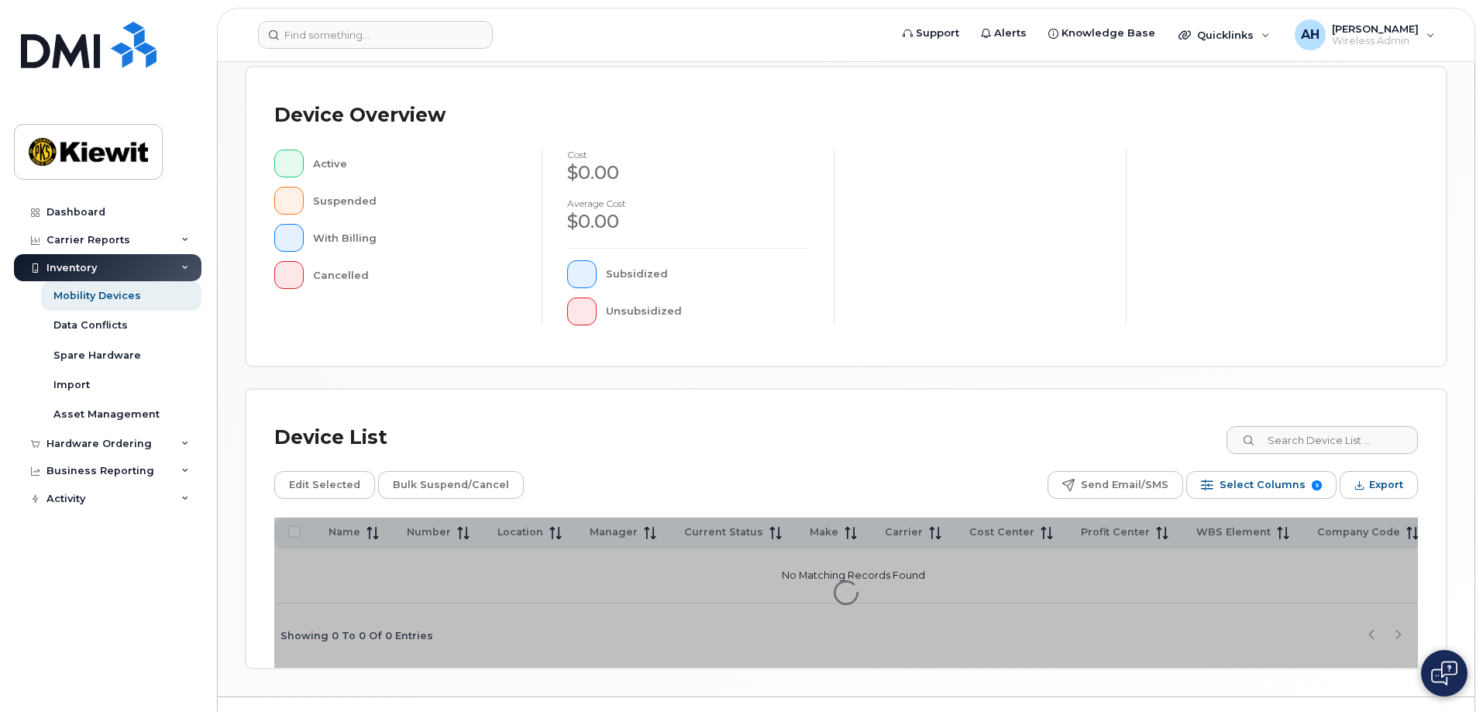
scroll to position [328, 0]
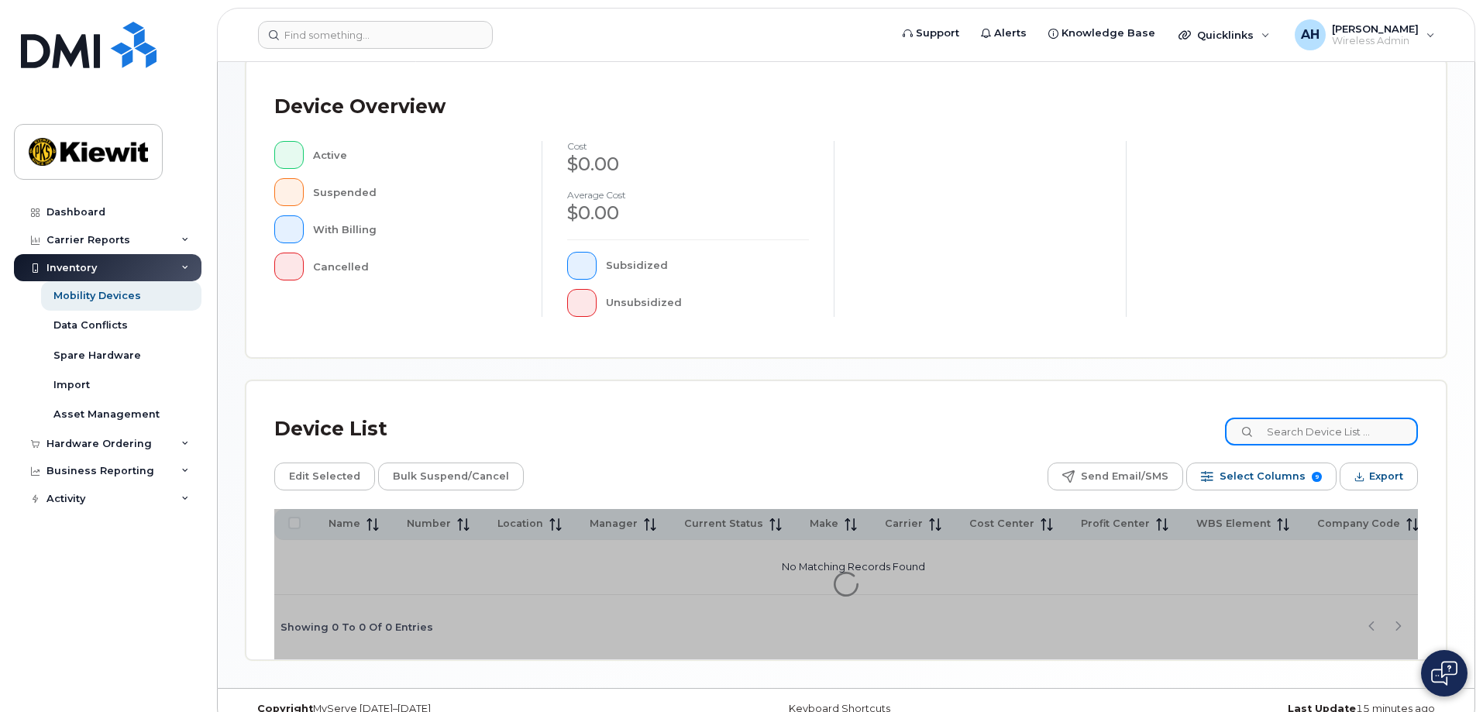
click at [1301, 441] on input at bounding box center [1321, 432] width 193 height 28
type input "105313"
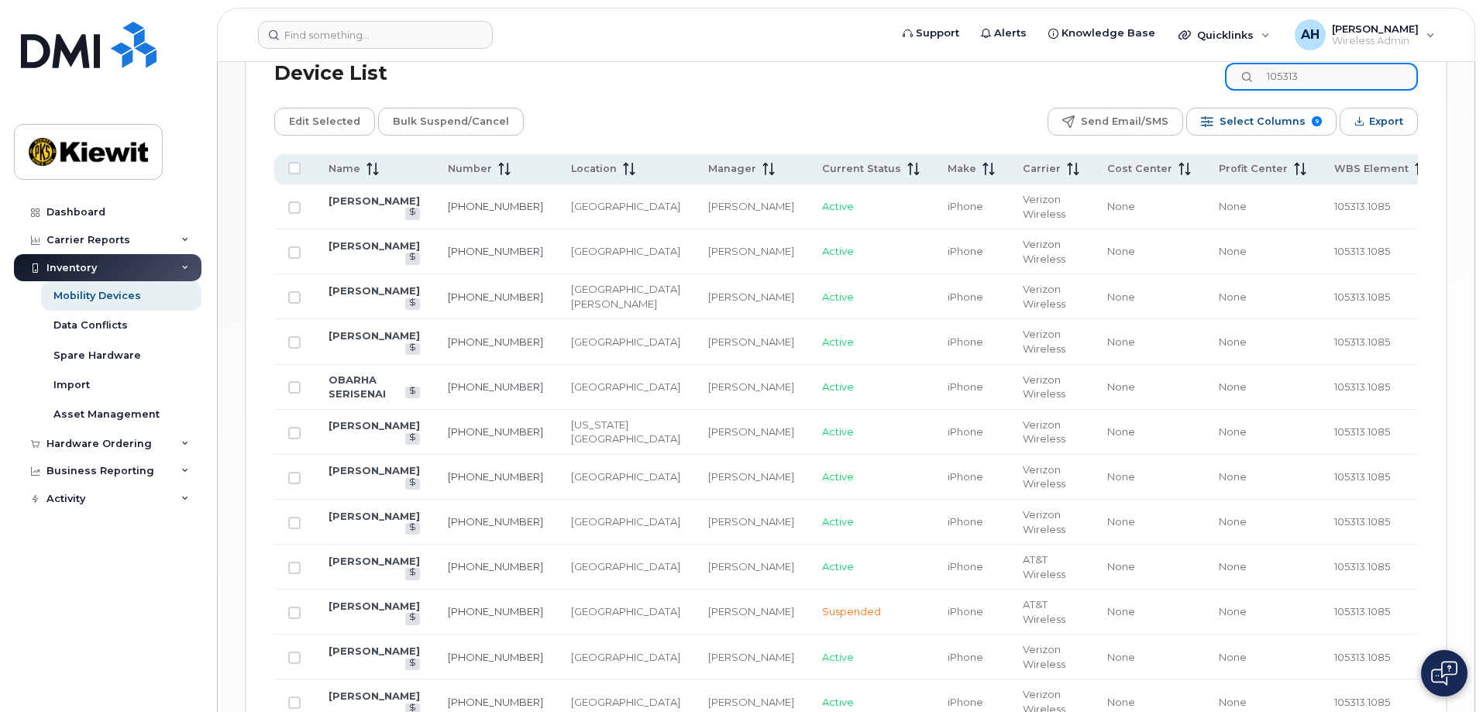
scroll to position [773, 0]
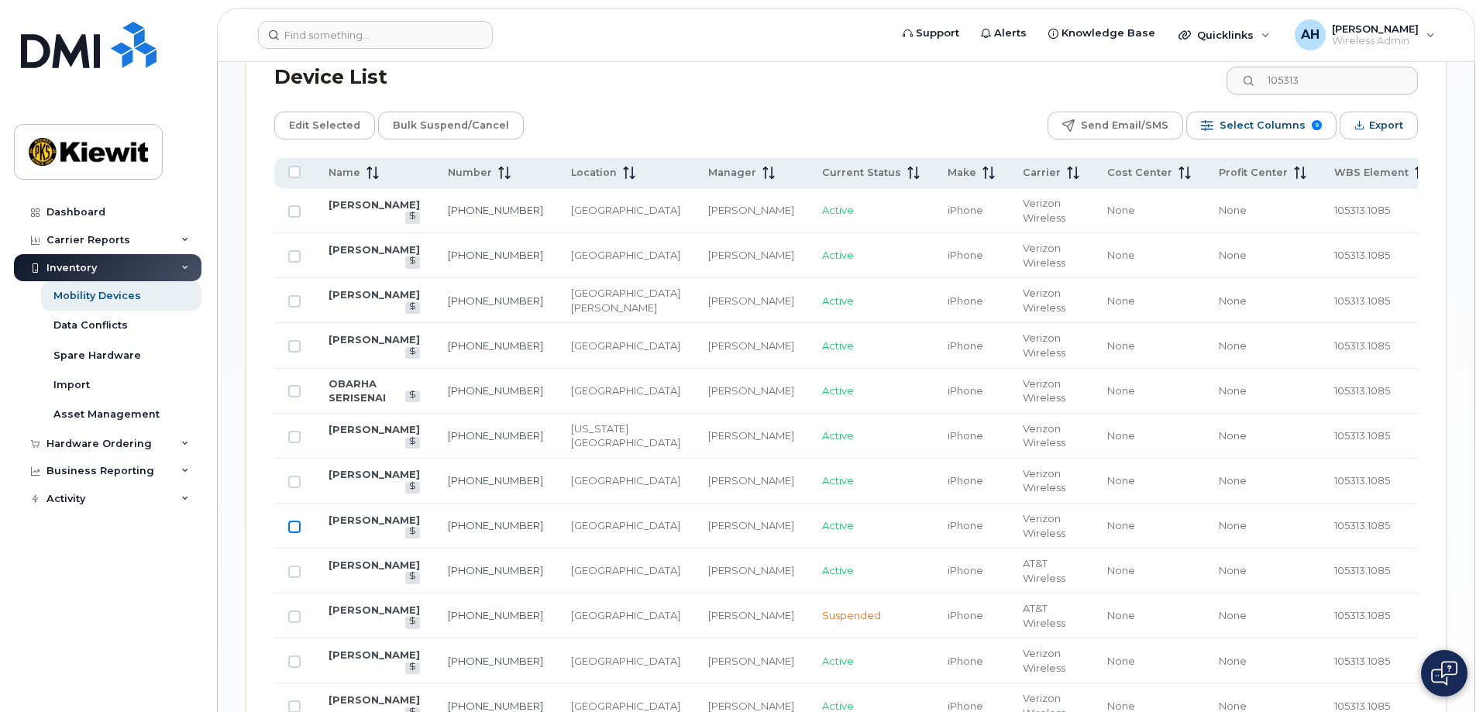
click at [294, 521] on input "Row Unselected" at bounding box center [294, 527] width 12 height 12
checkbox input "true"
click at [350, 515] on link "BENNIE JAMES" at bounding box center [373, 520] width 91 height 12
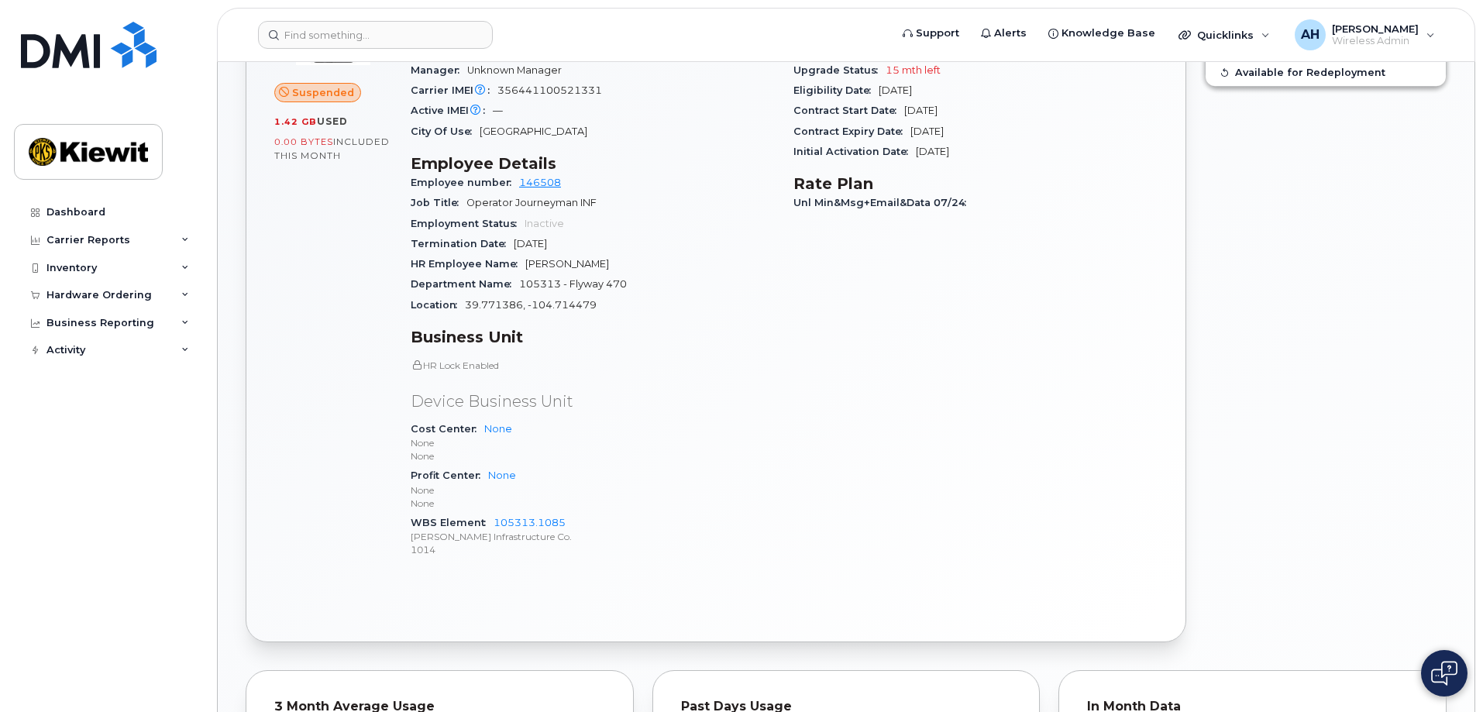
scroll to position [591, 0]
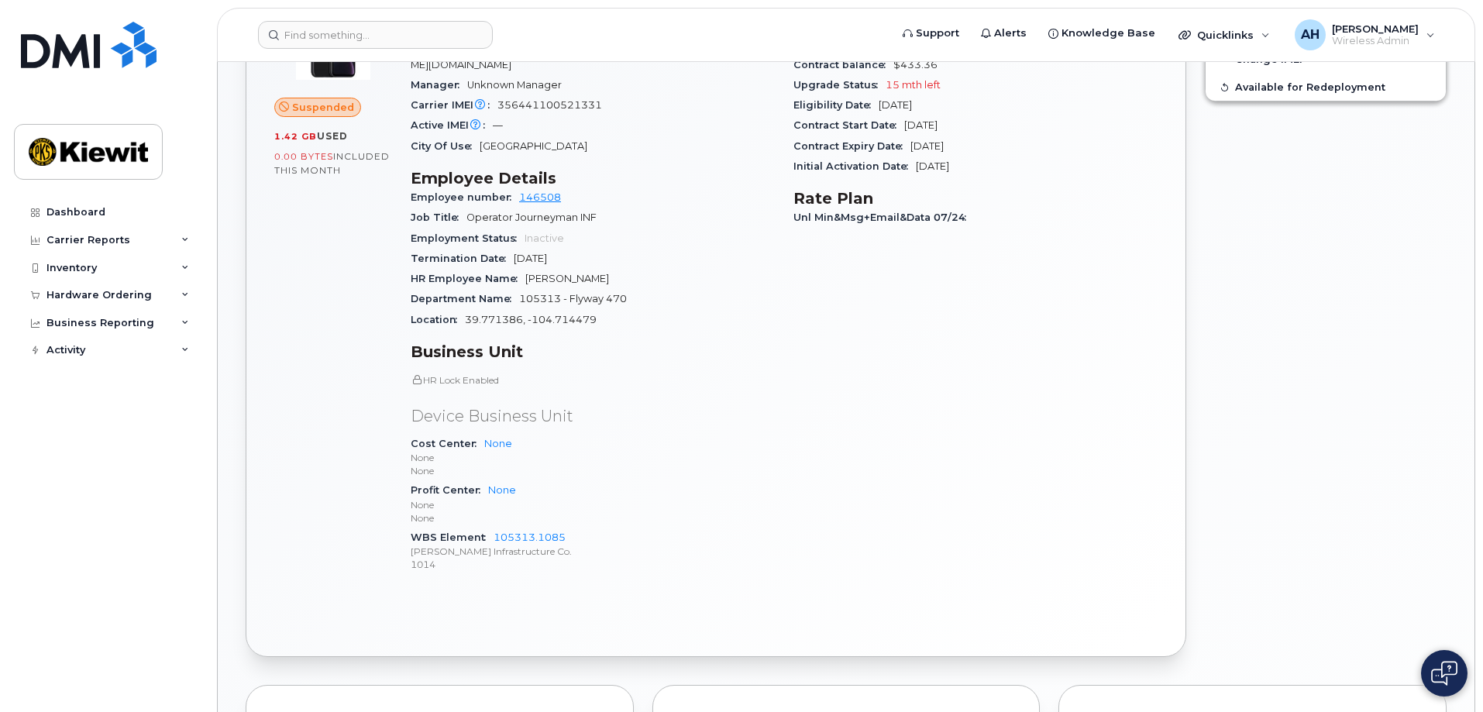
click at [533, 249] on div "Termination Date Jul 25, 2025" at bounding box center [593, 259] width 364 height 20
drag, startPoint x: 1481, startPoint y: 311, endPoint x: 1487, endPoint y: 239, distance: 73.0
click at [1482, 239] on html "Support Alerts Knowledge Base Quicklinks Suspend / Cancel Device Change SIM Car…" at bounding box center [741, 437] width 1483 height 2057
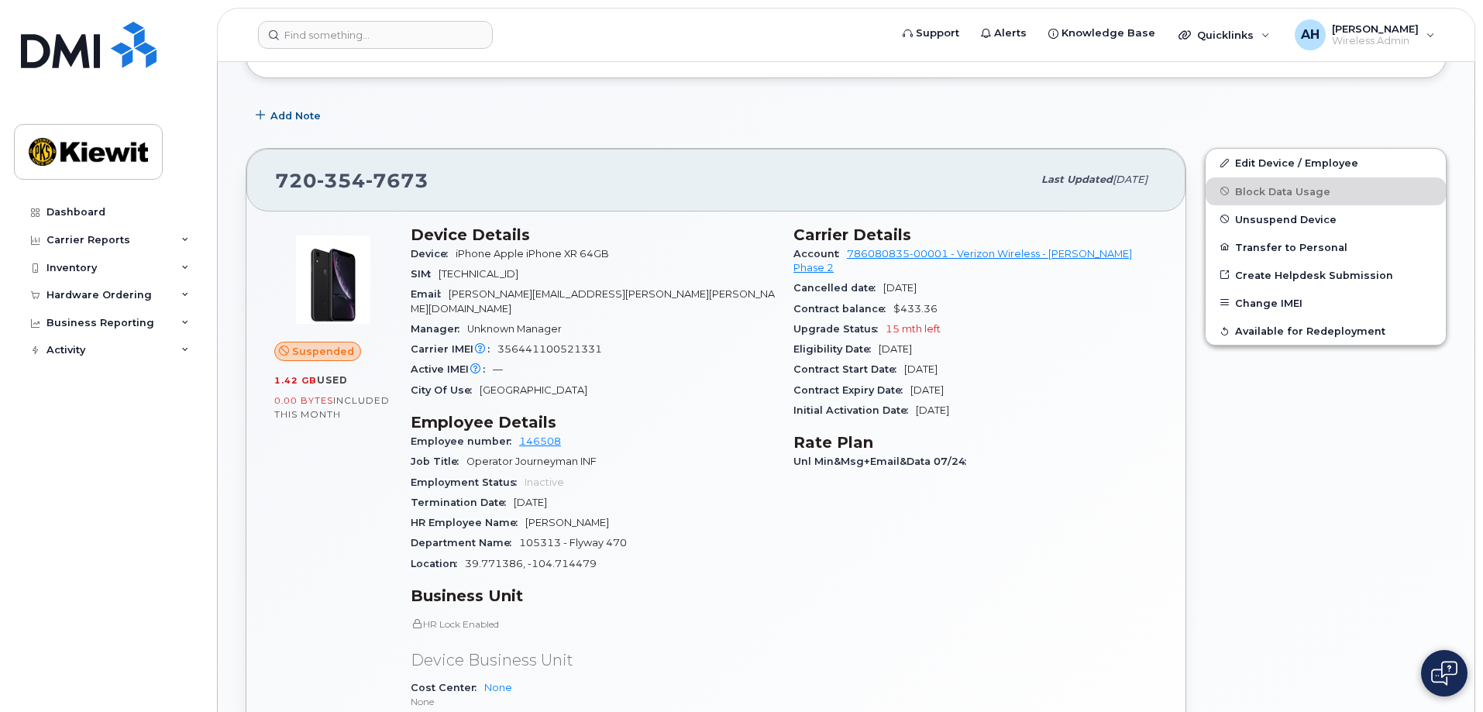
scroll to position [335, 0]
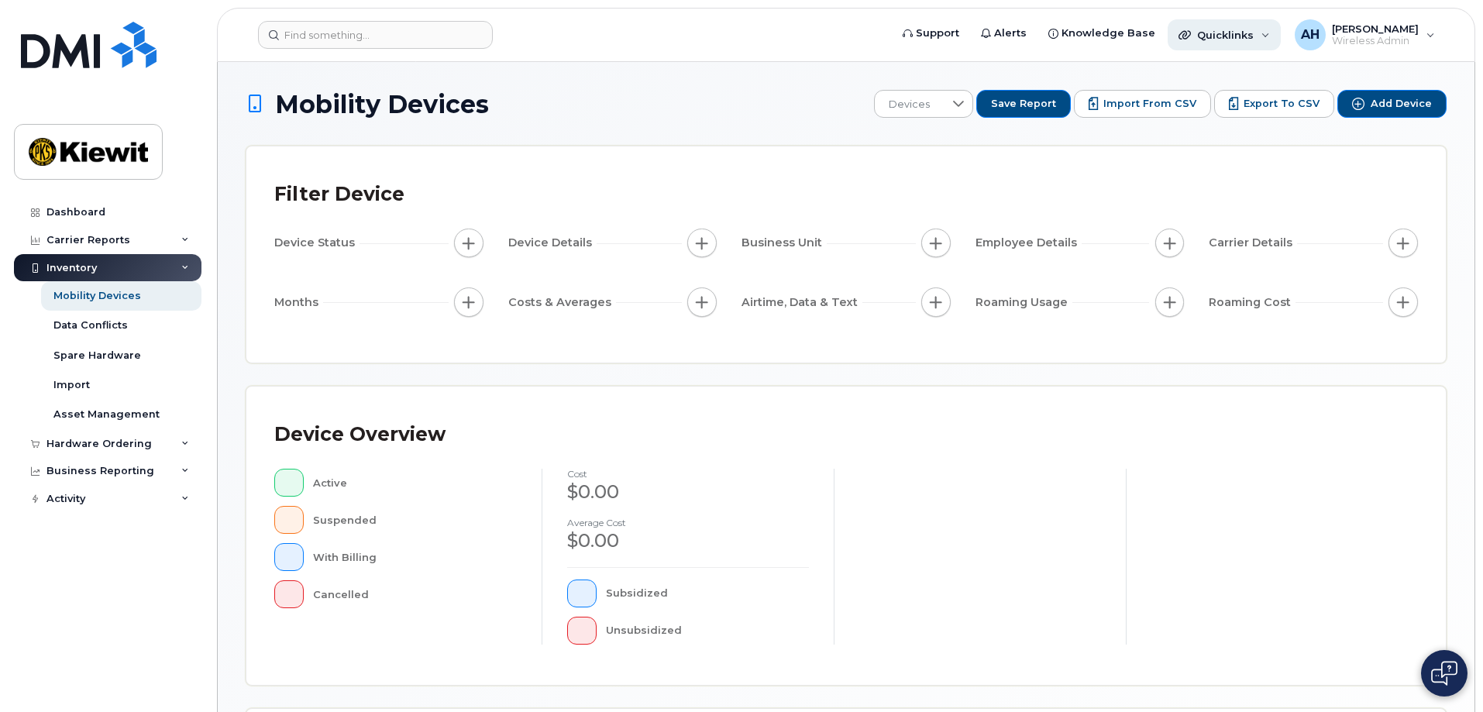
click at [1260, 42] on div "Quicklinks" at bounding box center [1223, 34] width 113 height 31
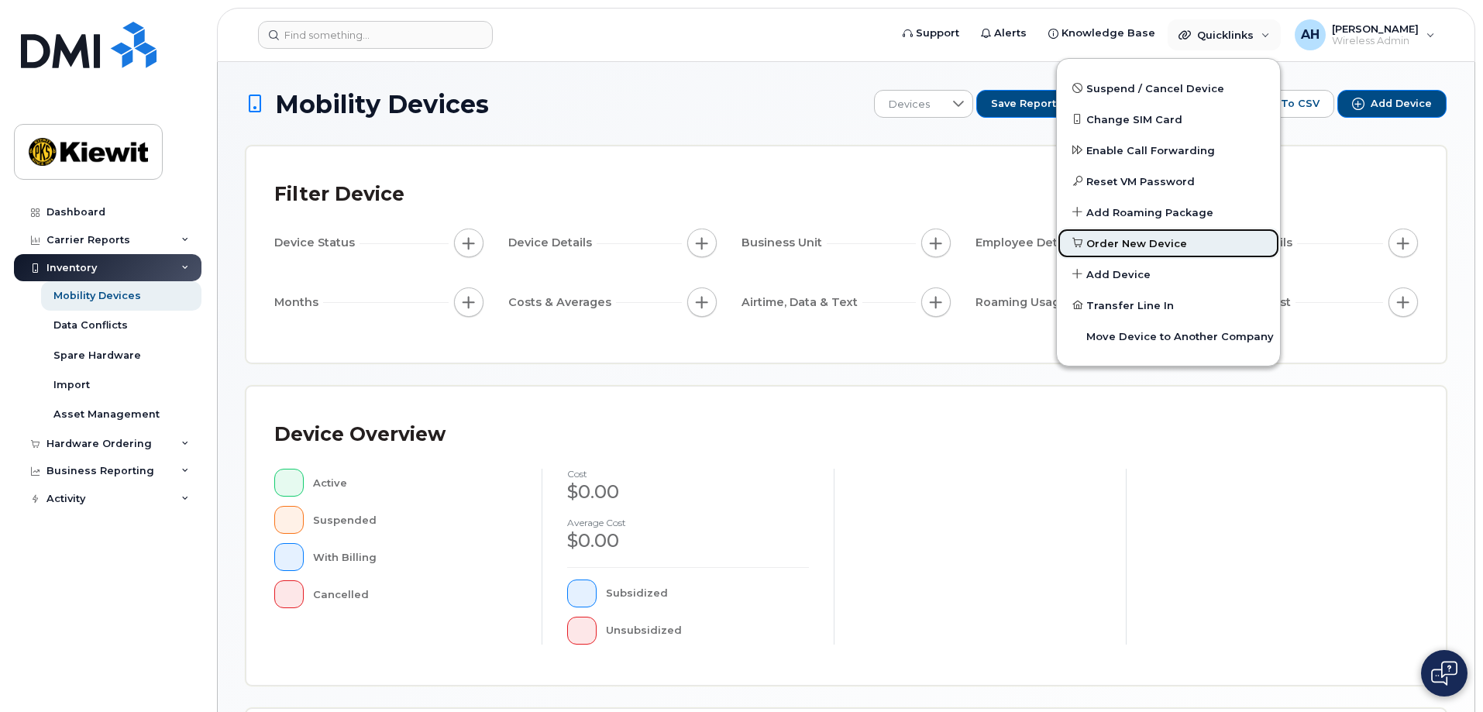
click at [1132, 247] on span "Order New Device" at bounding box center [1136, 243] width 101 height 15
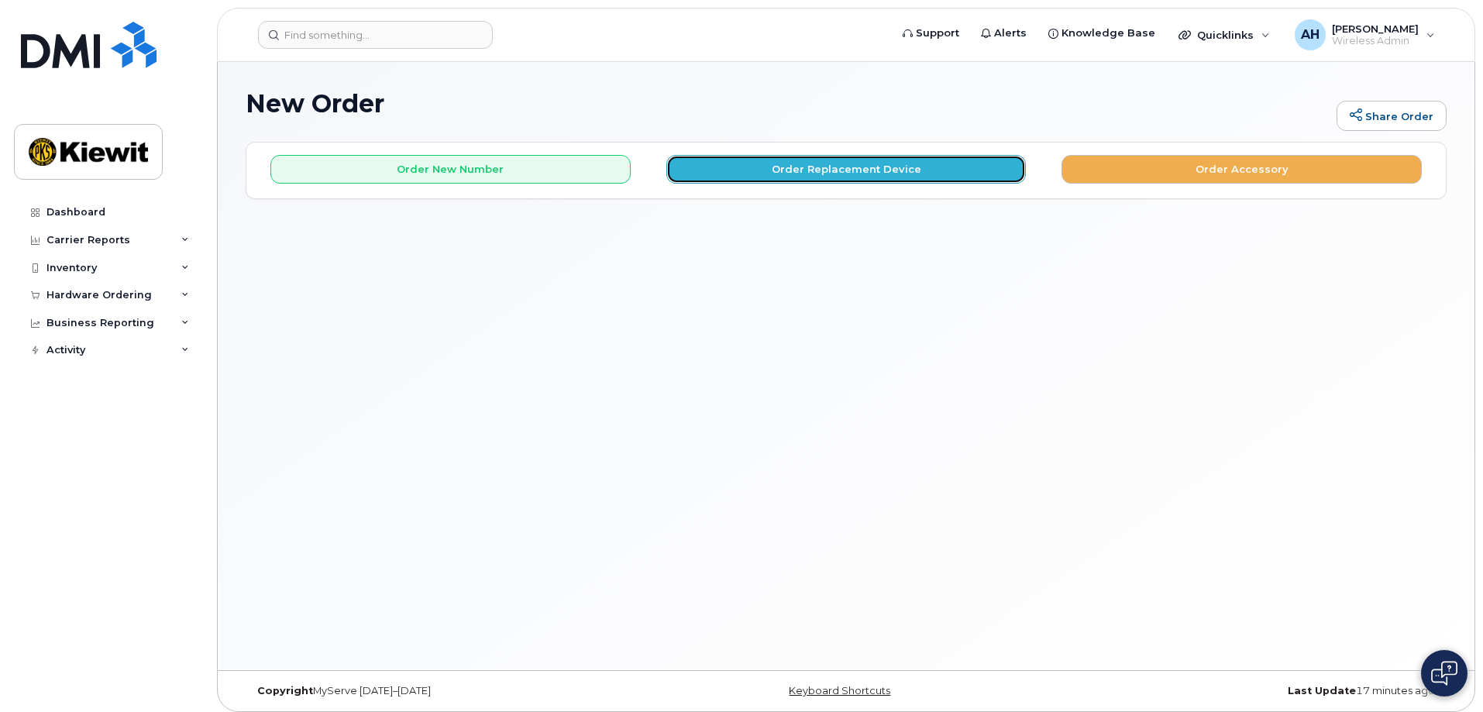
click at [931, 167] on button "Order Replacement Device" at bounding box center [846, 169] width 360 height 29
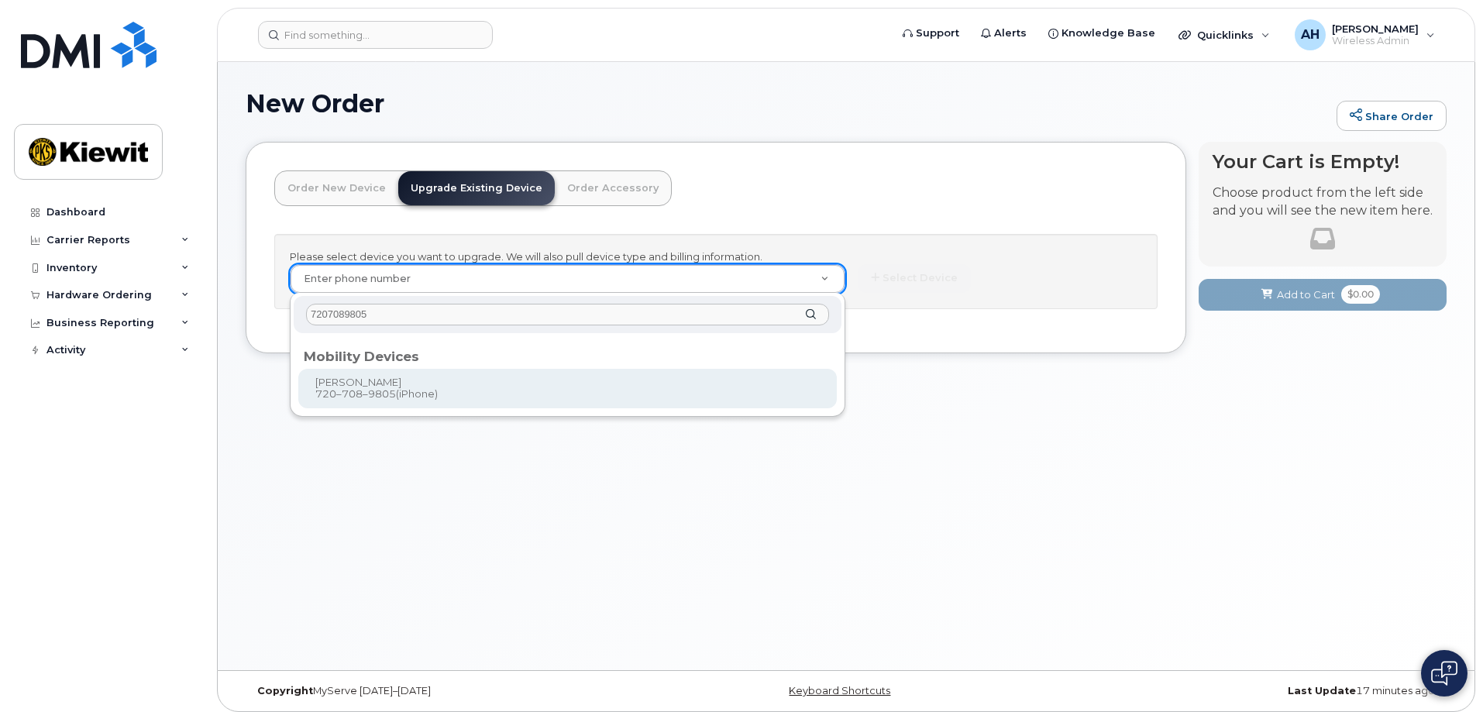
type input "7207089805"
type input "1171707"
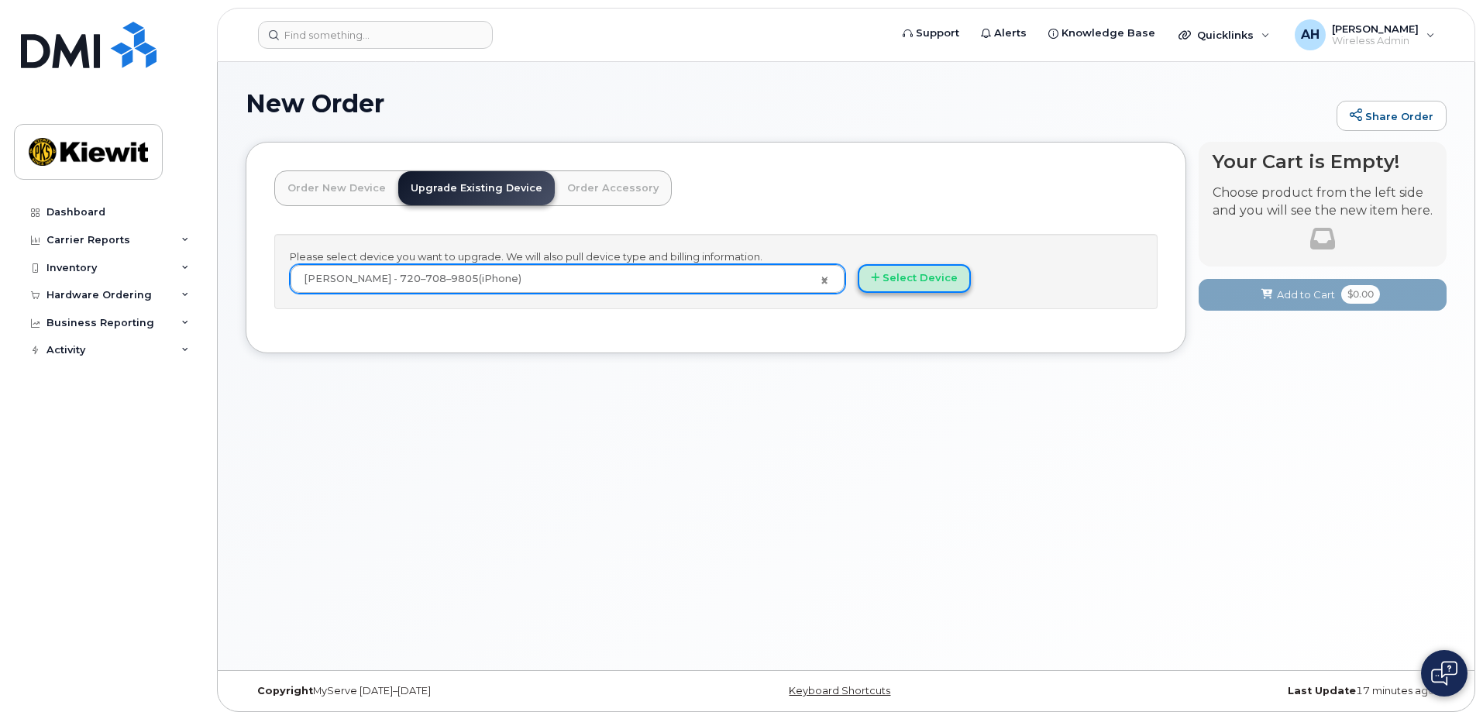
click at [898, 284] on button "Select Device" at bounding box center [914, 278] width 113 height 29
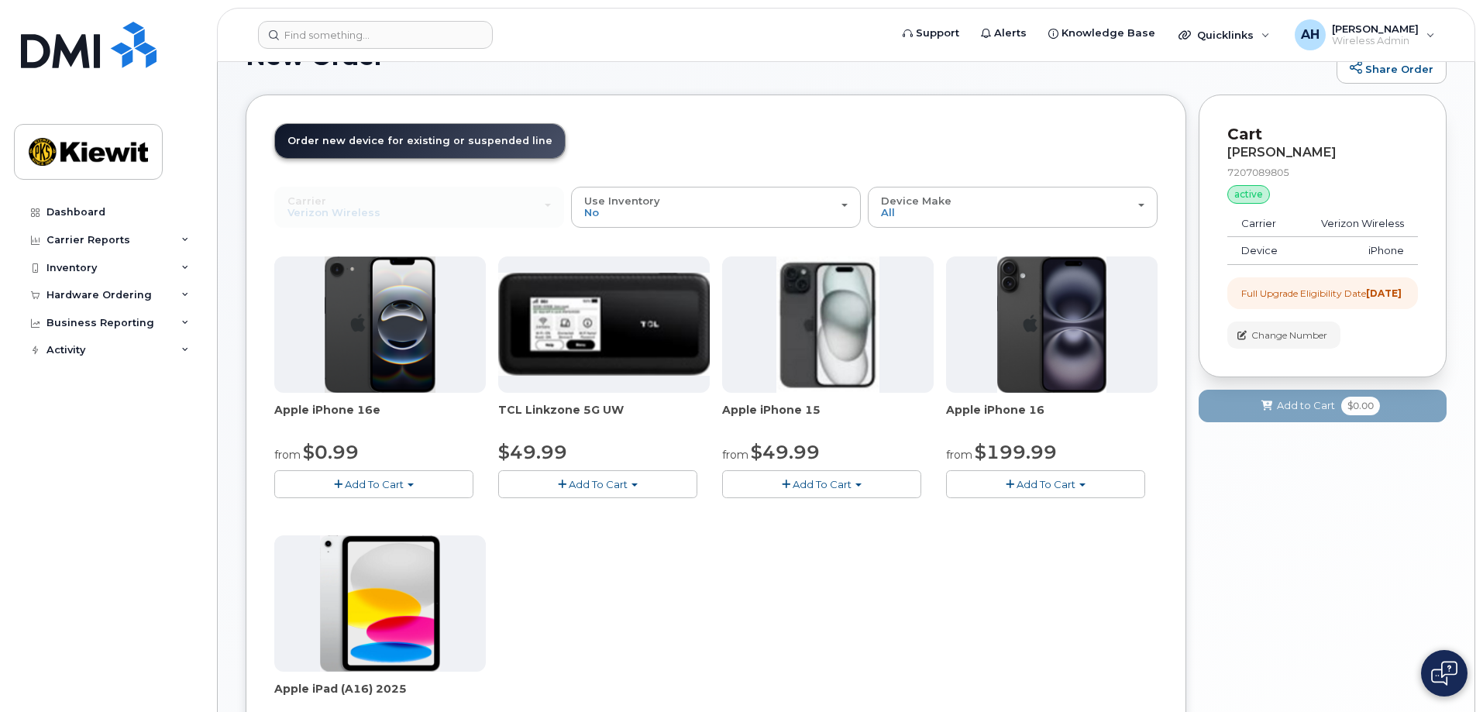
scroll to position [40, 0]
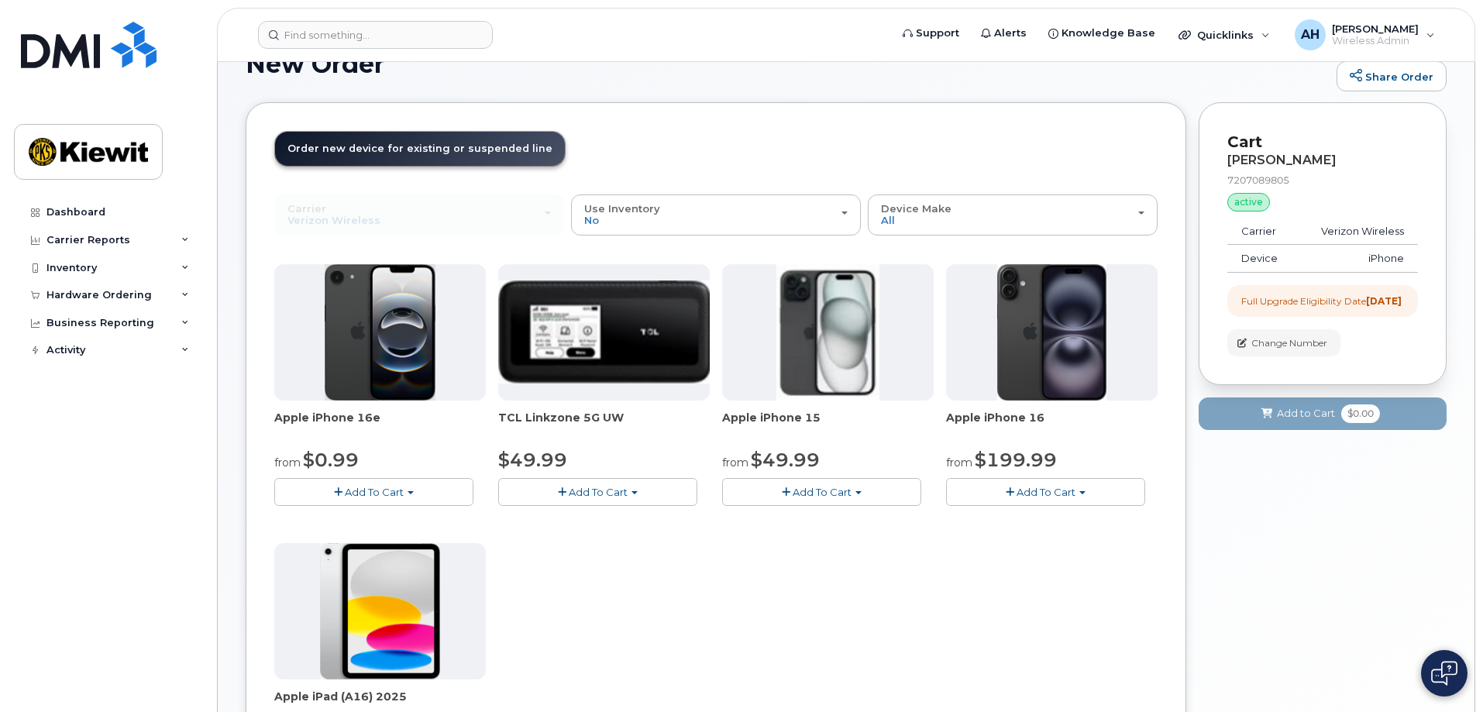
click at [423, 492] on button "Add To Cart" at bounding box center [373, 491] width 199 height 27
click at [370, 488] on span "Add To Cart" at bounding box center [374, 492] width 59 height 12
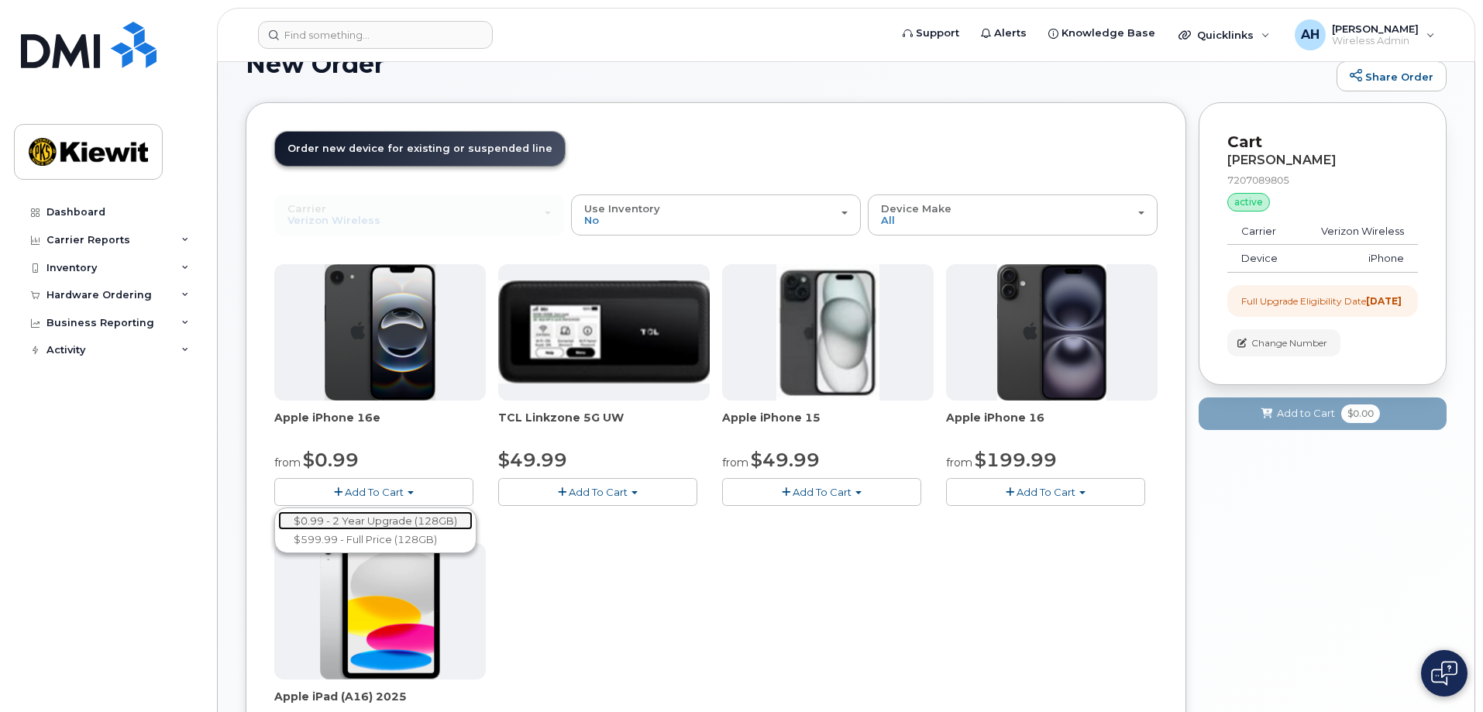
click at [395, 525] on link "$0.99 - 2 Year Upgrade (128GB)" at bounding box center [375, 520] width 194 height 19
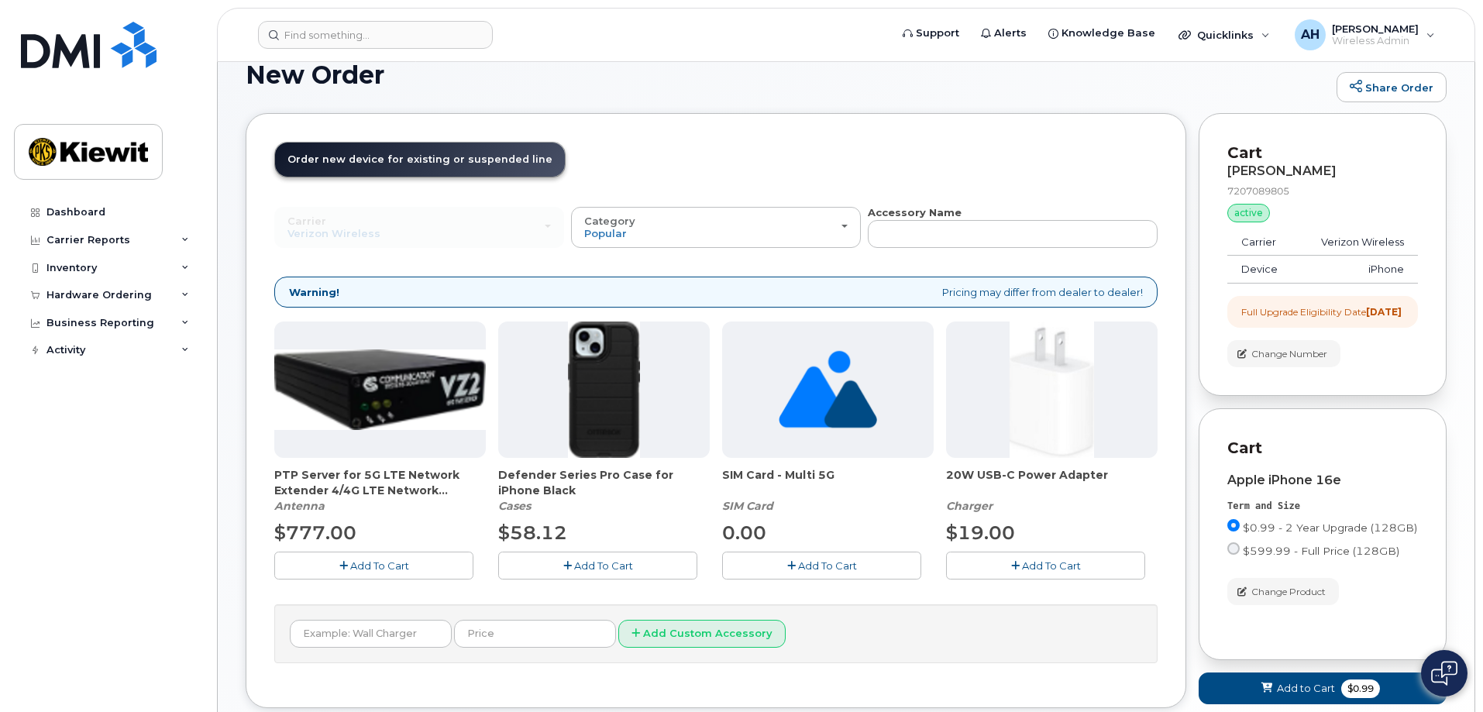
scroll to position [27, 0]
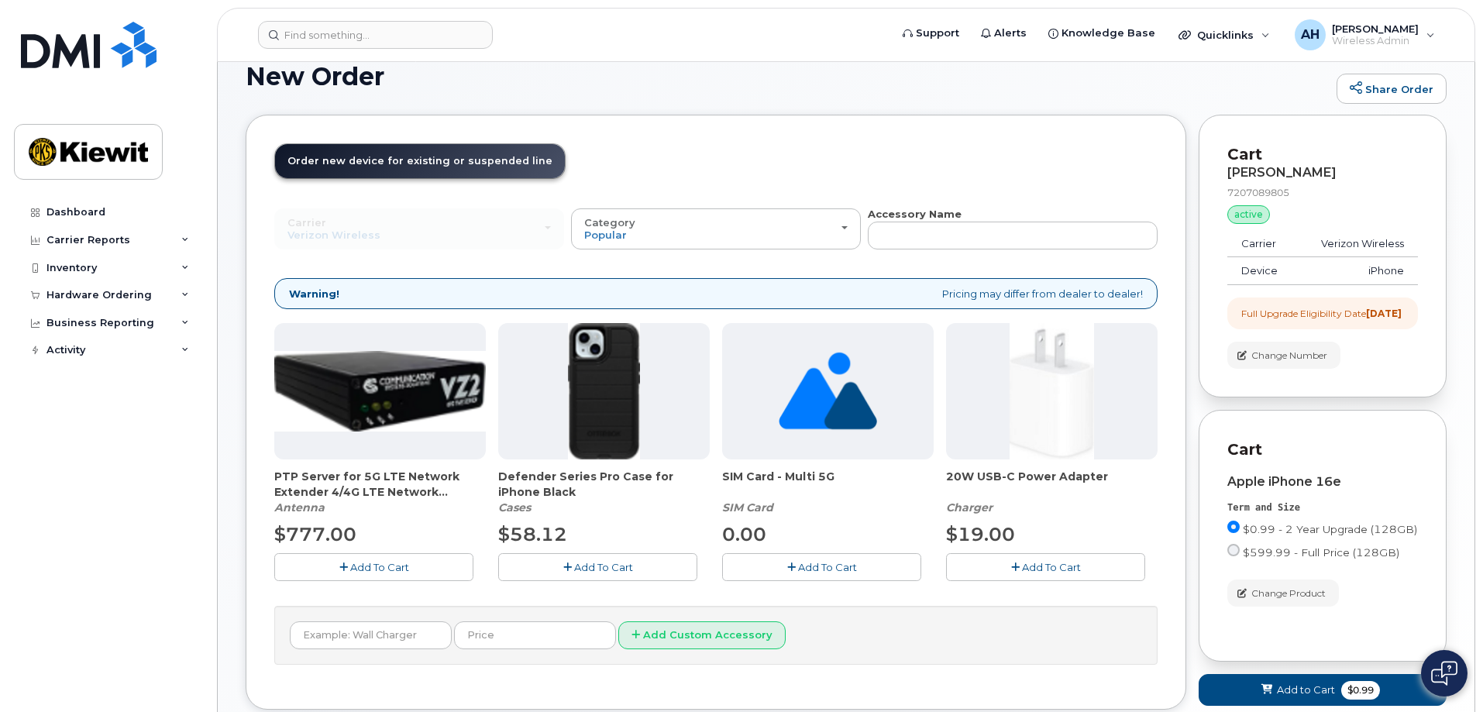
click at [1253, 172] on div "[PERSON_NAME]" at bounding box center [1322, 173] width 191 height 14
click at [1267, 318] on div "Full Upgrade Eligibility Date 2024-10-26" at bounding box center [1321, 313] width 160 height 13
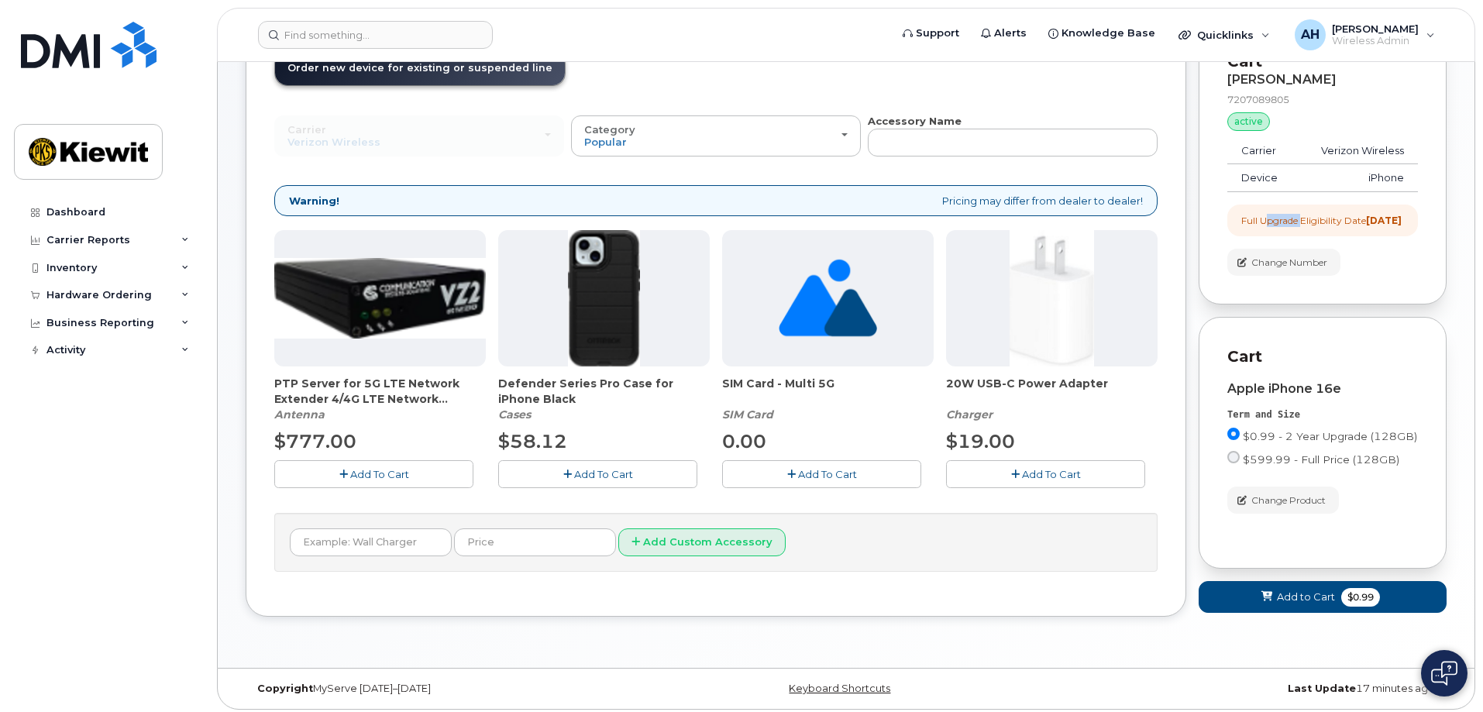
scroll to position [139, 0]
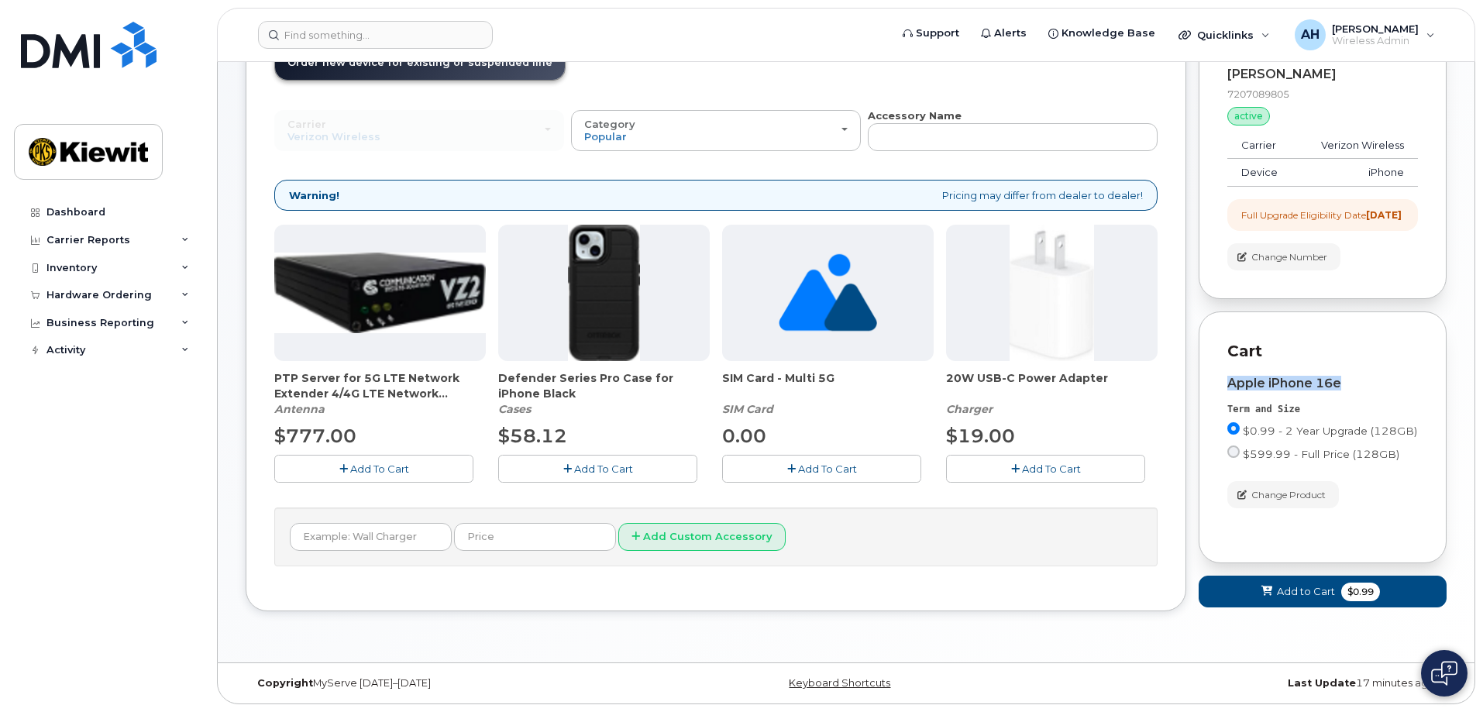
drag, startPoint x: 1480, startPoint y: 379, endPoint x: 1487, endPoint y: 325, distance: 53.9
click at [1482, 325] on html "Support Alerts Knowledge Base Quicklinks Suspend / Cancel Device Change SIM Car…" at bounding box center [741, 293] width 1483 height 837
click at [1296, 492] on span "Change Product" at bounding box center [1288, 495] width 74 height 14
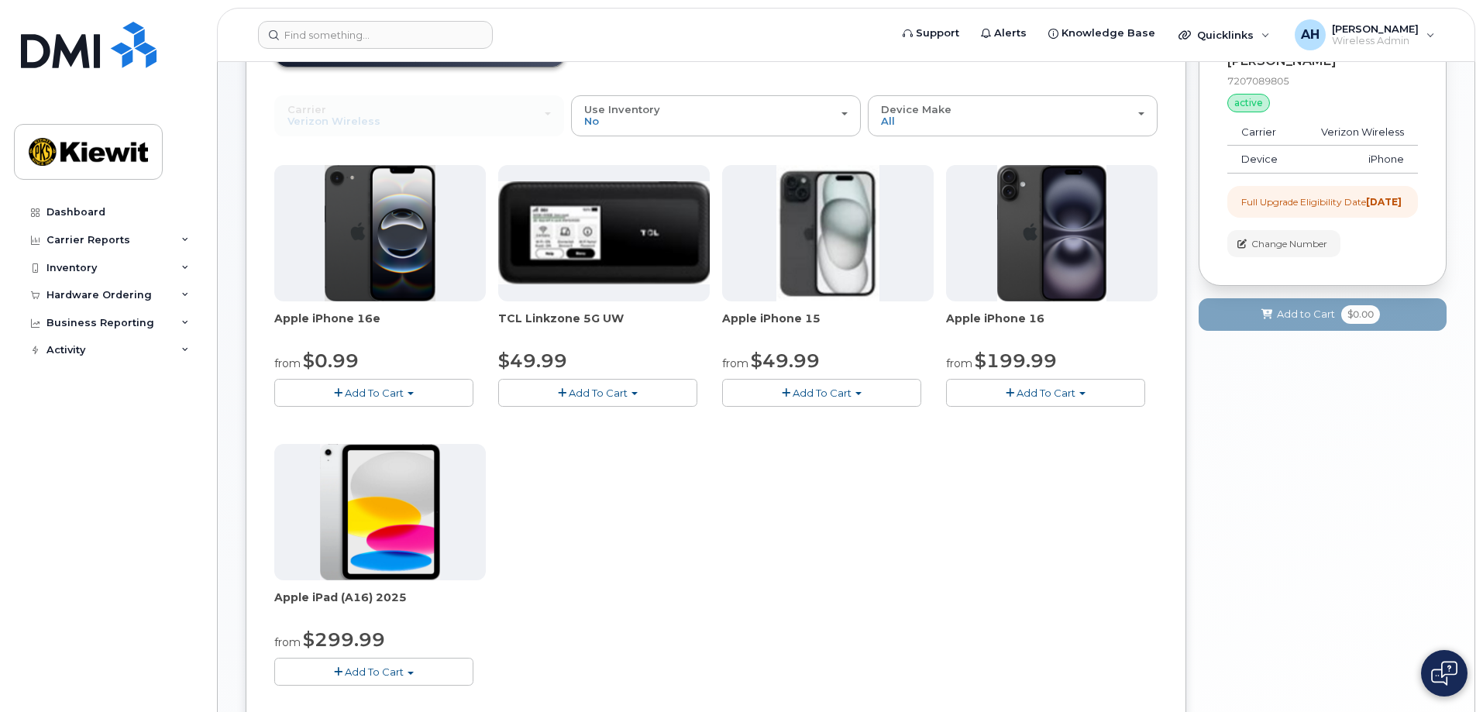
click at [412, 391] on button "Add To Cart" at bounding box center [373, 392] width 199 height 27
click at [761, 584] on div "Apple iPhone 16e from $0.99 Add To Cart $0.99 - 2 Year Upgrade (128GB) $599.99 …" at bounding box center [715, 437] width 883 height 545
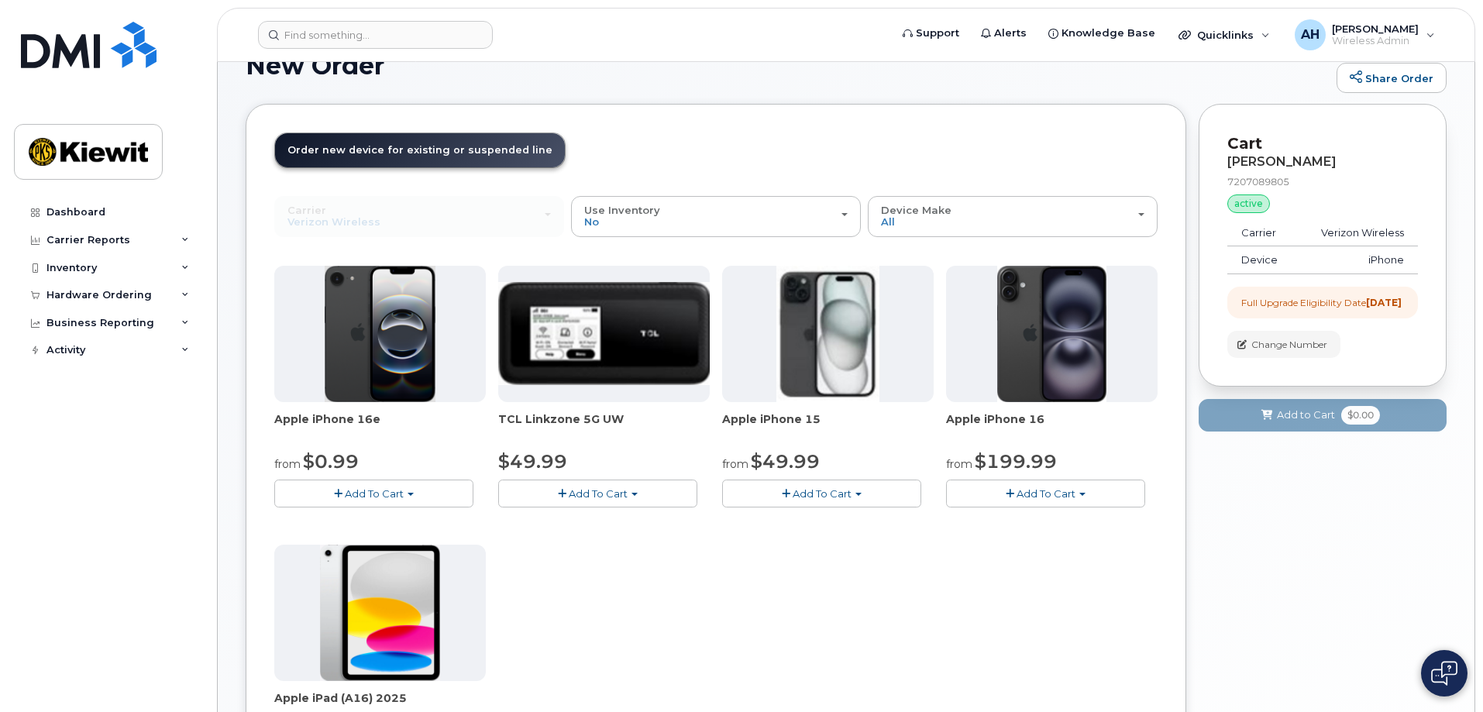
scroll to position [0, 0]
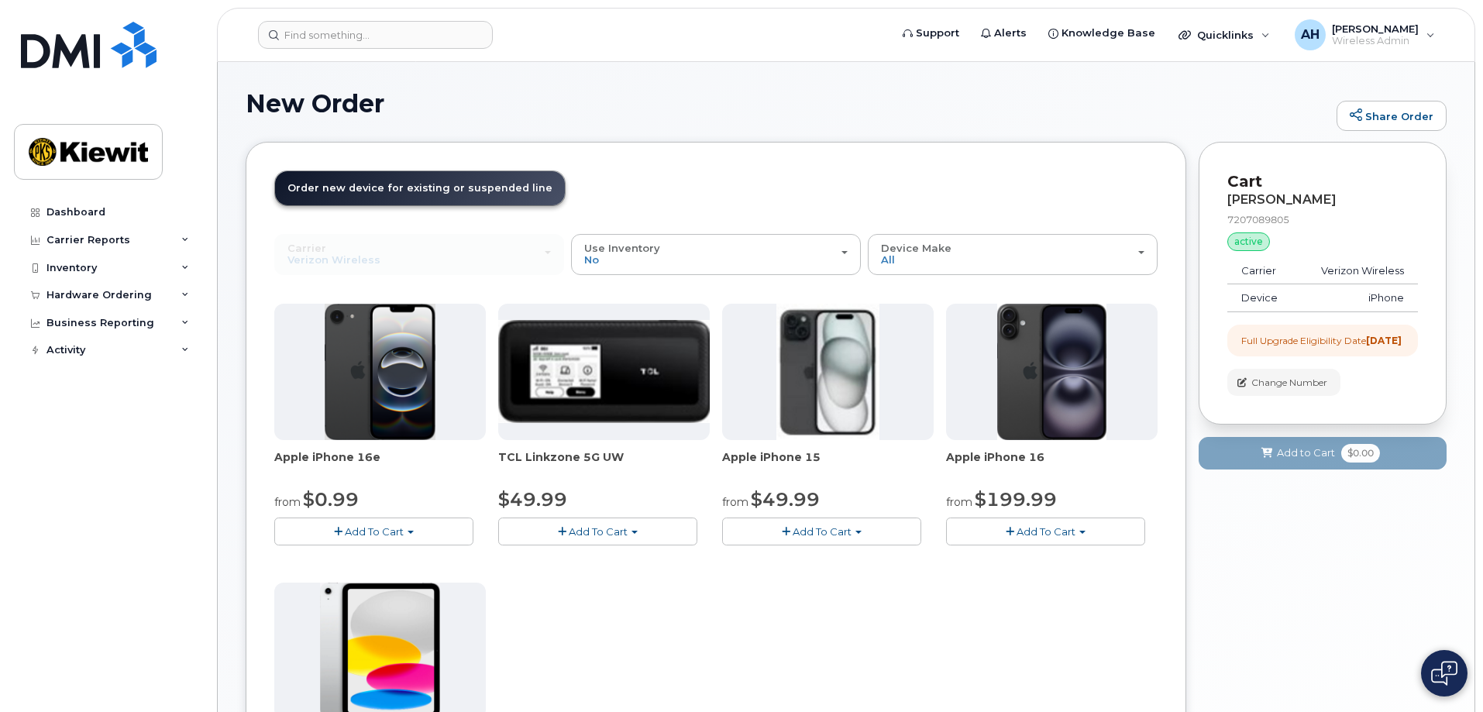
click at [1243, 184] on p "Cart" at bounding box center [1322, 181] width 191 height 22
click at [1366, 346] on strong "2024-10-26" at bounding box center [1384, 341] width 36 height 12
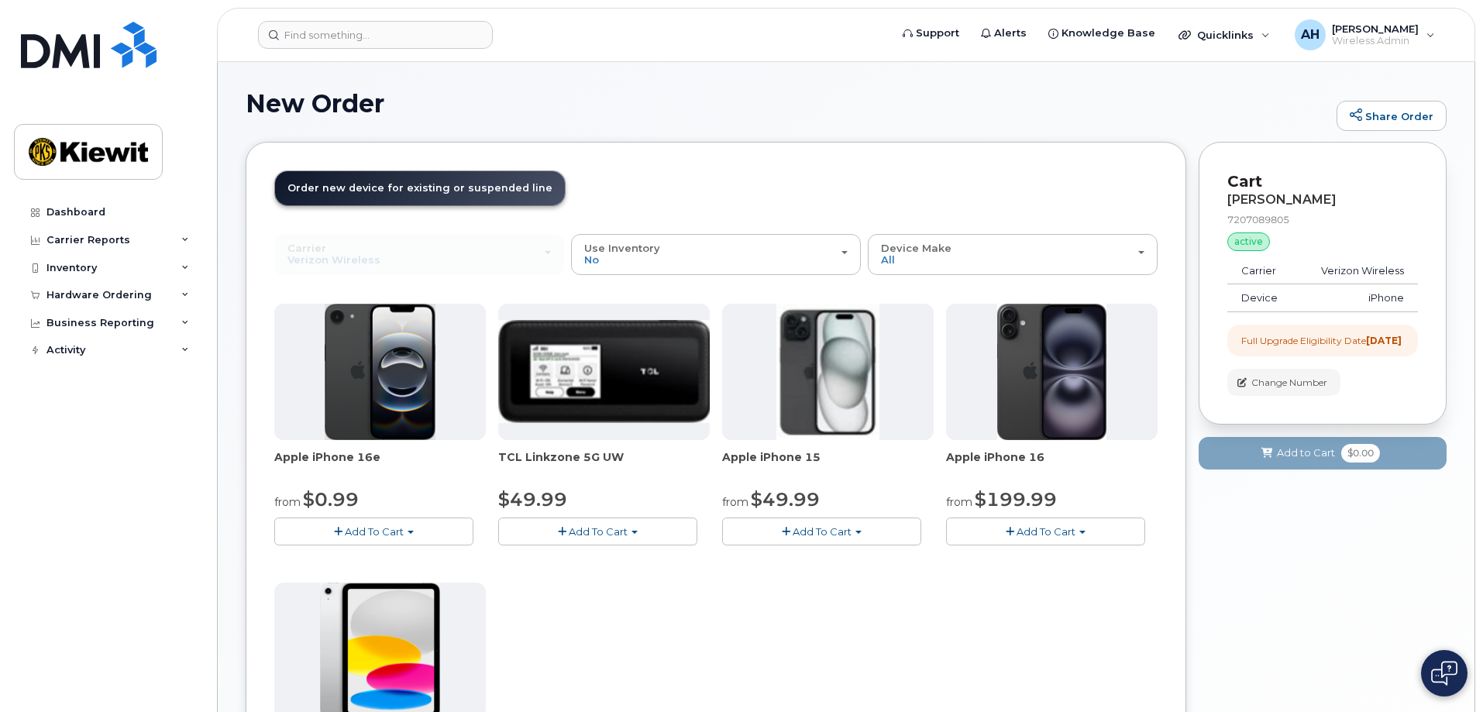
click at [1311, 328] on div "Full Upgrade Eligibility Date 2024-10-26" at bounding box center [1322, 341] width 191 height 32
click at [1247, 191] on p "Cart" at bounding box center [1322, 181] width 191 height 22
click at [1325, 43] on div "AH" at bounding box center [1309, 34] width 31 height 31
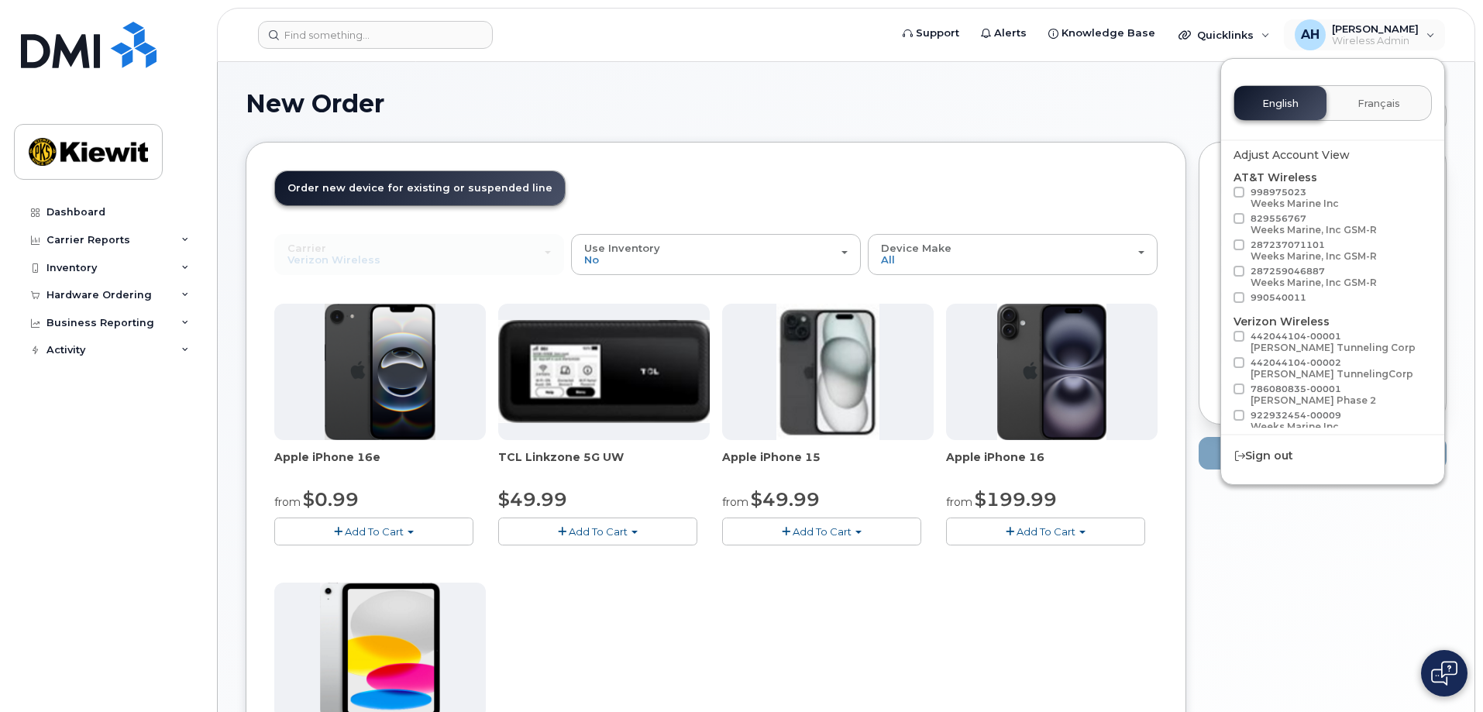
click at [1089, 82] on div "New Order Share Order × Share This Order If you want to allow others to create …" at bounding box center [846, 520] width 1256 height 916
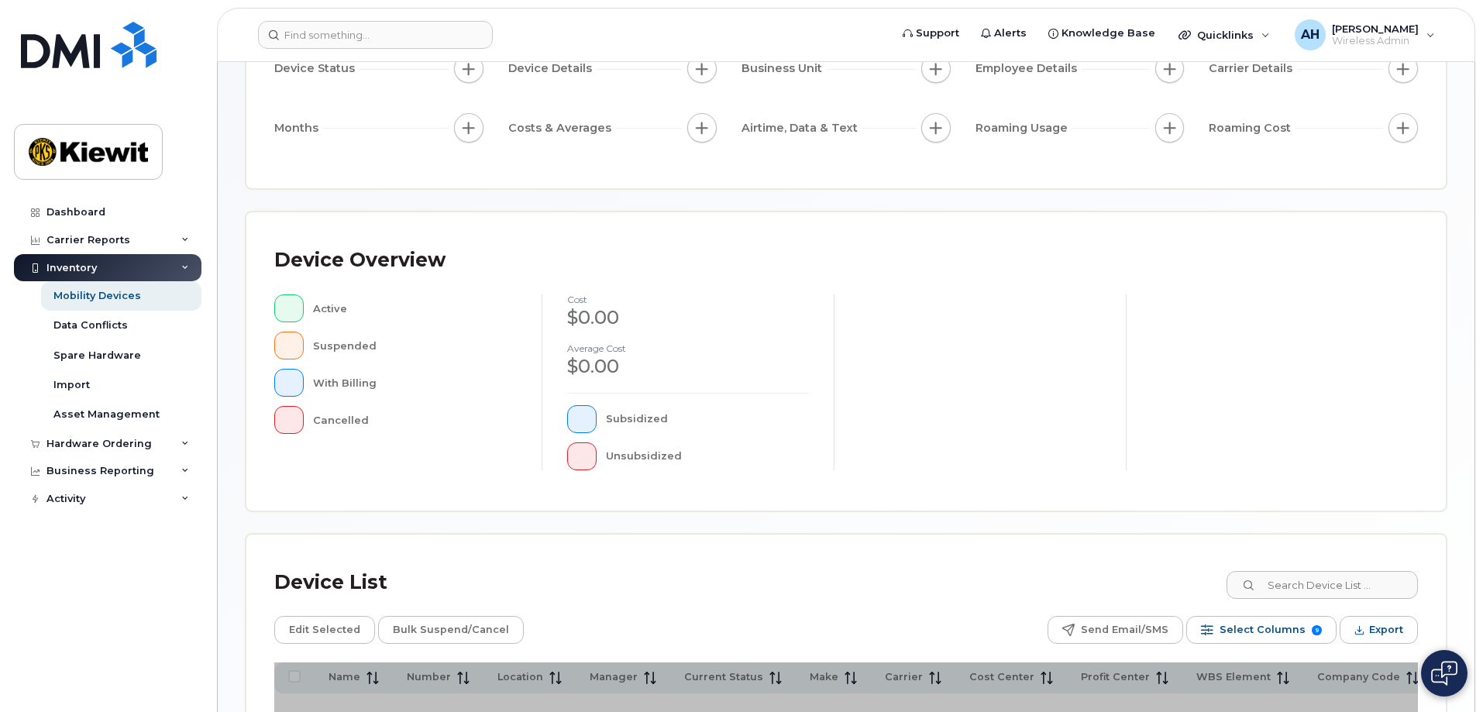
scroll to position [353, 0]
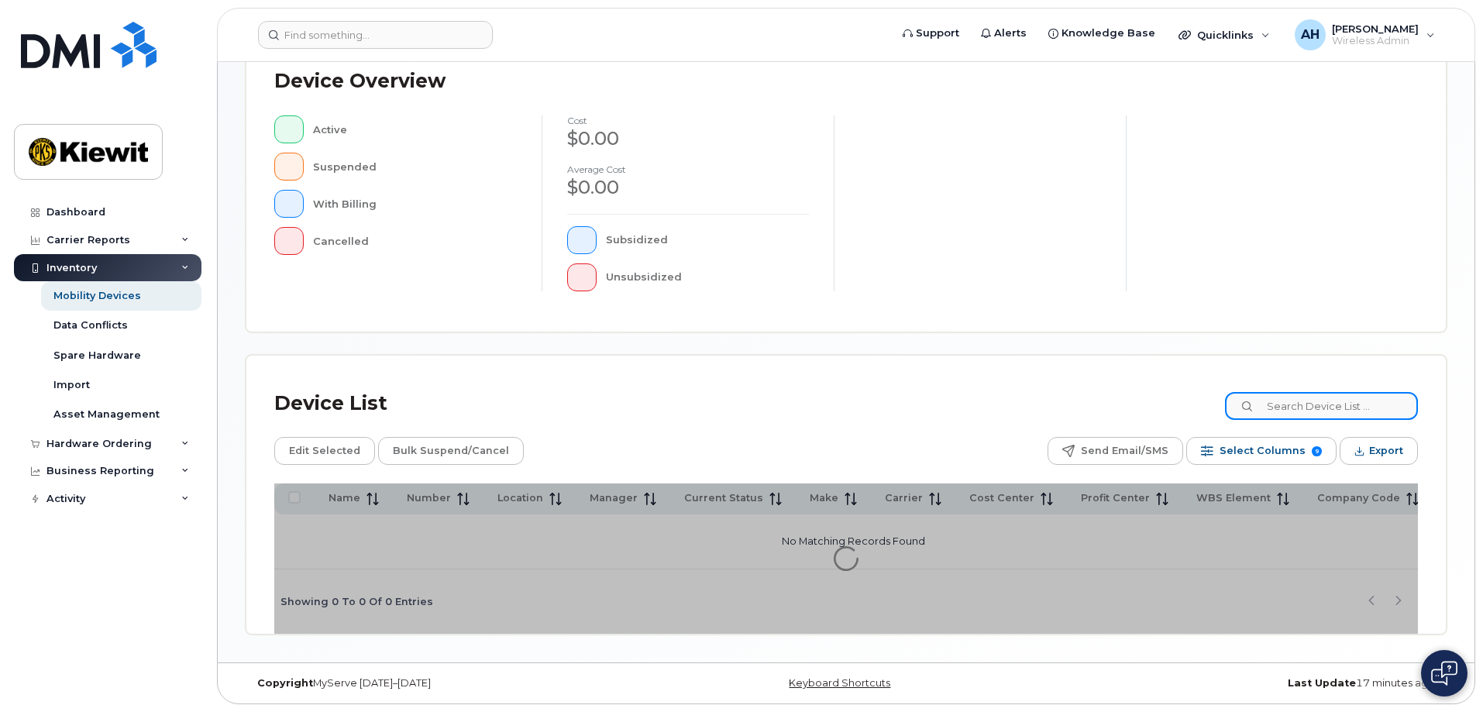
click at [1298, 407] on input at bounding box center [1321, 406] width 193 height 28
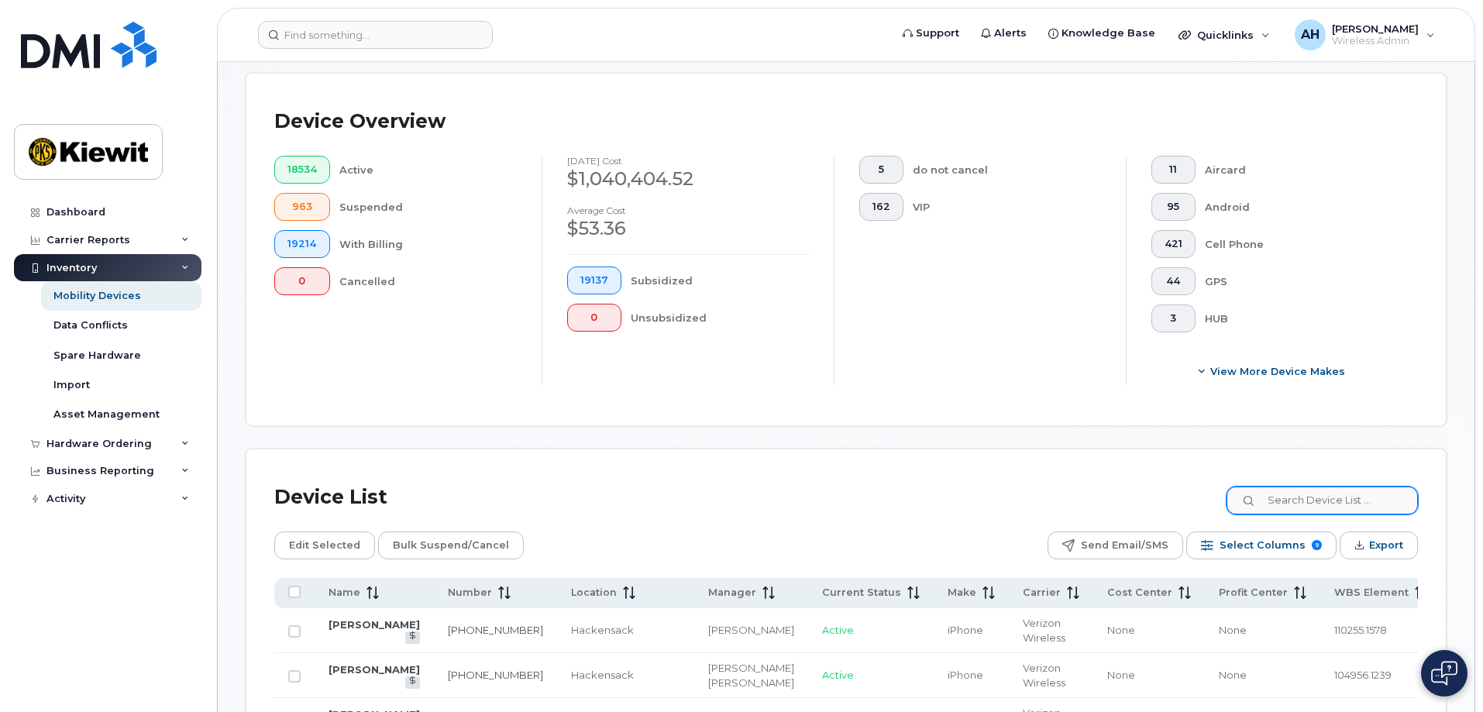
click at [1298, 407] on div "Device Overview 18534 Active 963 Suspended 19214 With Billing 0 Cancelled July …" at bounding box center [845, 250] width 1199 height 352
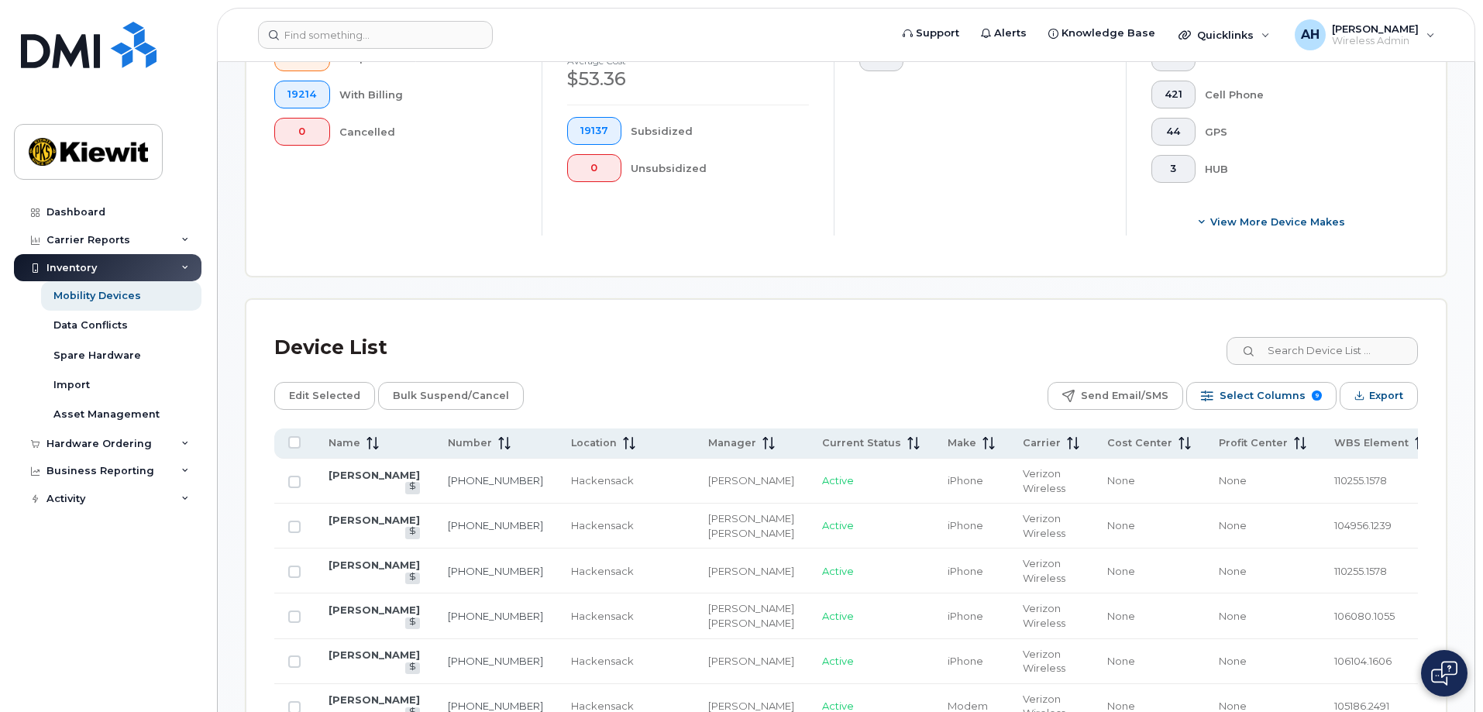
scroll to position [534, 0]
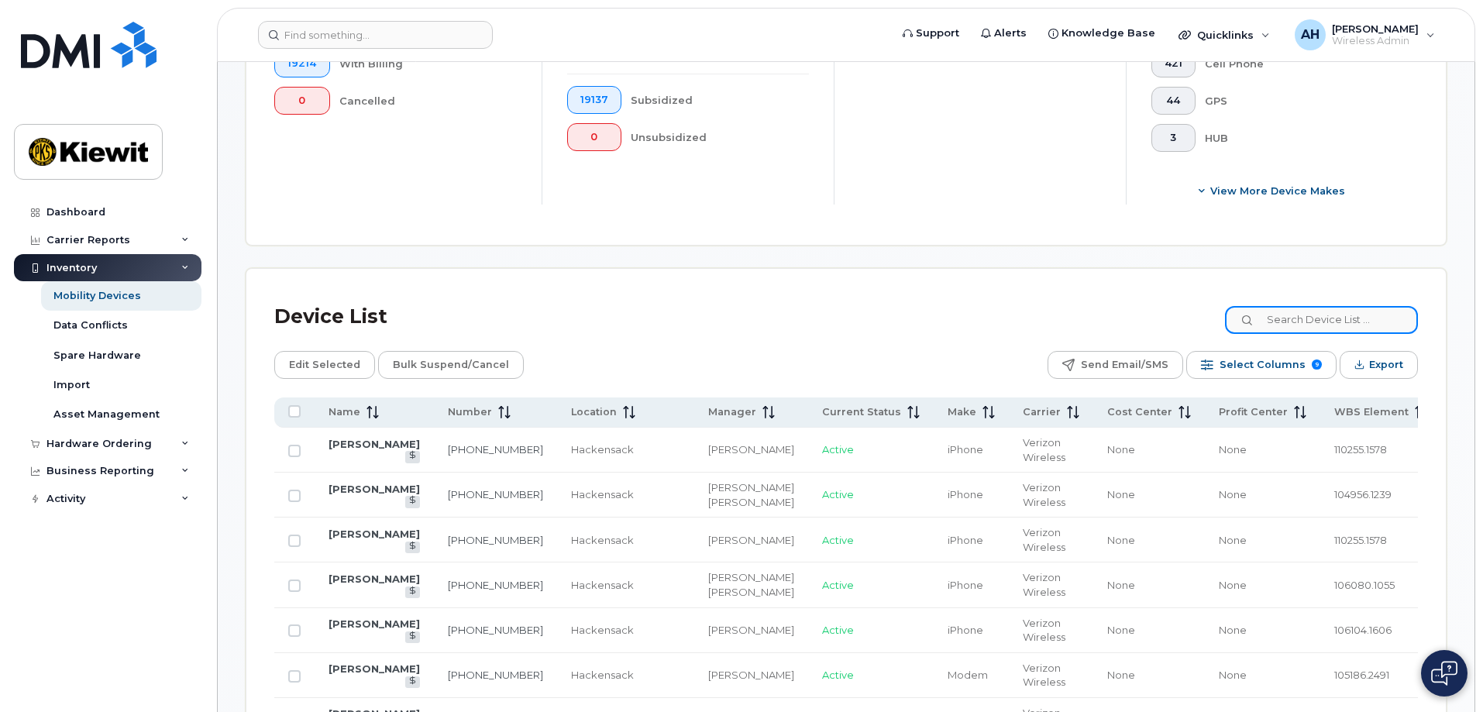
click at [1291, 306] on input at bounding box center [1321, 320] width 193 height 28
type input "105313"
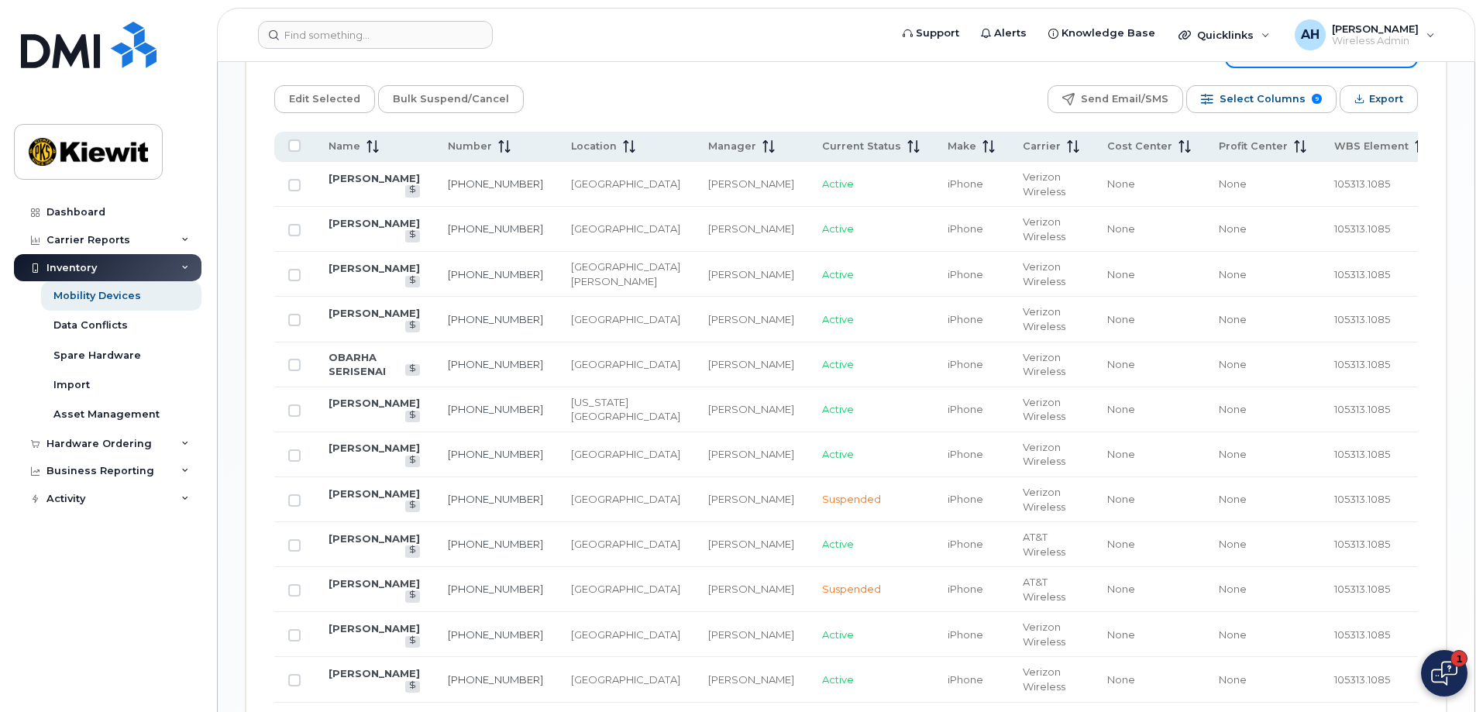
scroll to position [734, 0]
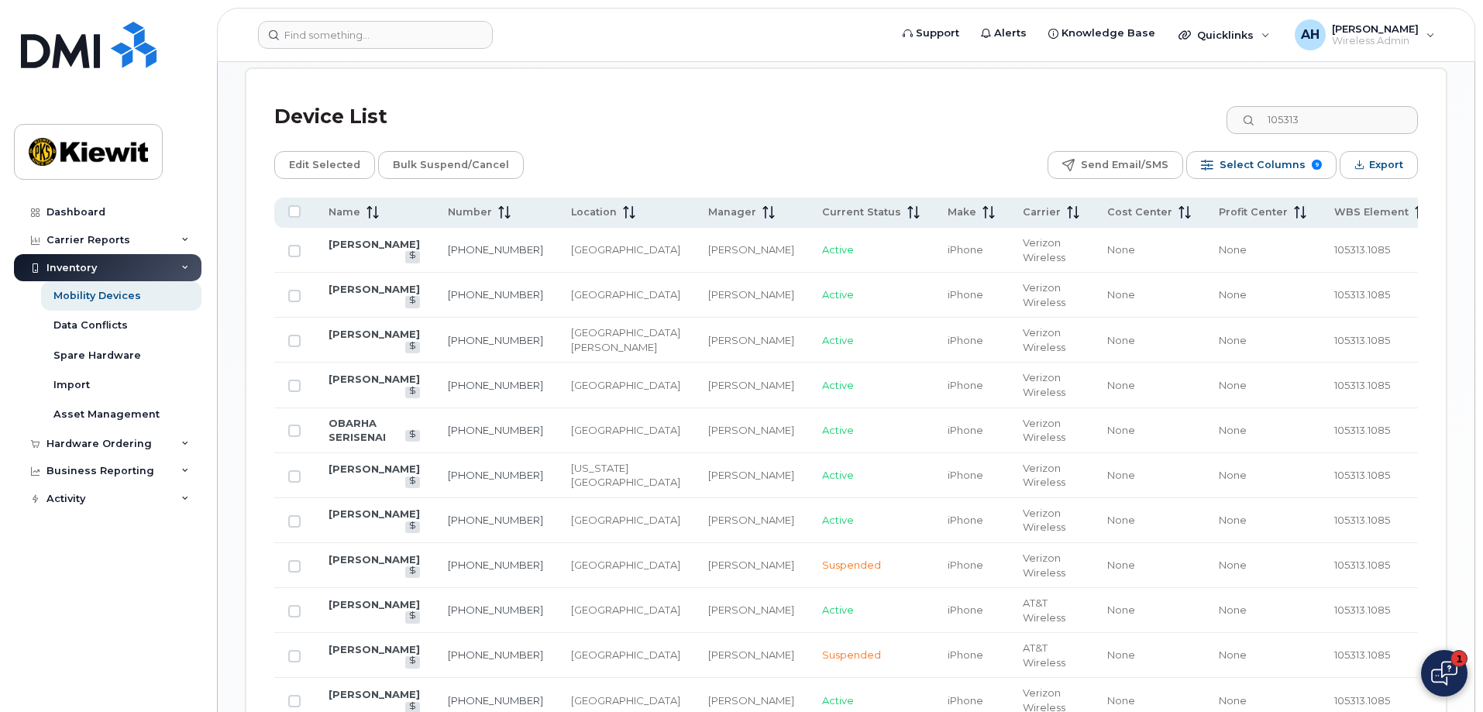
click at [1449, 670] on img at bounding box center [1444, 673] width 26 height 25
click at [721, 118] on div "Device List 105313" at bounding box center [845, 117] width 1143 height 40
click at [74, 209] on div "Dashboard" at bounding box center [75, 212] width 59 height 12
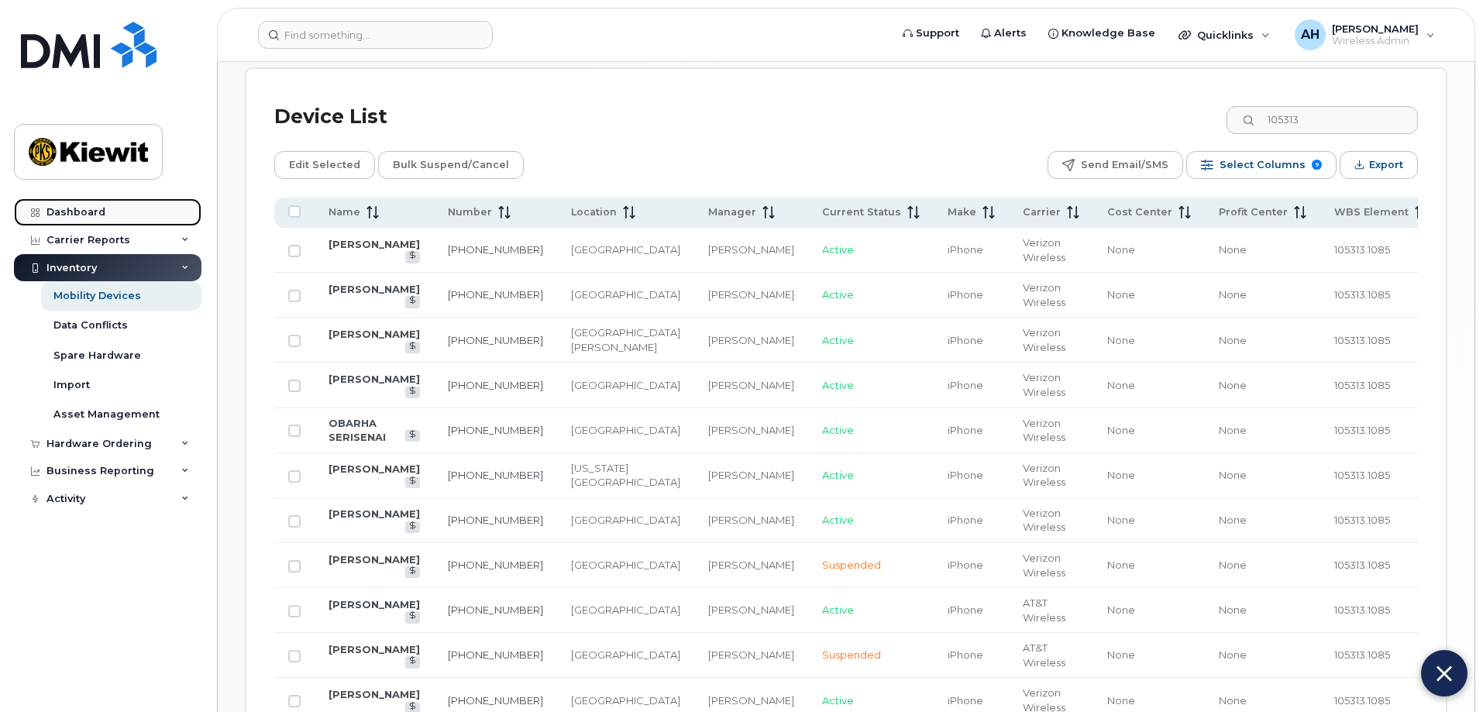
click at [74, 209] on div "Dashboard" at bounding box center [75, 212] width 59 height 12
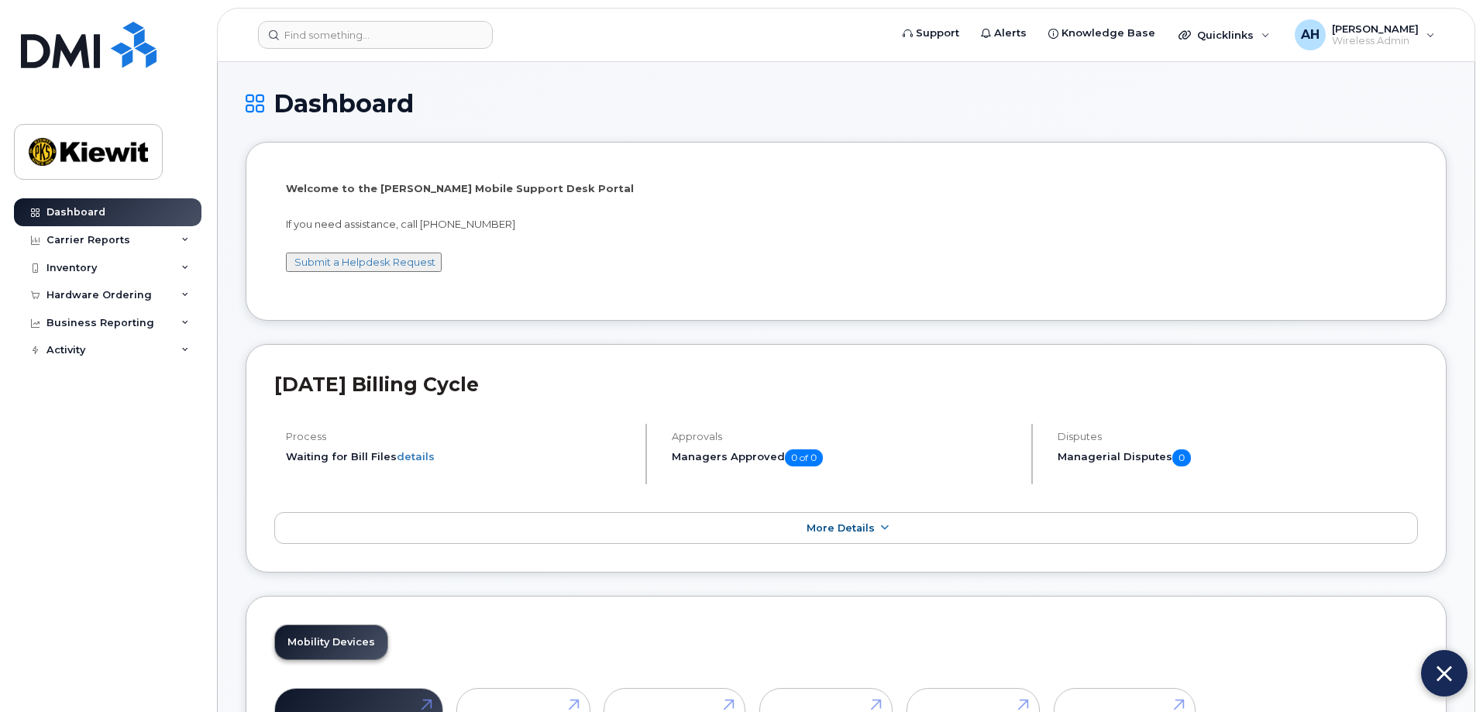
click at [844, 239] on div "Welcome to the [PERSON_NAME] Mobile Support Desk Portal If you need assistance,…" at bounding box center [846, 233] width 1120 height 105
click at [1246, 39] on span "Quicklinks" at bounding box center [1225, 35] width 57 height 12
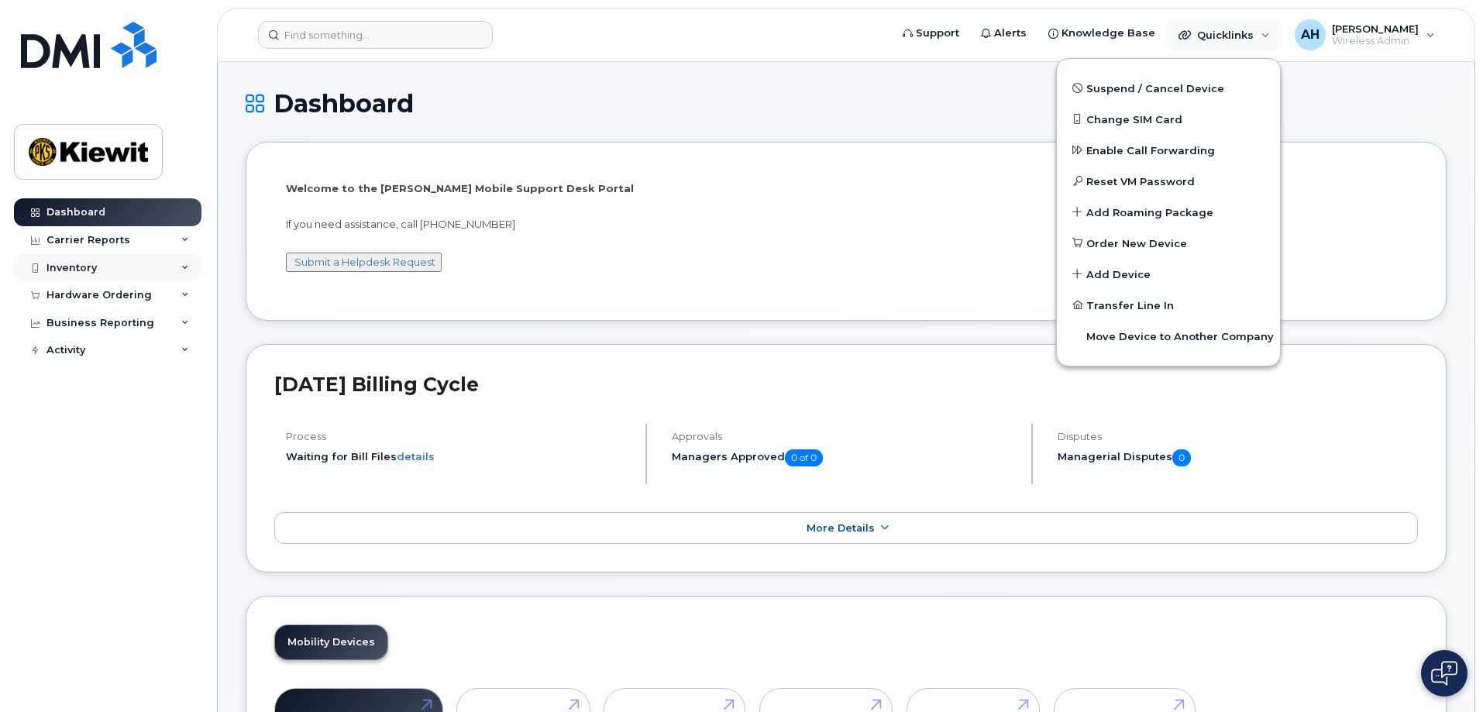
click at [84, 269] on div "Inventory" at bounding box center [71, 268] width 50 height 12
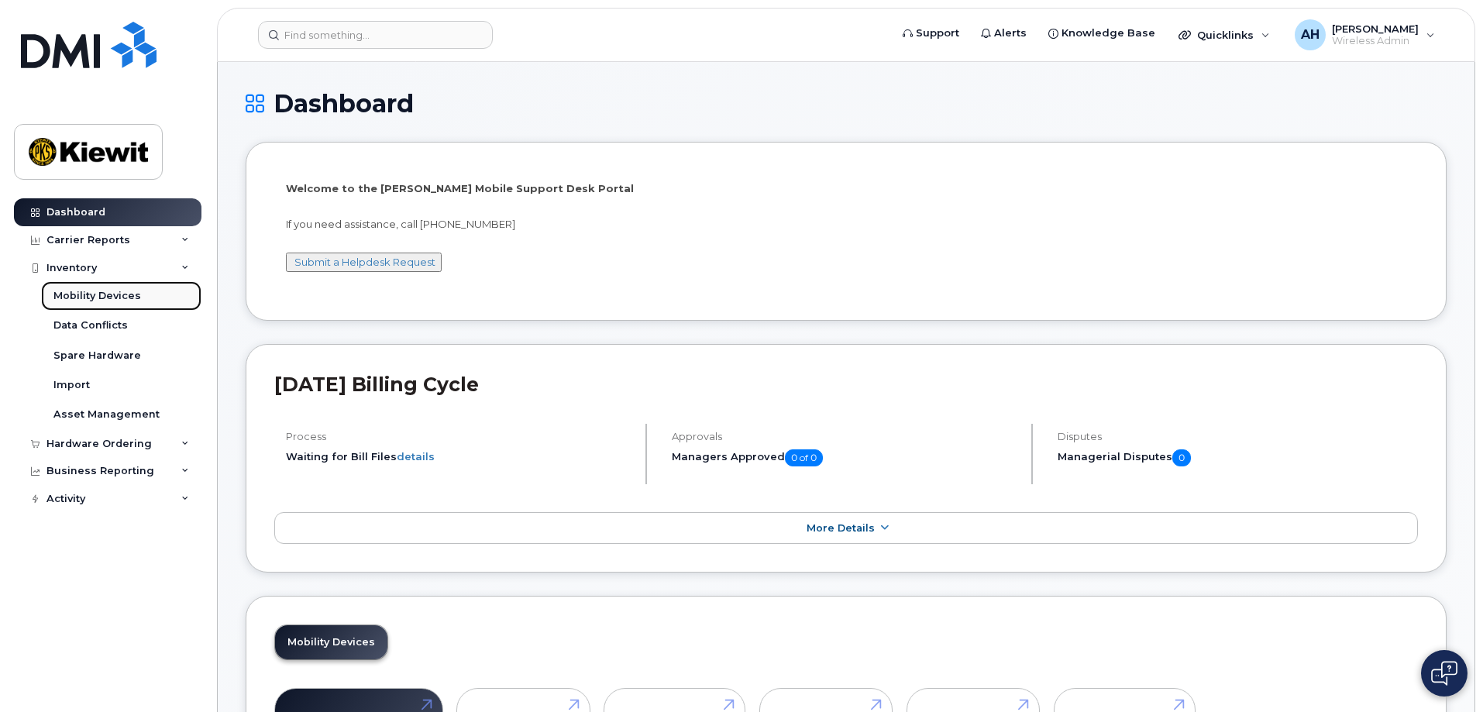
click at [88, 288] on link "Mobility Devices" at bounding box center [121, 295] width 160 height 29
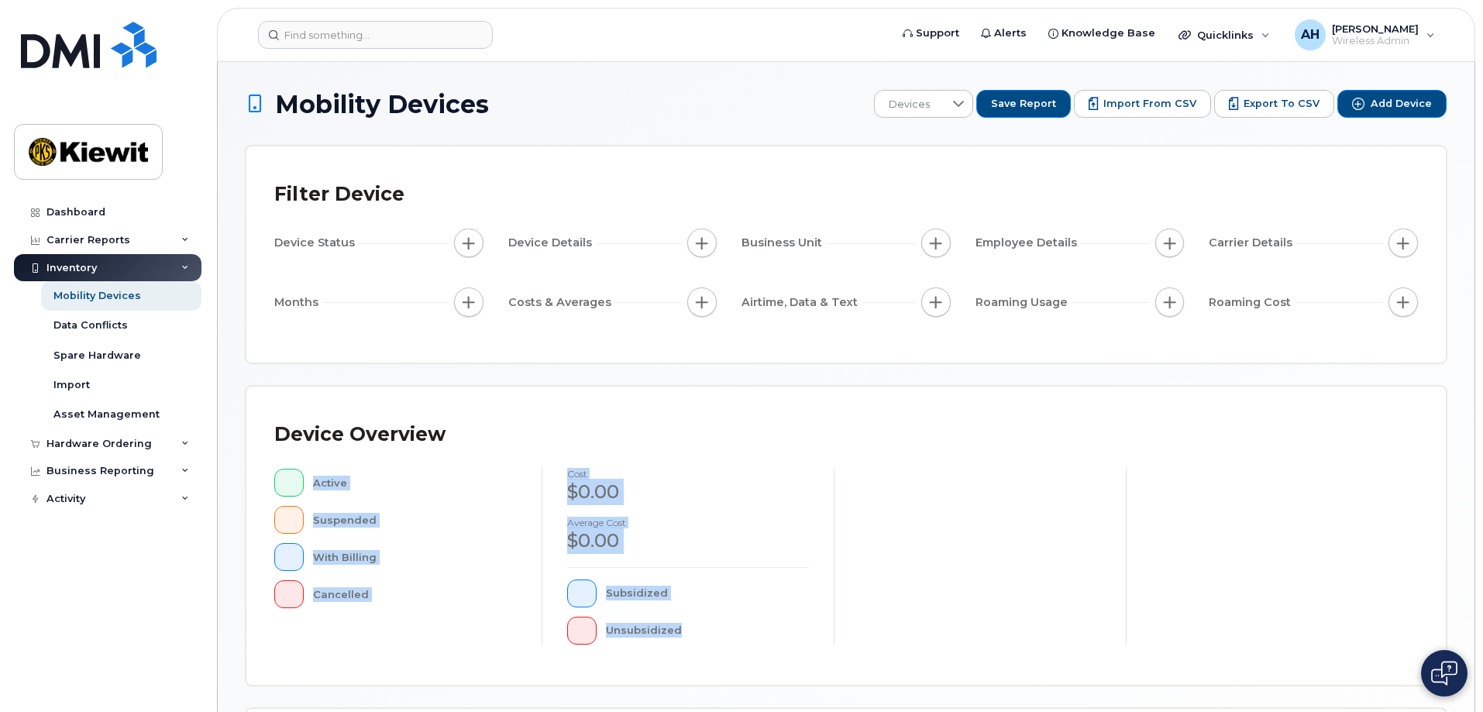
drag, startPoint x: 1481, startPoint y: 383, endPoint x: 1487, endPoint y: 549, distance: 166.6
click at [1482, 549] on html "Support Alerts Knowledge Base Quicklinks Suspend / Cancel Device Change SIM Car…" at bounding box center [741, 532] width 1483 height 1065
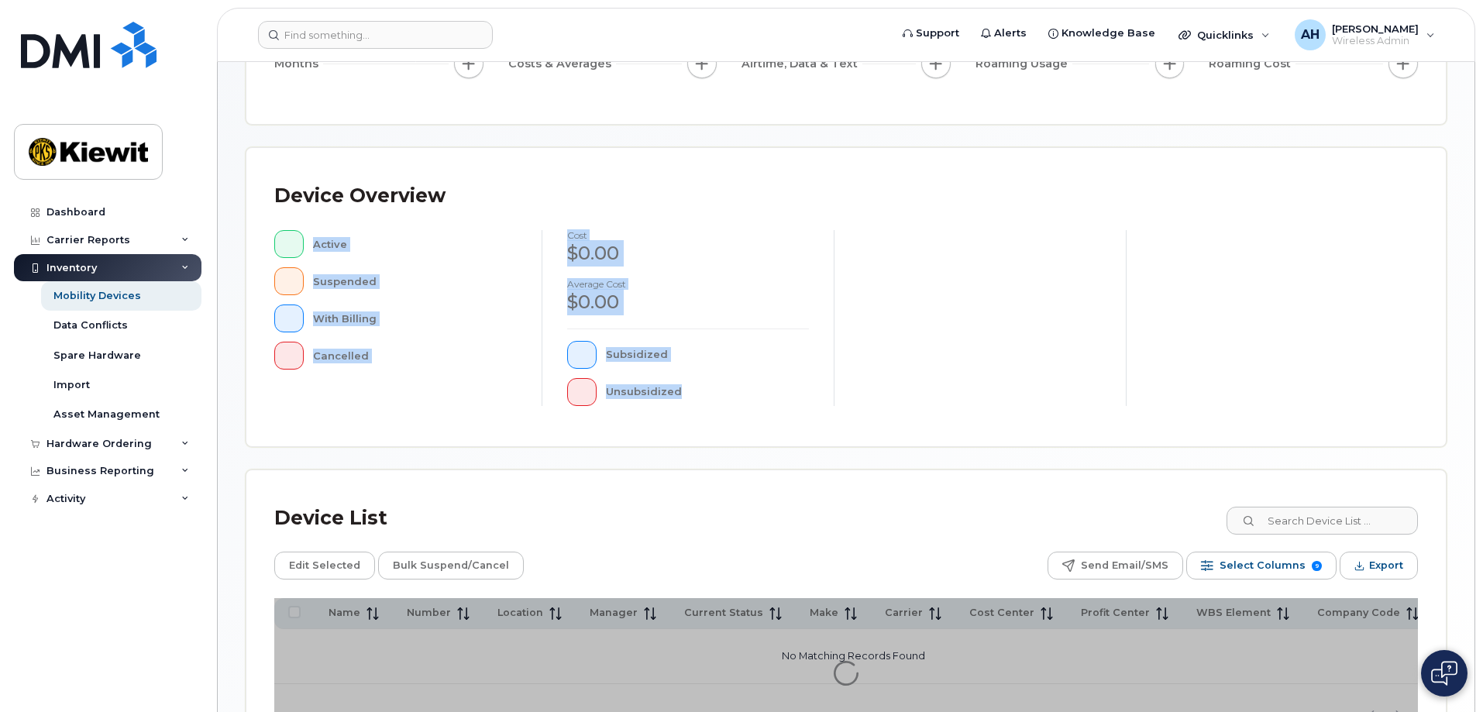
scroll to position [245, 0]
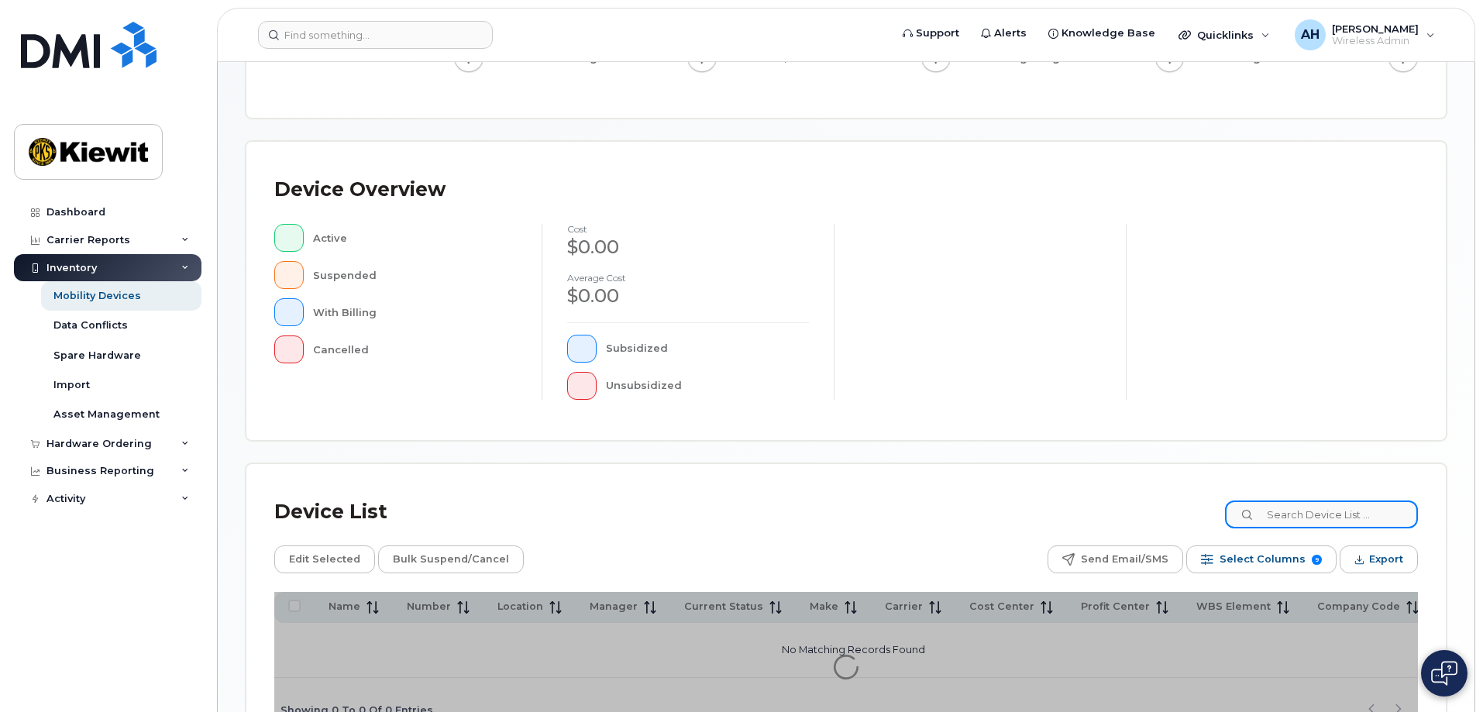
click at [1305, 522] on input at bounding box center [1321, 514] width 193 height 28
type input "105313"
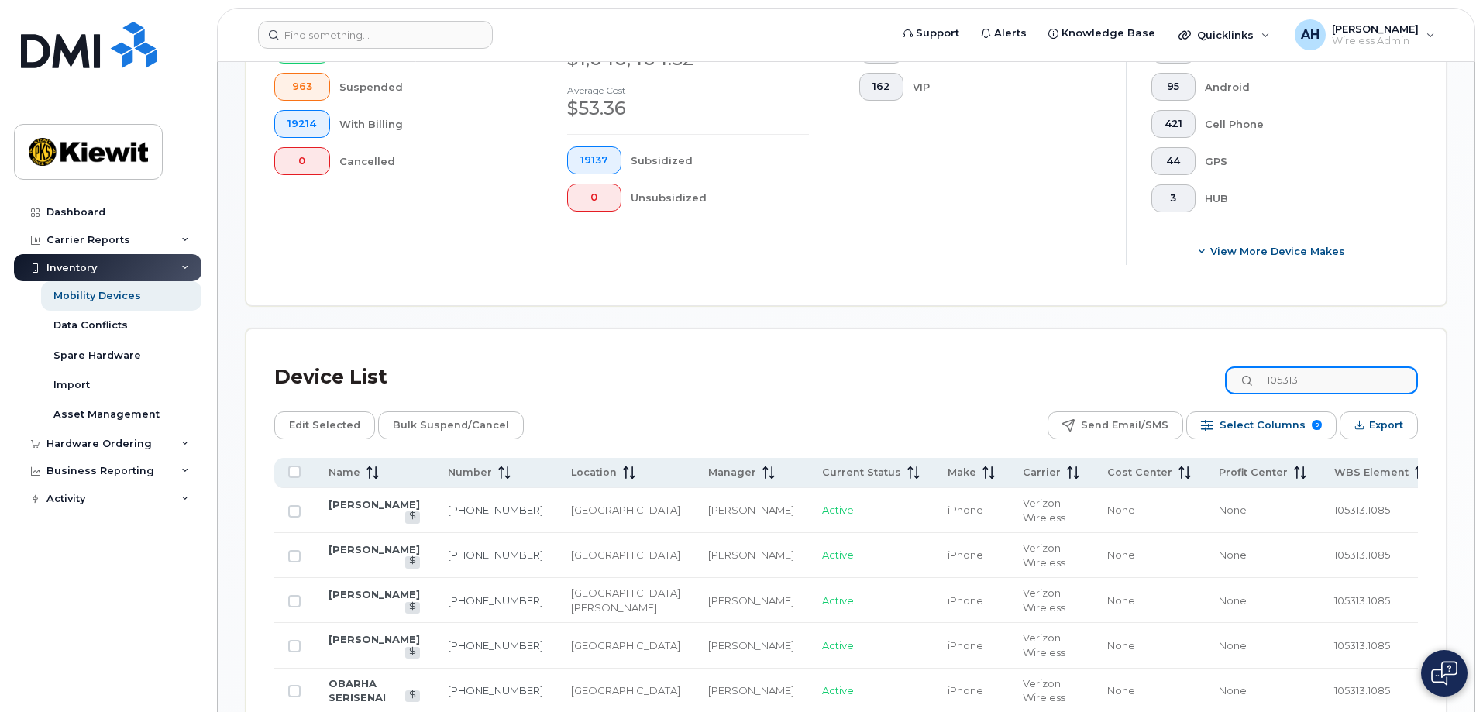
scroll to position [482, 0]
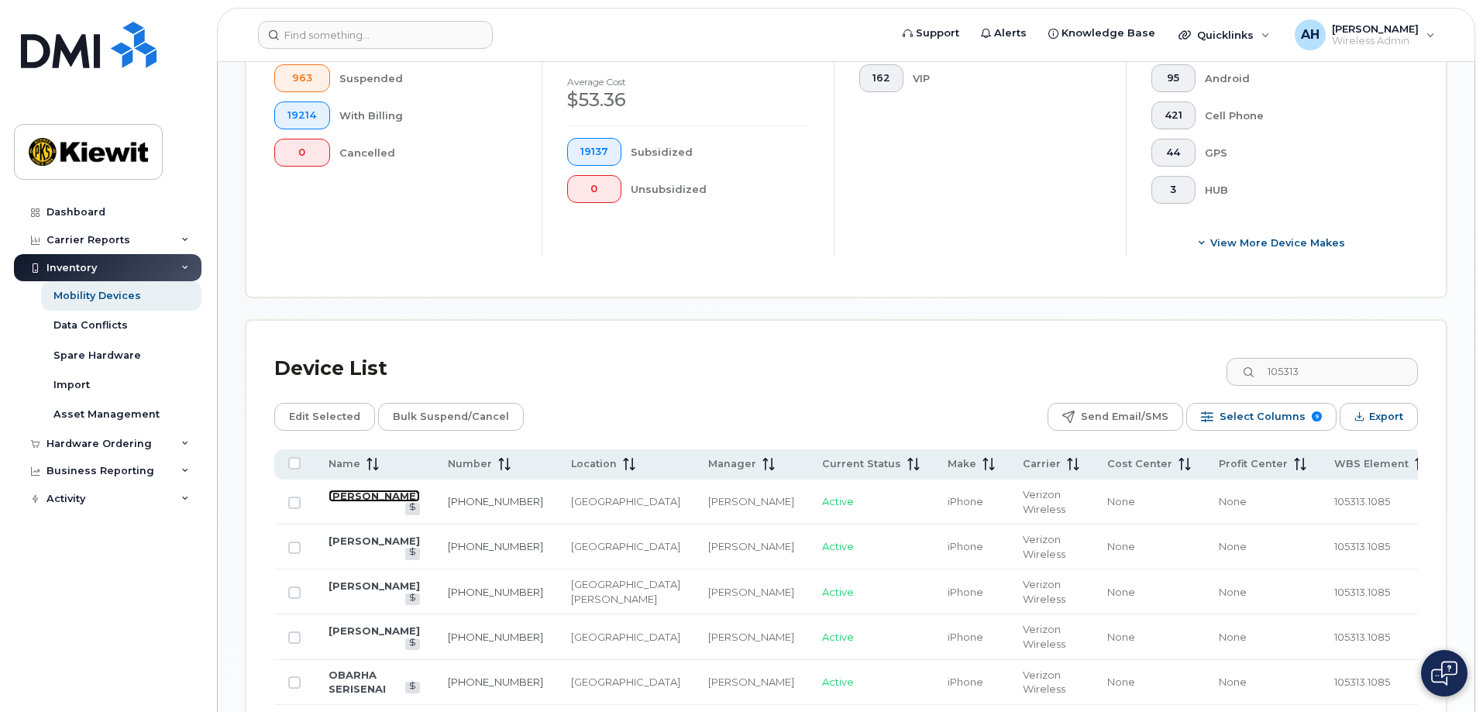
click at [334, 490] on link "LORENA CHAVEZ" at bounding box center [373, 496] width 91 height 12
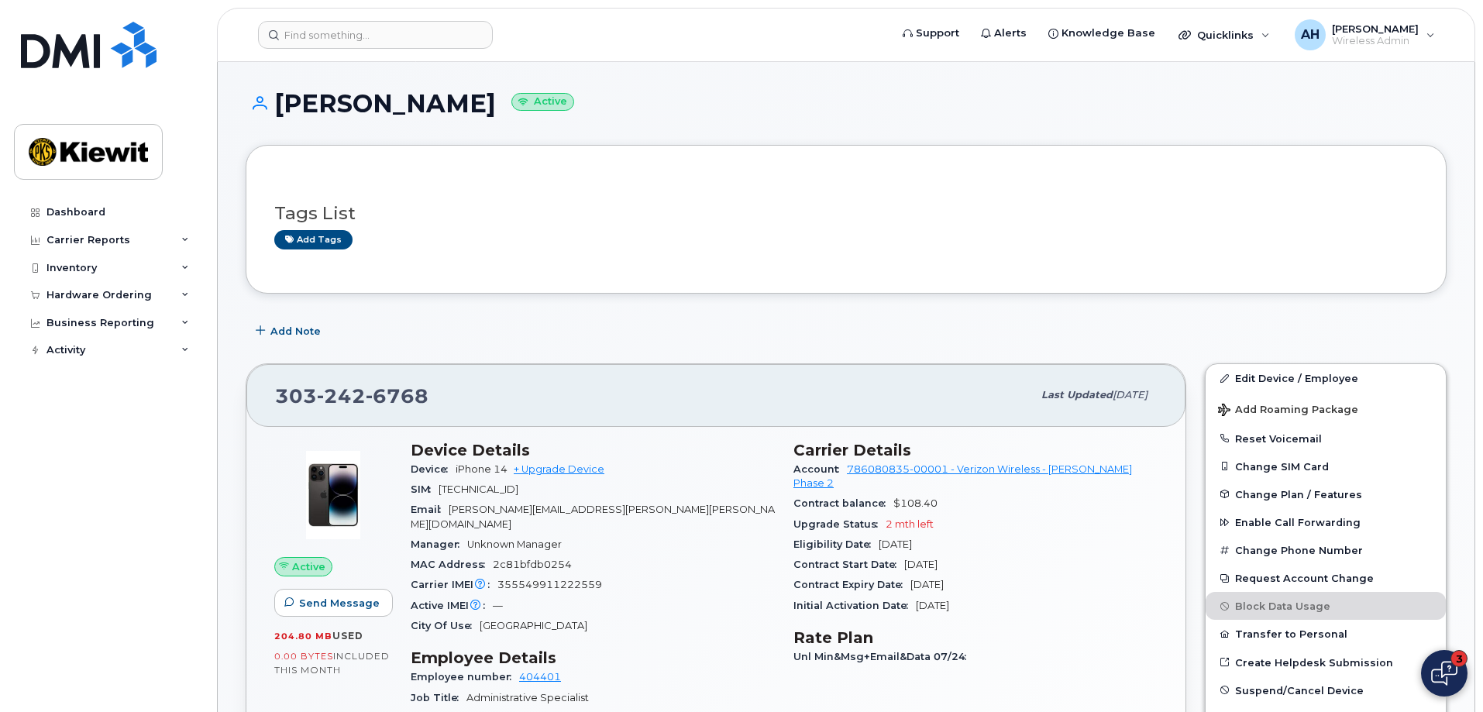
click at [1443, 670] on img at bounding box center [1444, 673] width 26 height 25
click at [1366, 202] on div "Tags List Add tags" at bounding box center [845, 220] width 1143 height 60
click at [1446, 676] on img at bounding box center [1444, 673] width 26 height 25
click at [1442, 662] on img at bounding box center [1443, 674] width 15 height 26
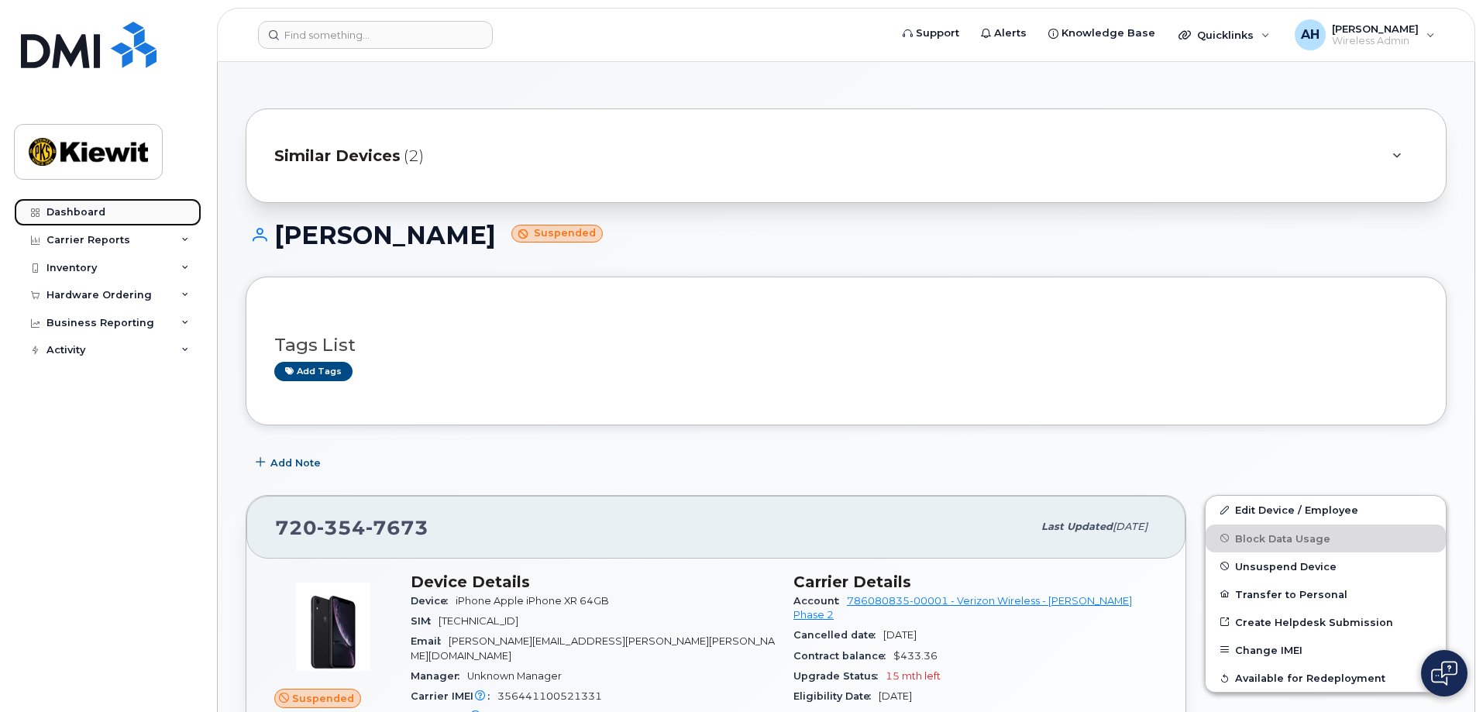
click at [67, 211] on div "Dashboard" at bounding box center [75, 212] width 59 height 12
